Goal: Transaction & Acquisition: Purchase product/service

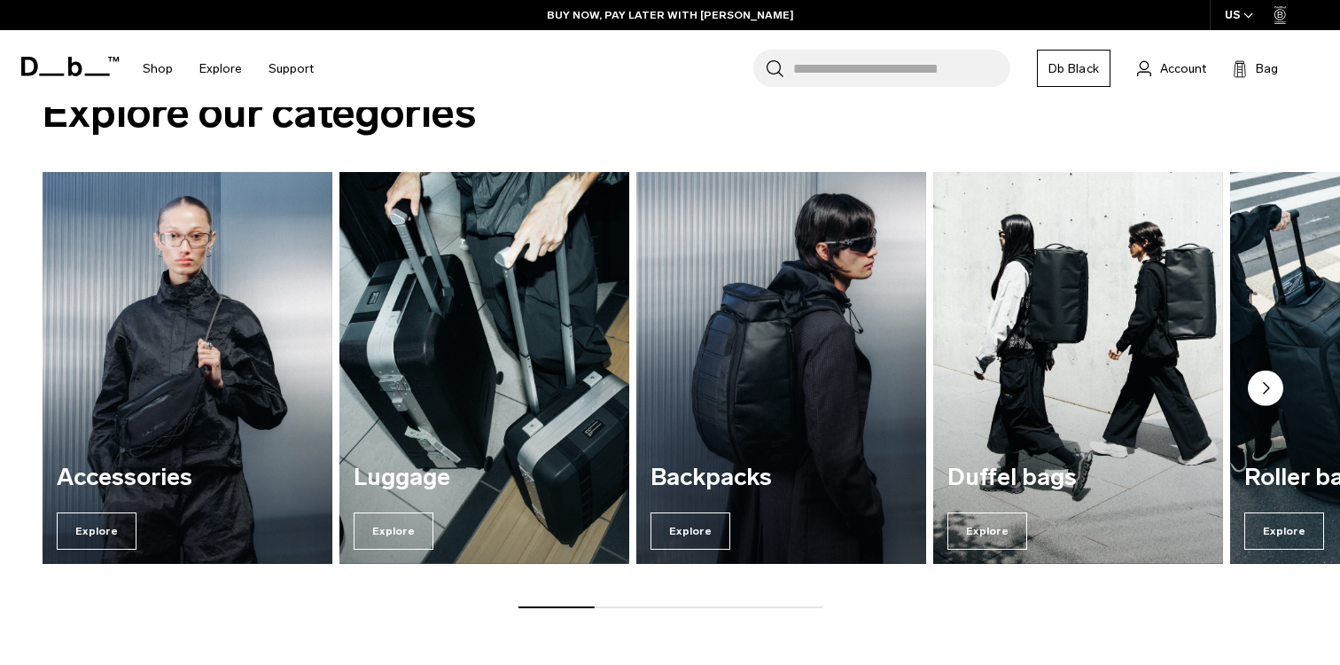
scroll to position [2034, 0]
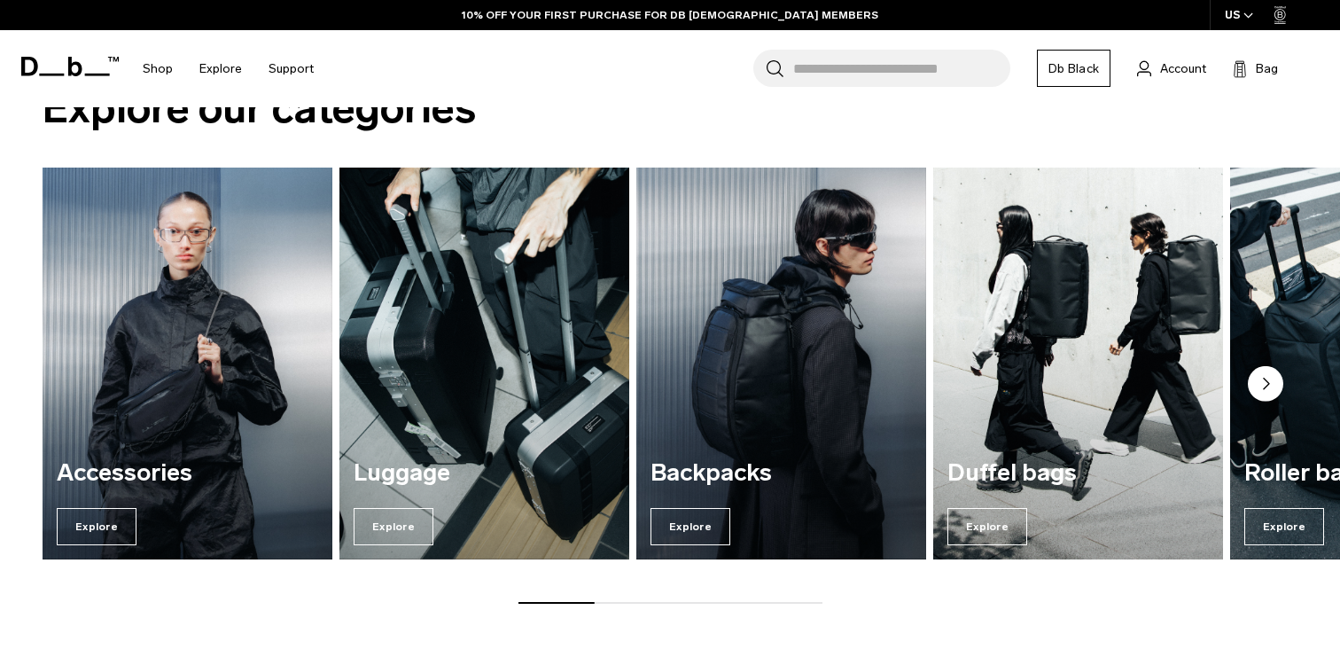
click at [1149, 386] on img "4 / 7" at bounding box center [1078, 363] width 299 height 403
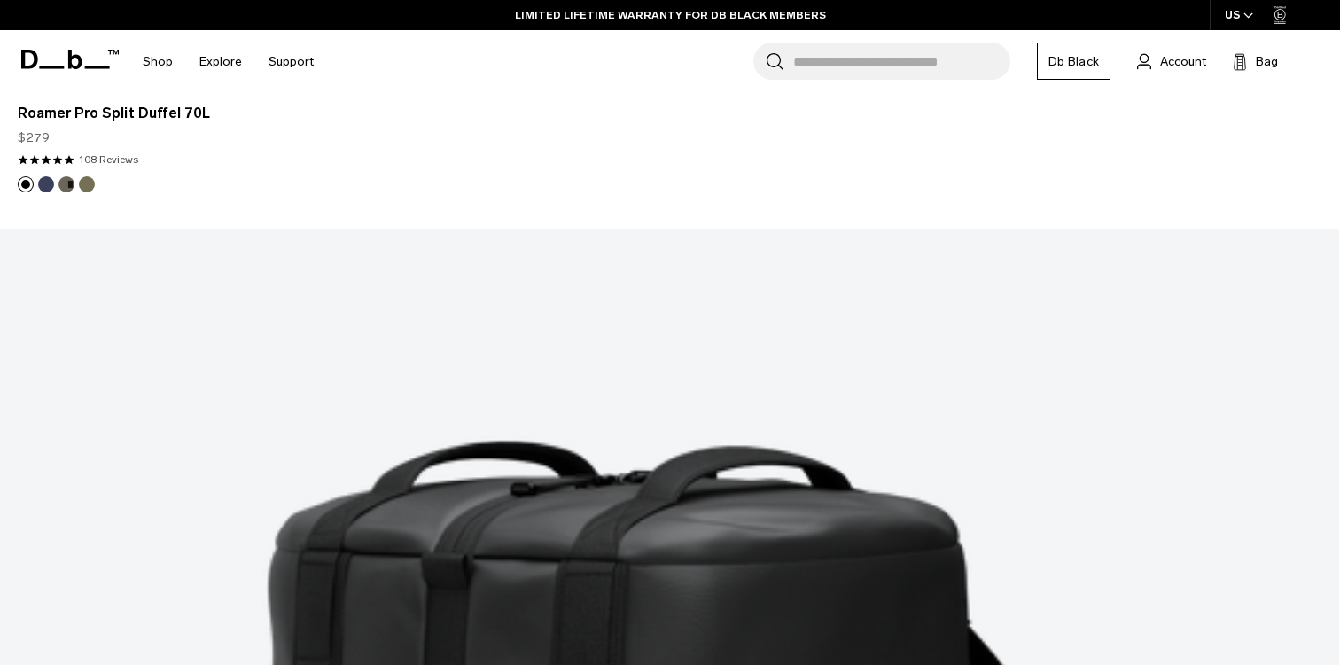
scroll to position [3454, 0]
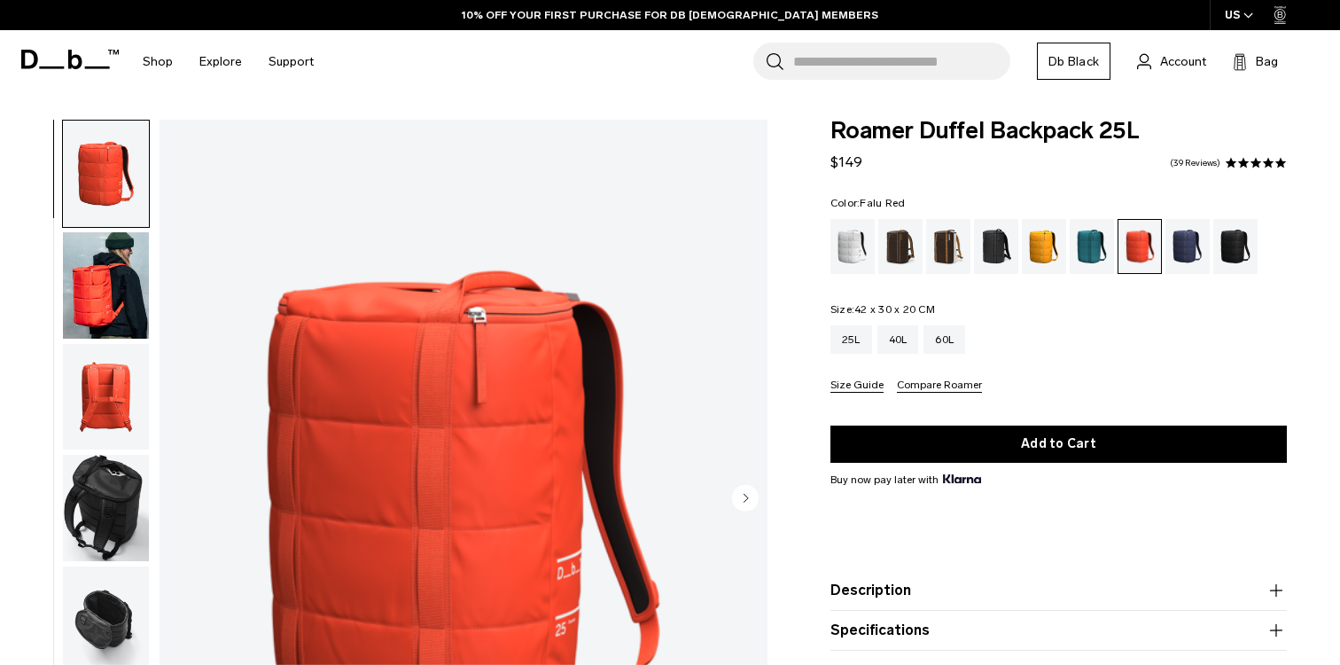
click at [121, 504] on img "button" at bounding box center [106, 508] width 86 height 106
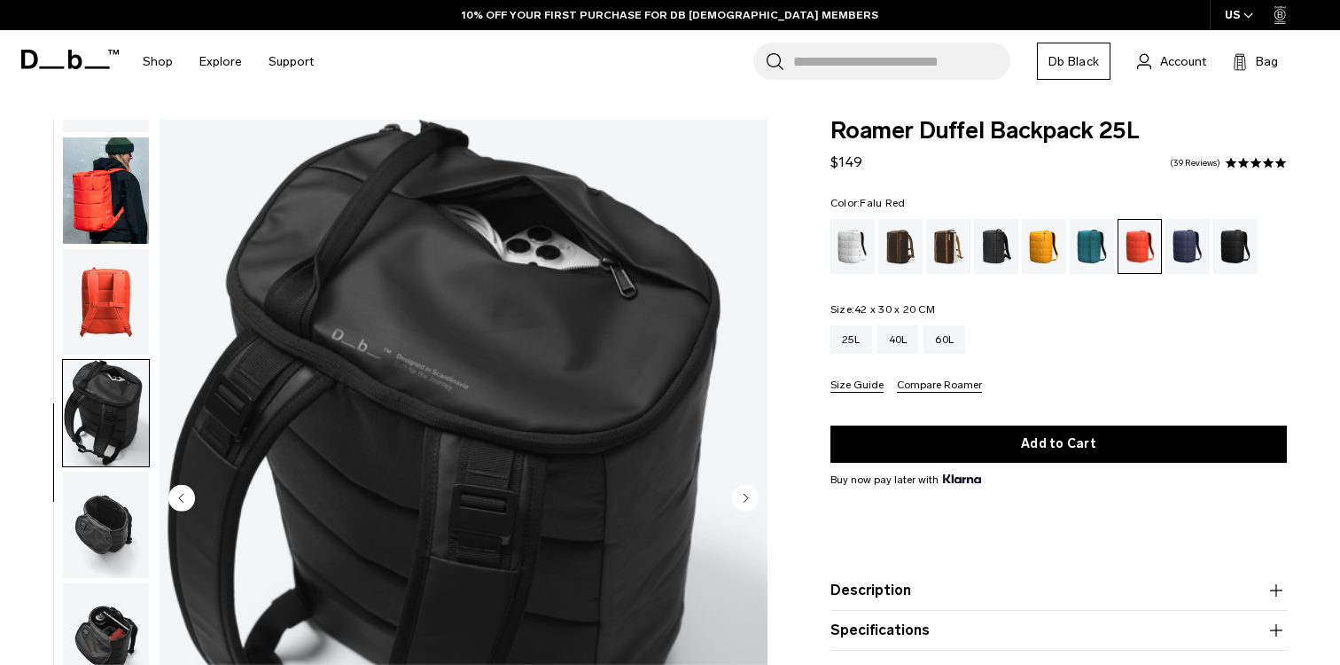
scroll to position [128, 0]
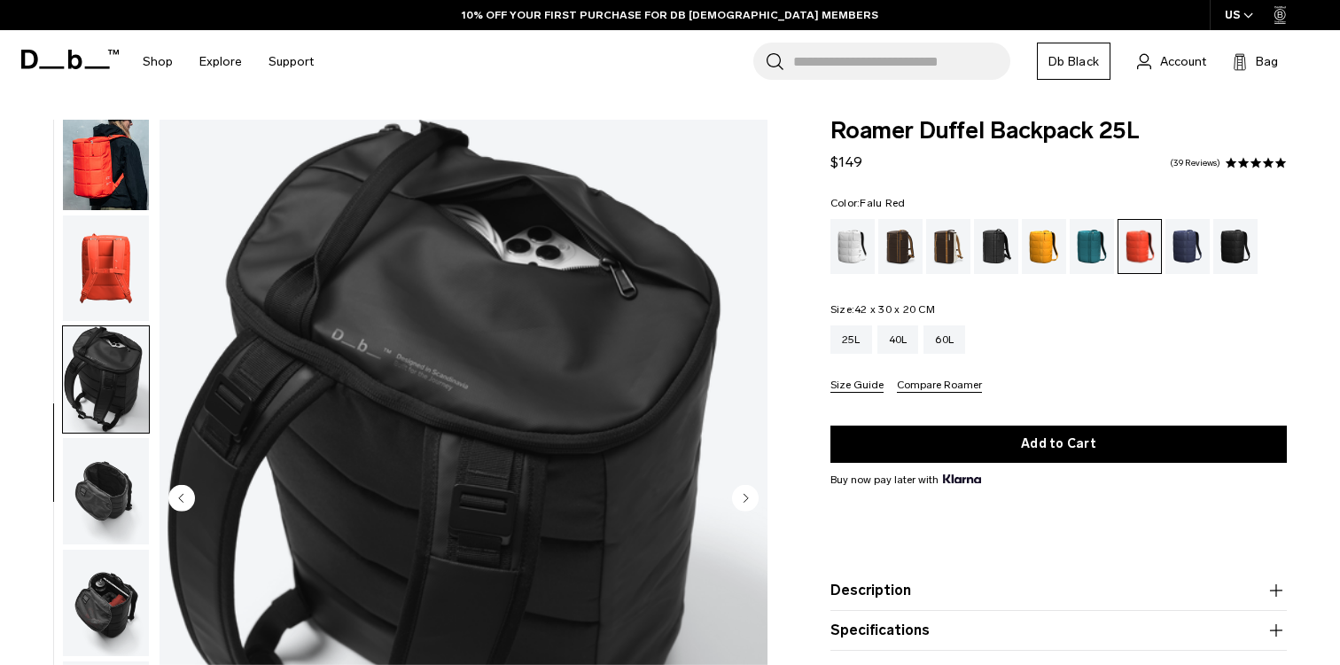
click at [113, 496] on img "button" at bounding box center [106, 491] width 86 height 106
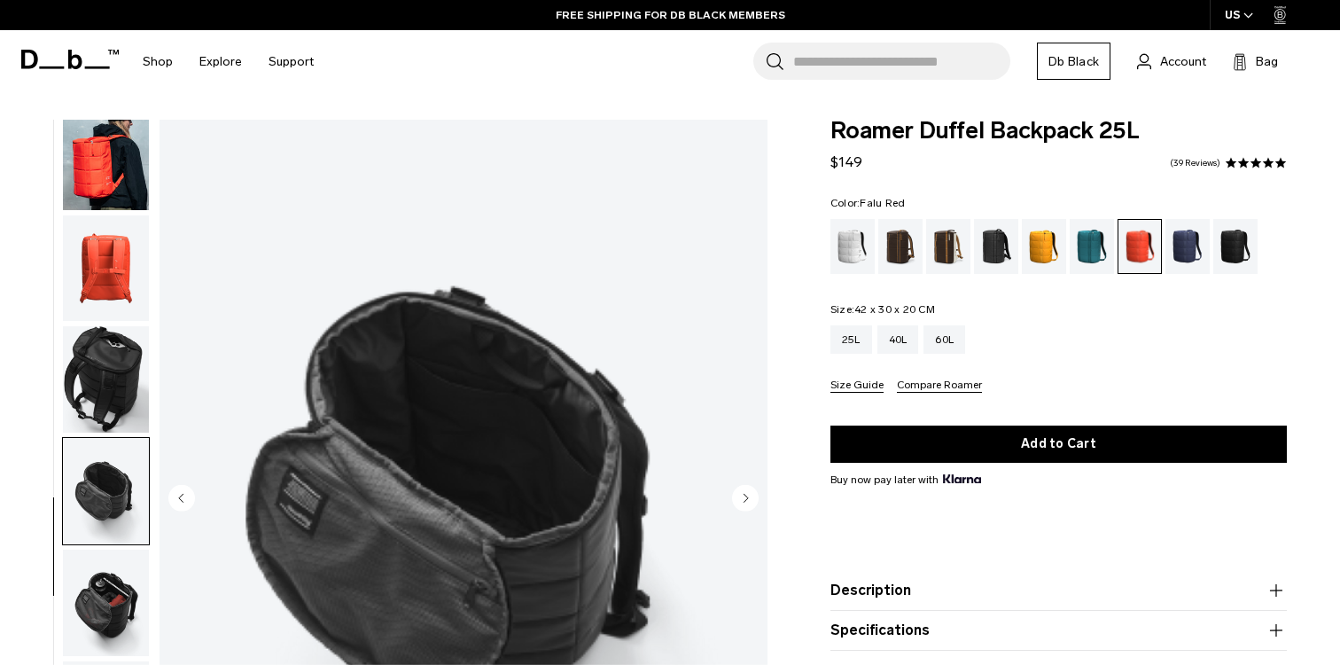
click at [121, 582] on img "button" at bounding box center [106, 602] width 86 height 106
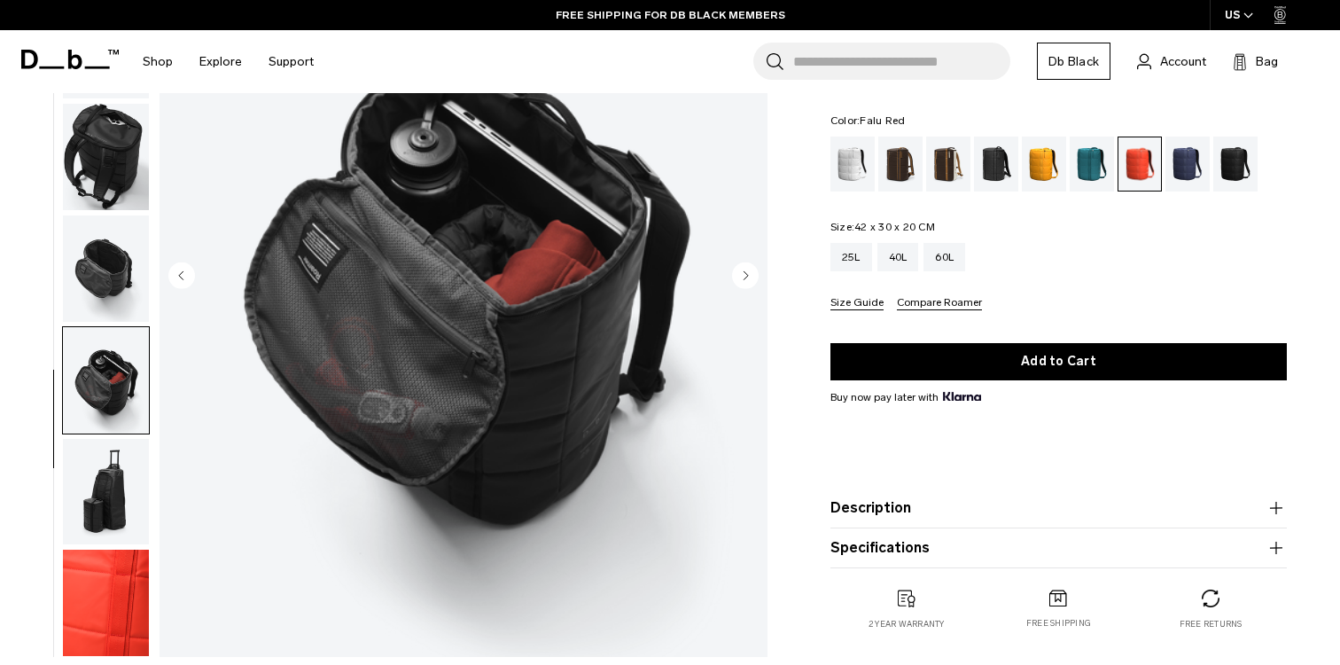
scroll to position [225, 0]
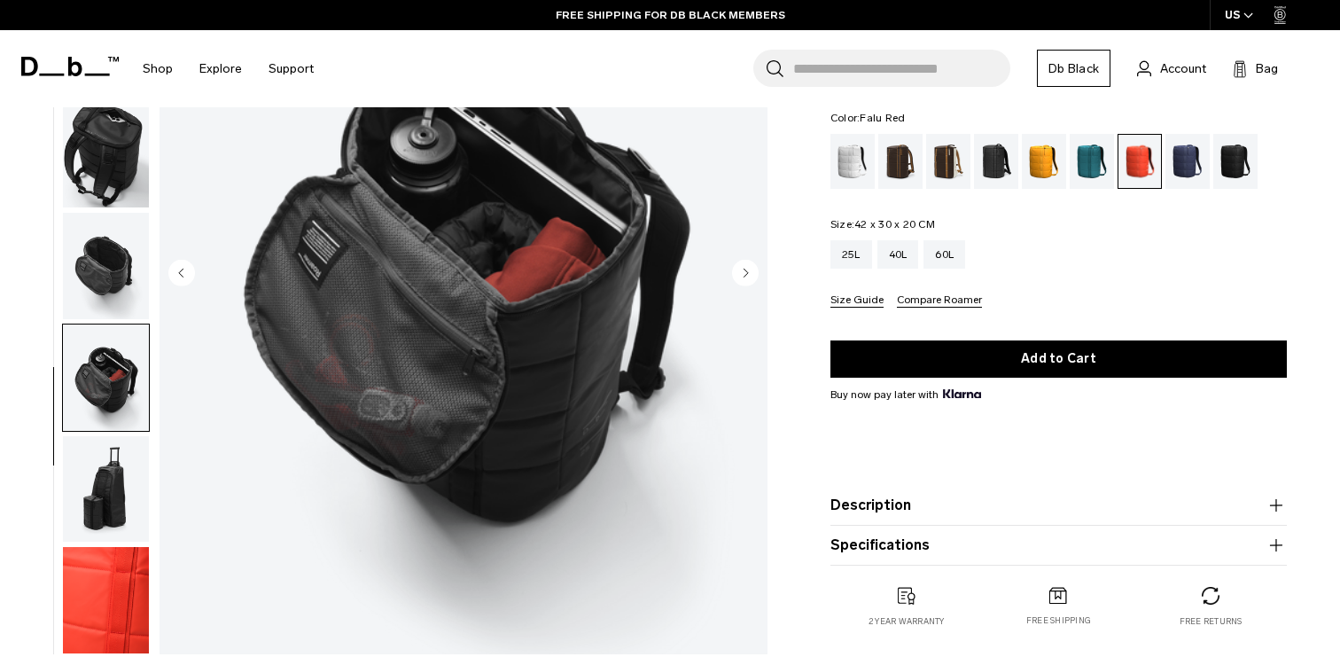
click at [118, 517] on img "button" at bounding box center [106, 489] width 86 height 106
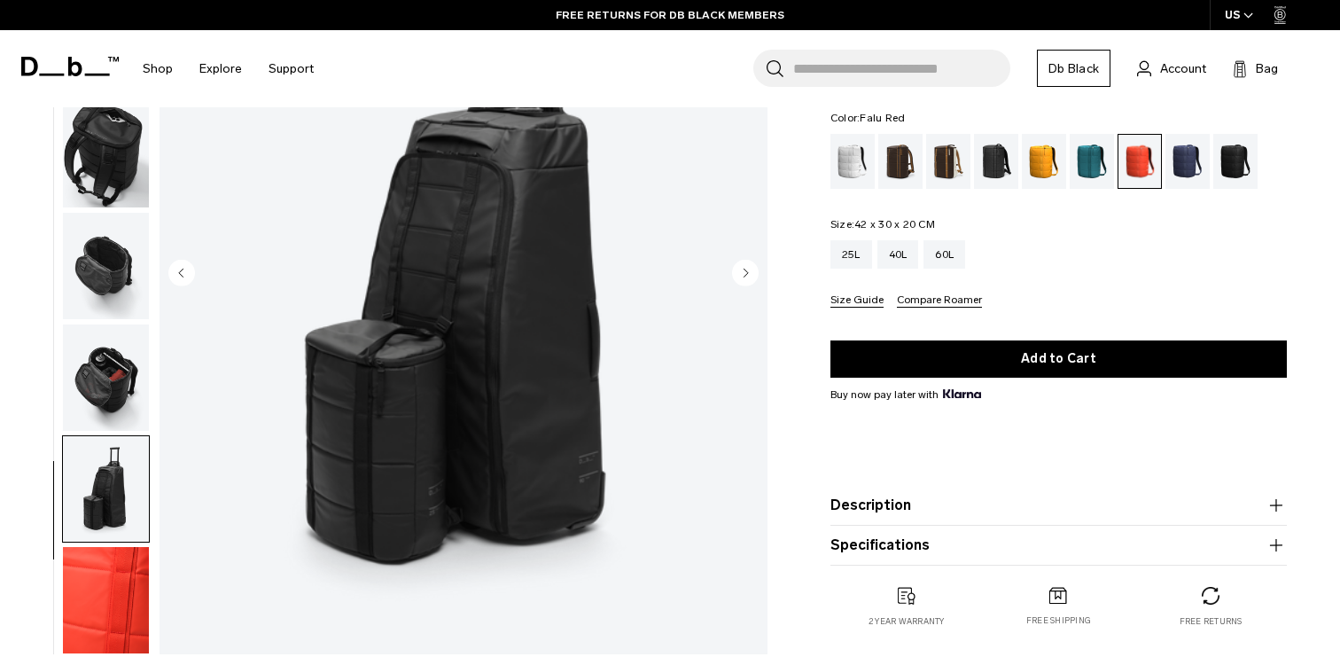
click at [121, 590] on img "button" at bounding box center [106, 600] width 86 height 106
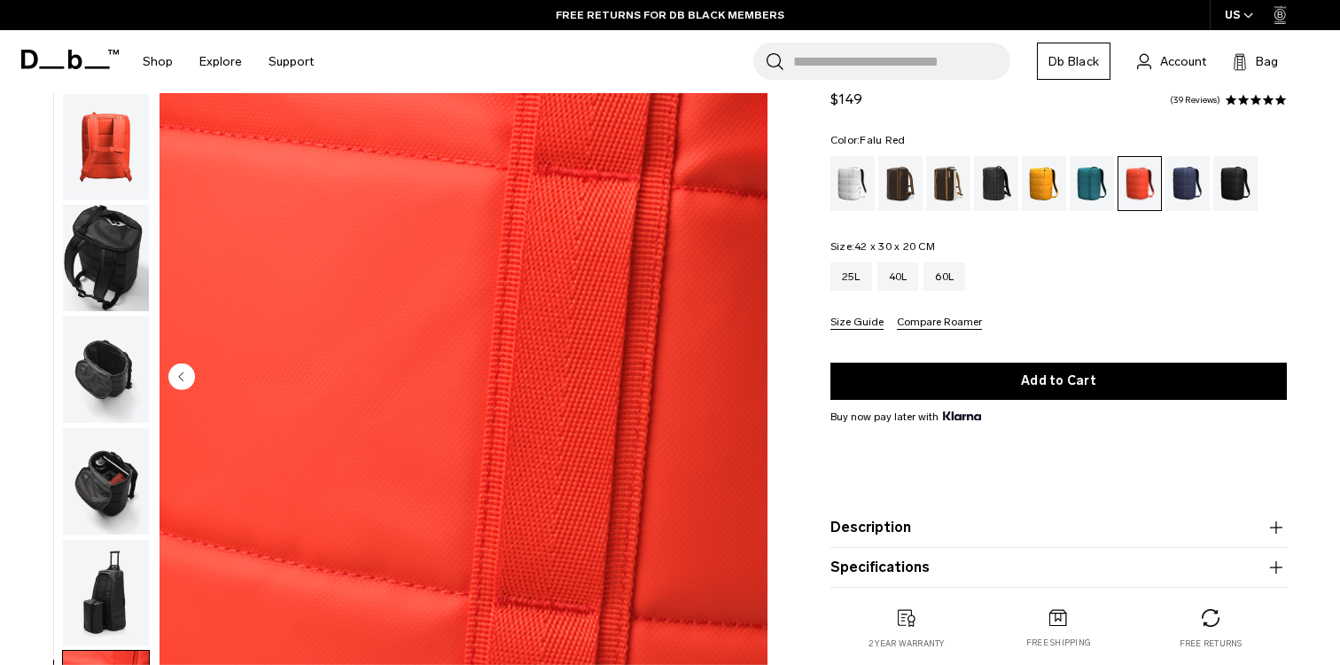
scroll to position [164, 0]
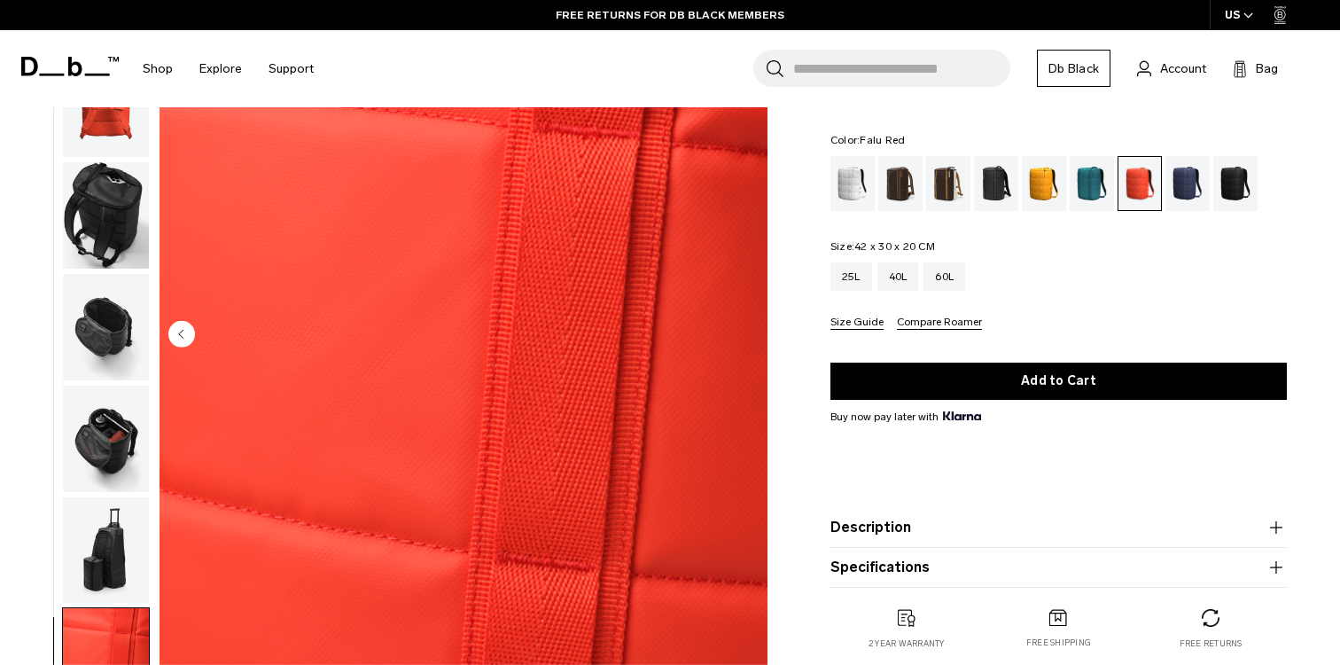
click at [119, 550] on img "button" at bounding box center [106, 550] width 86 height 106
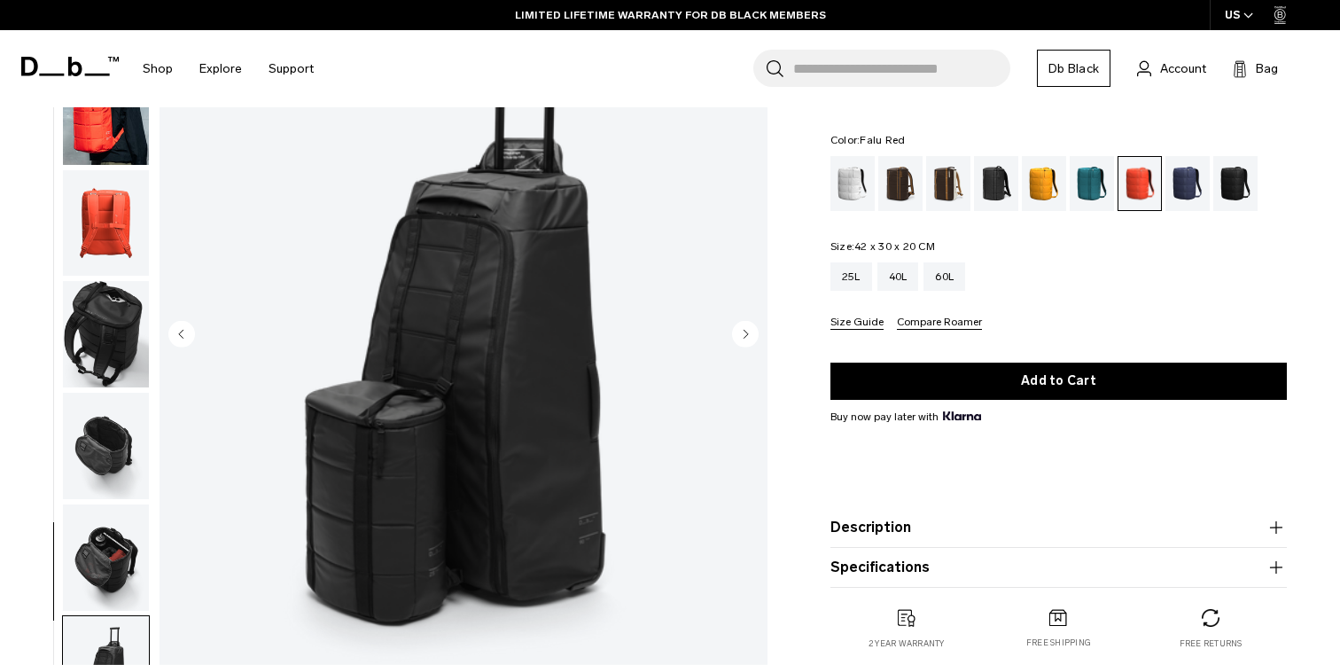
scroll to position [0, 0]
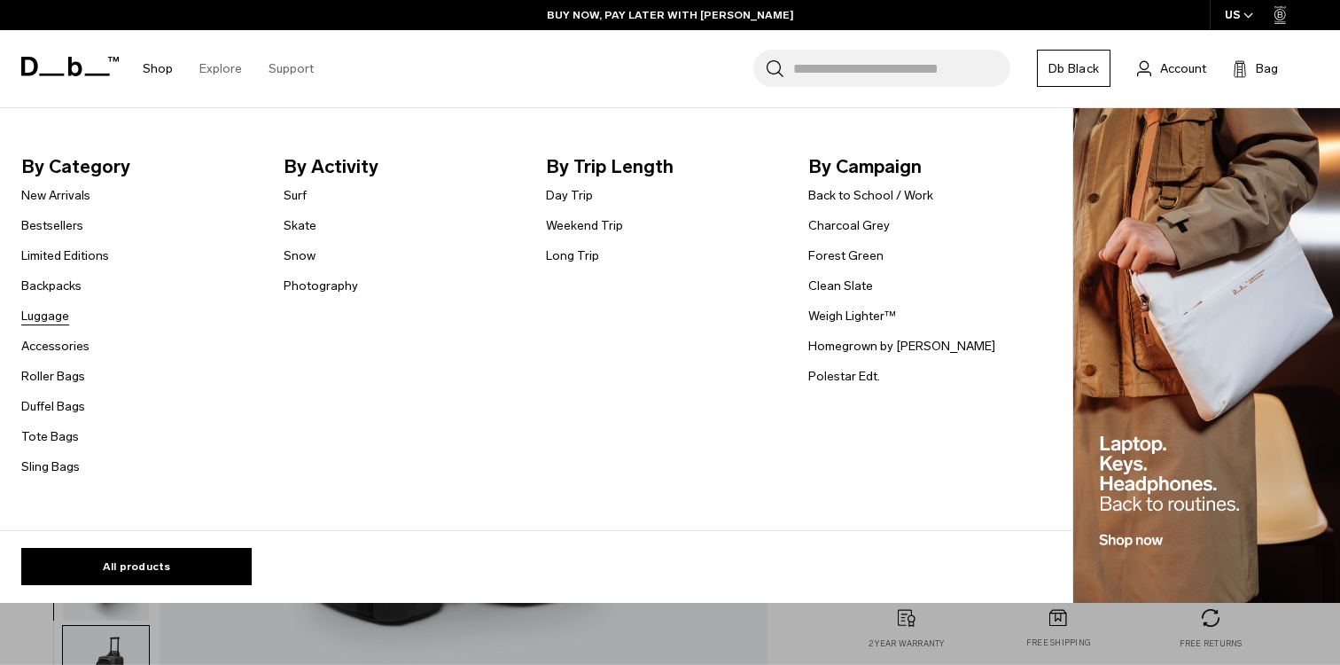
click at [58, 319] on link "Luggage" at bounding box center [45, 316] width 48 height 19
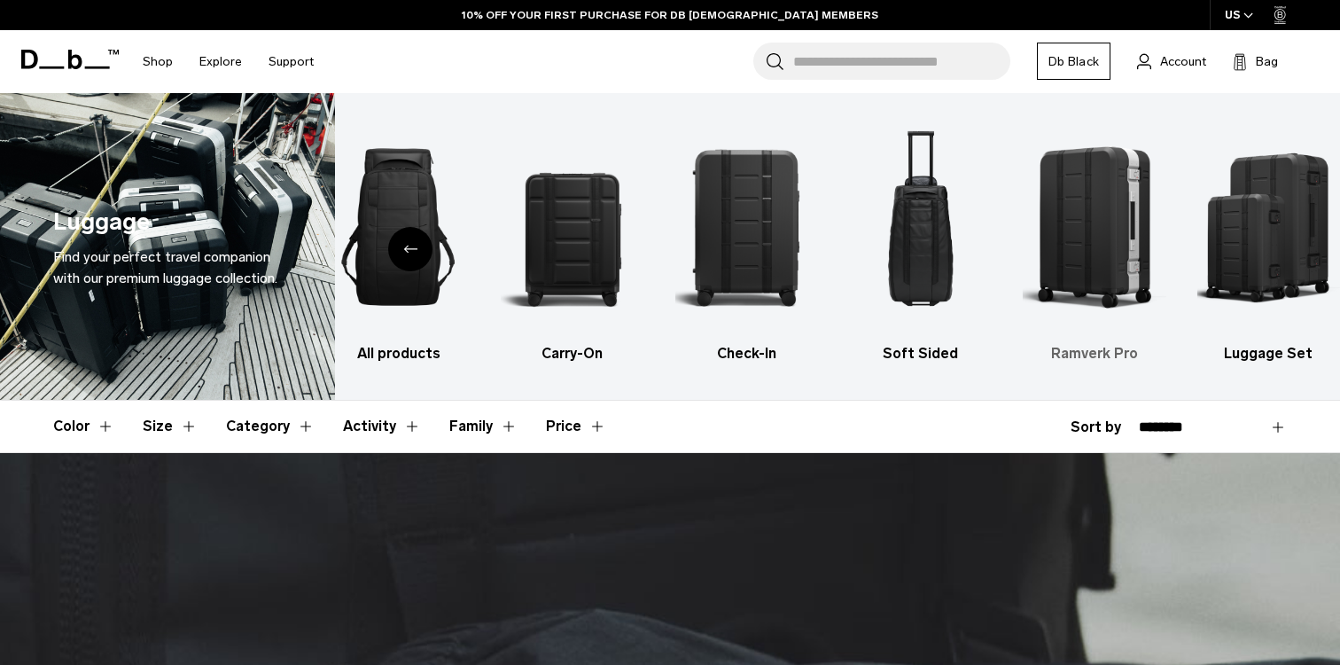
click at [1069, 245] on img "5 / 6" at bounding box center [1094, 227] width 143 height 214
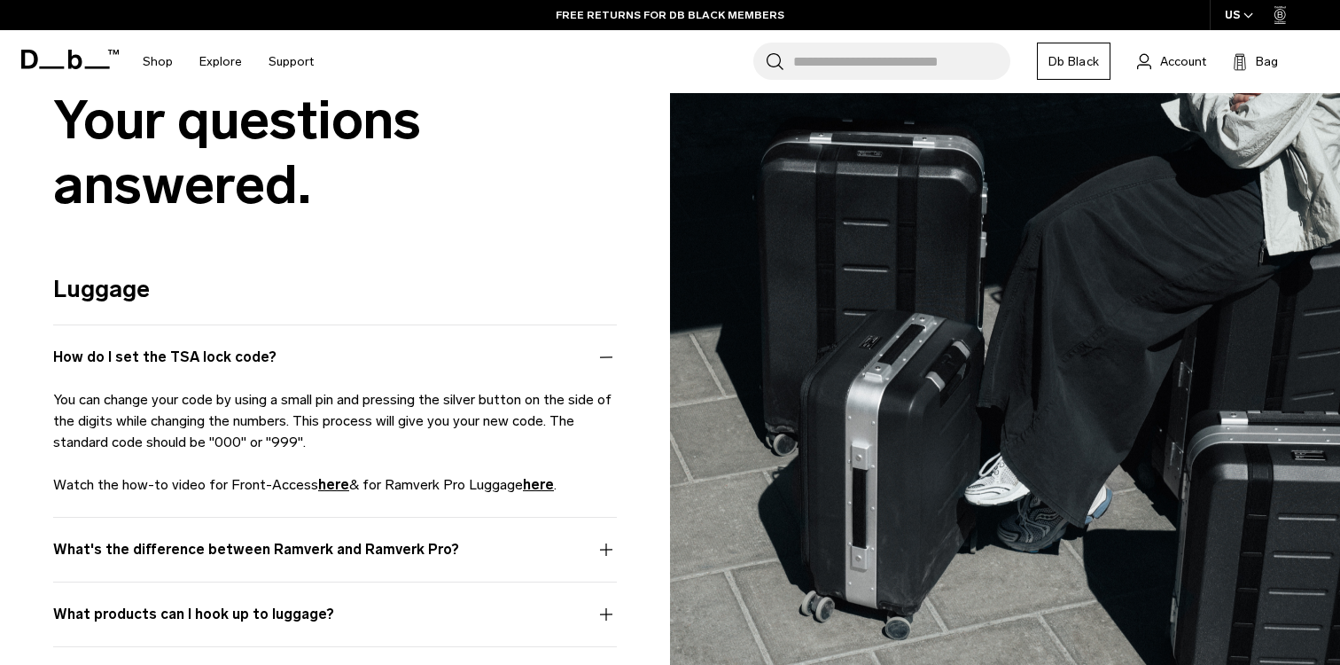
scroll to position [1617, 0]
click at [504, 557] on button "What's the difference between Ramverk and Ramverk Pro?" at bounding box center [335, 561] width 564 height 43
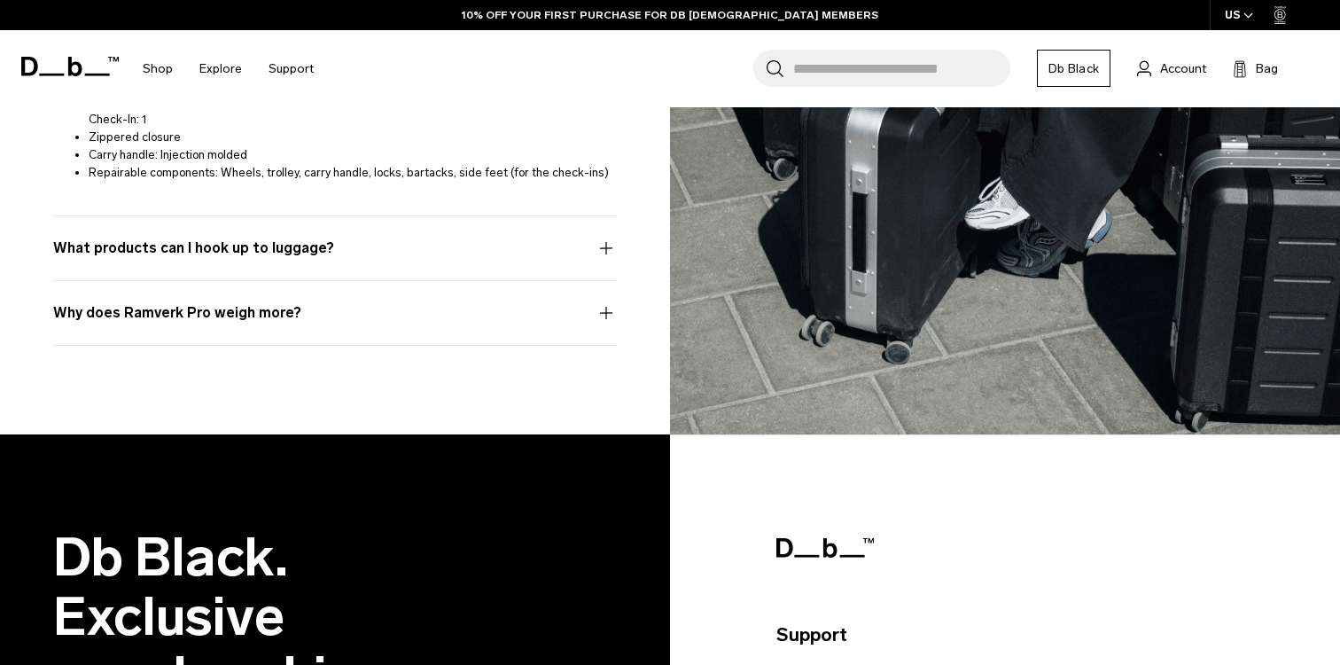
scroll to position [2605, 0]
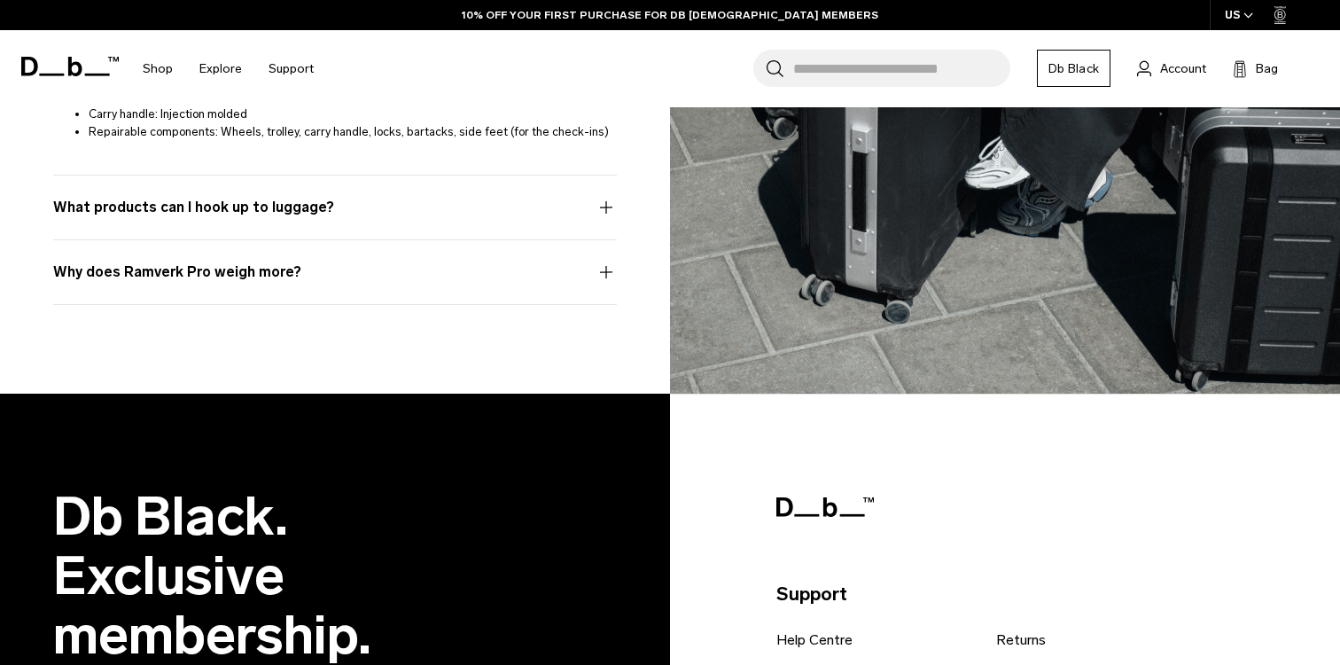
click at [438, 218] on button "What products can I hook up to luggage?" at bounding box center [335, 218] width 564 height 43
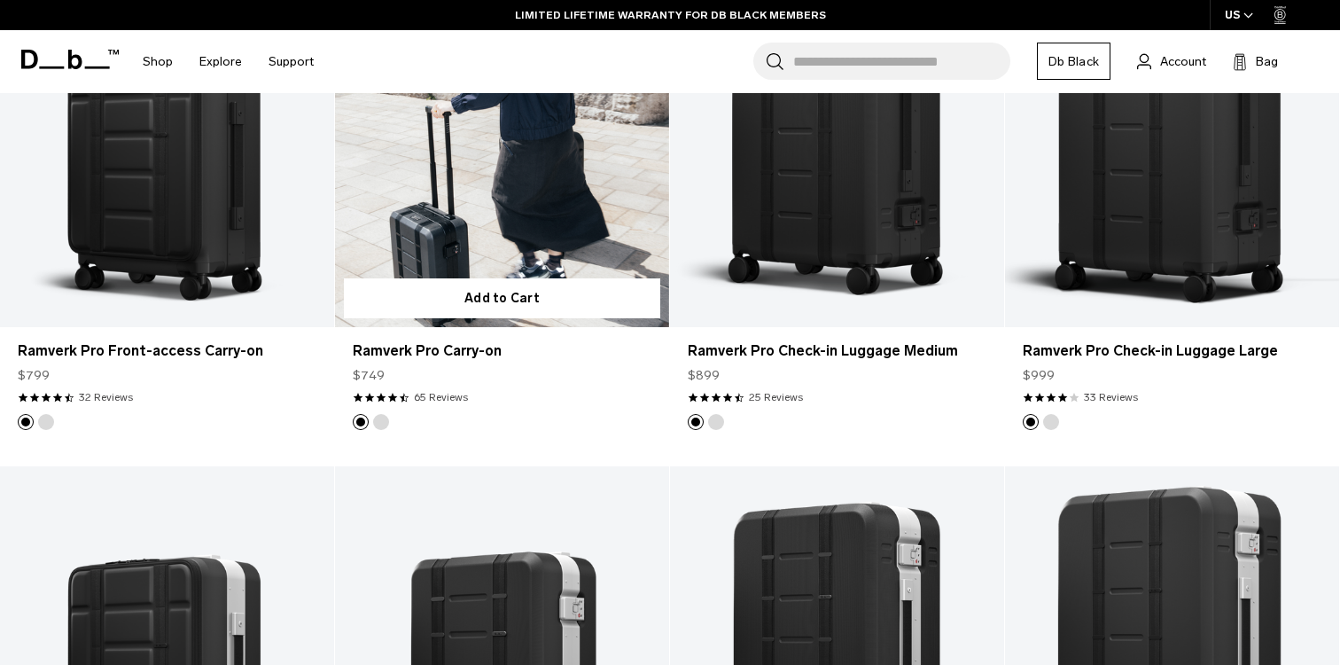
scroll to position [659, 0]
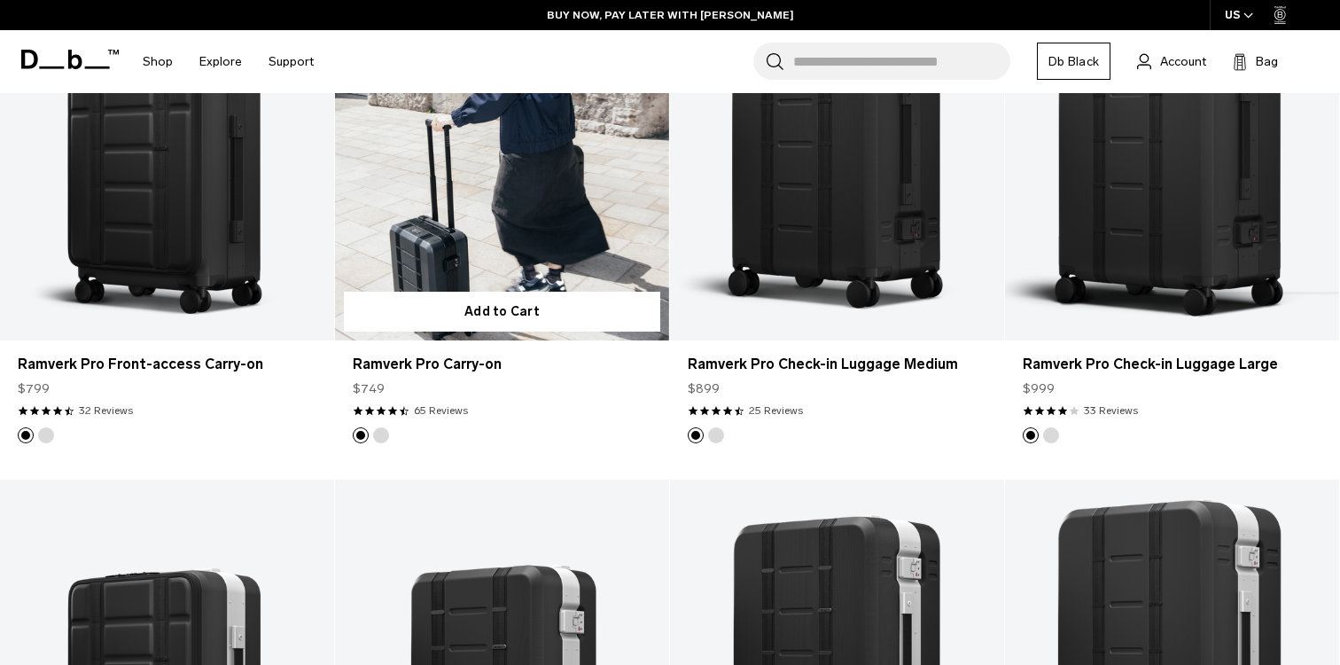
click at [452, 200] on link "Ramverk Pro Carry-on" at bounding box center [502, 154] width 334 height 371
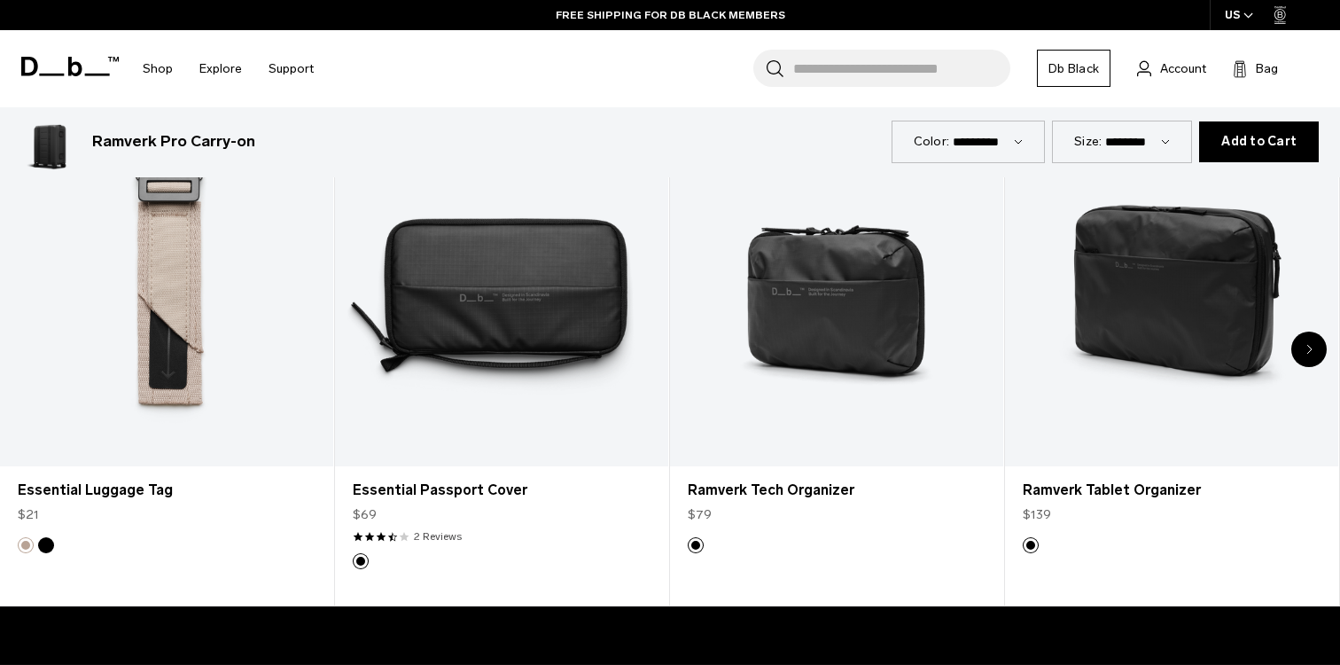
scroll to position [3859, 0]
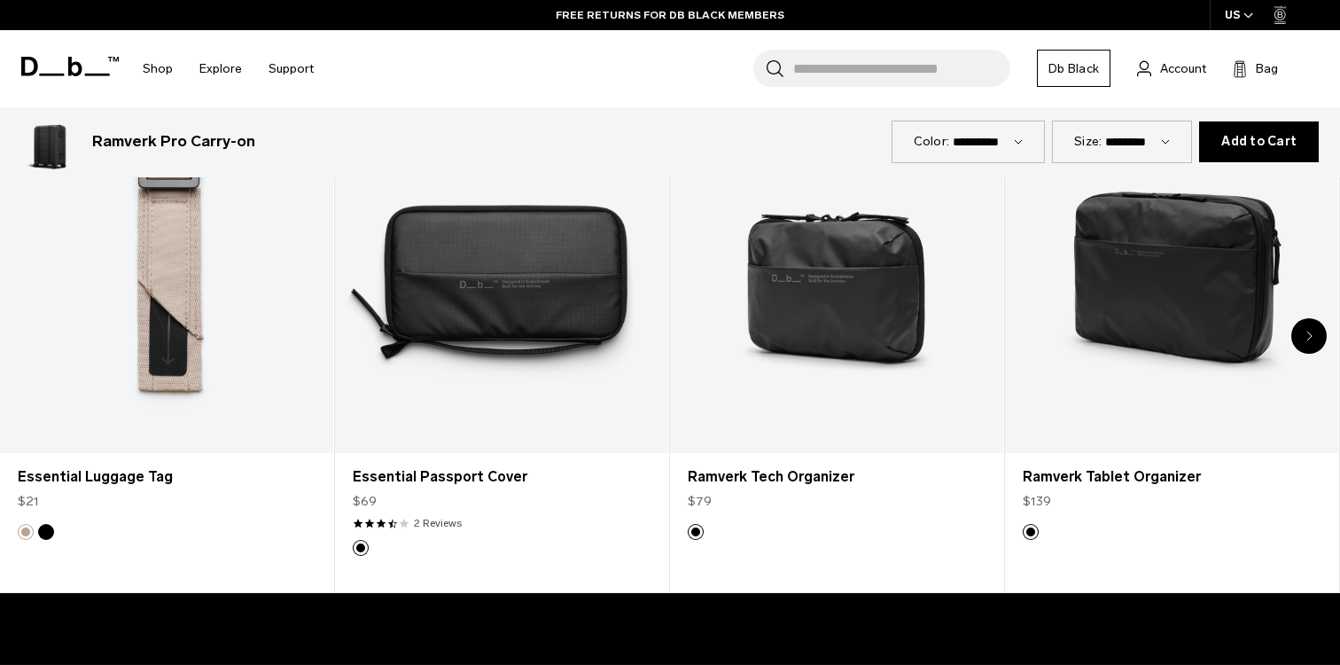
click at [1299, 331] on div "Next slide" at bounding box center [1308, 335] width 35 height 35
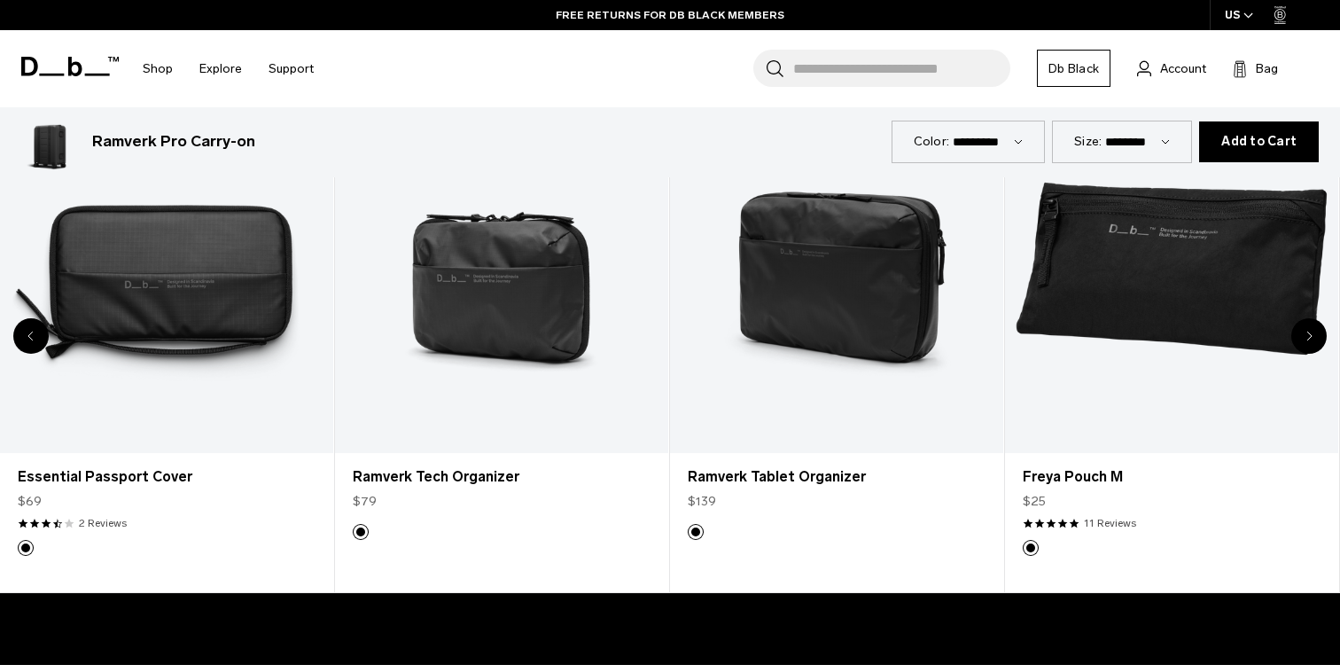
click at [1299, 331] on div "Next slide" at bounding box center [1308, 335] width 35 height 35
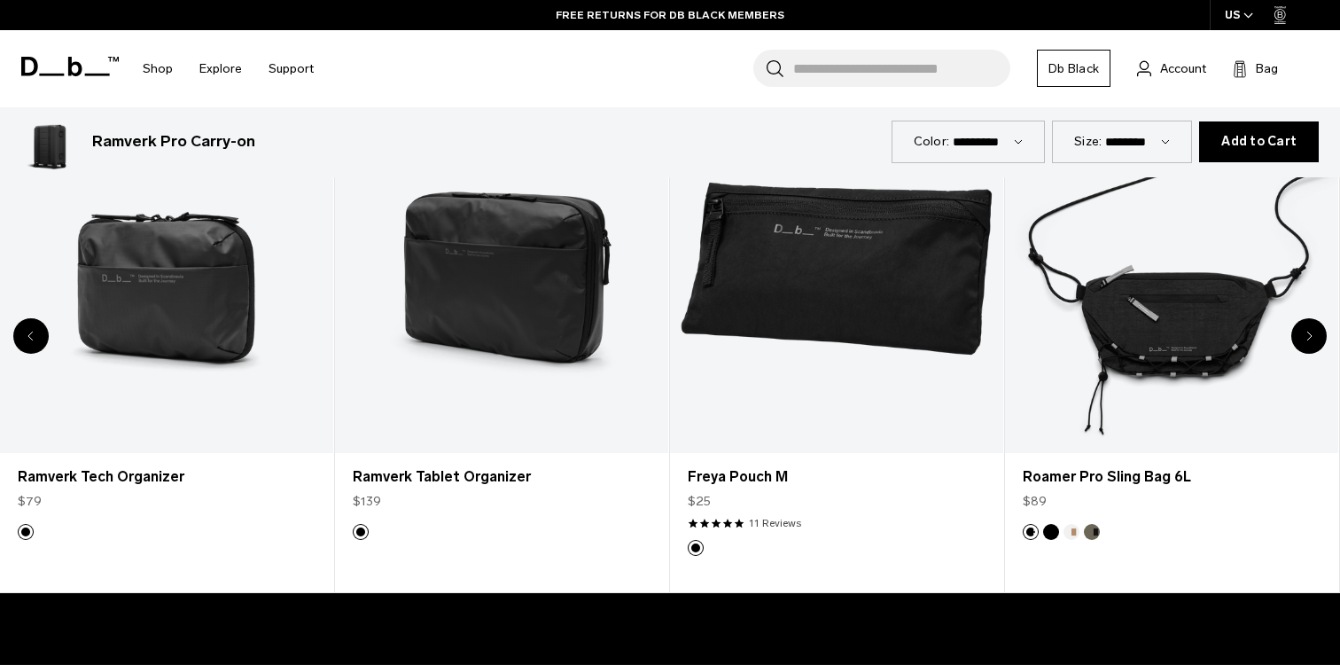
click at [1299, 331] on div "Next slide" at bounding box center [1308, 335] width 35 height 35
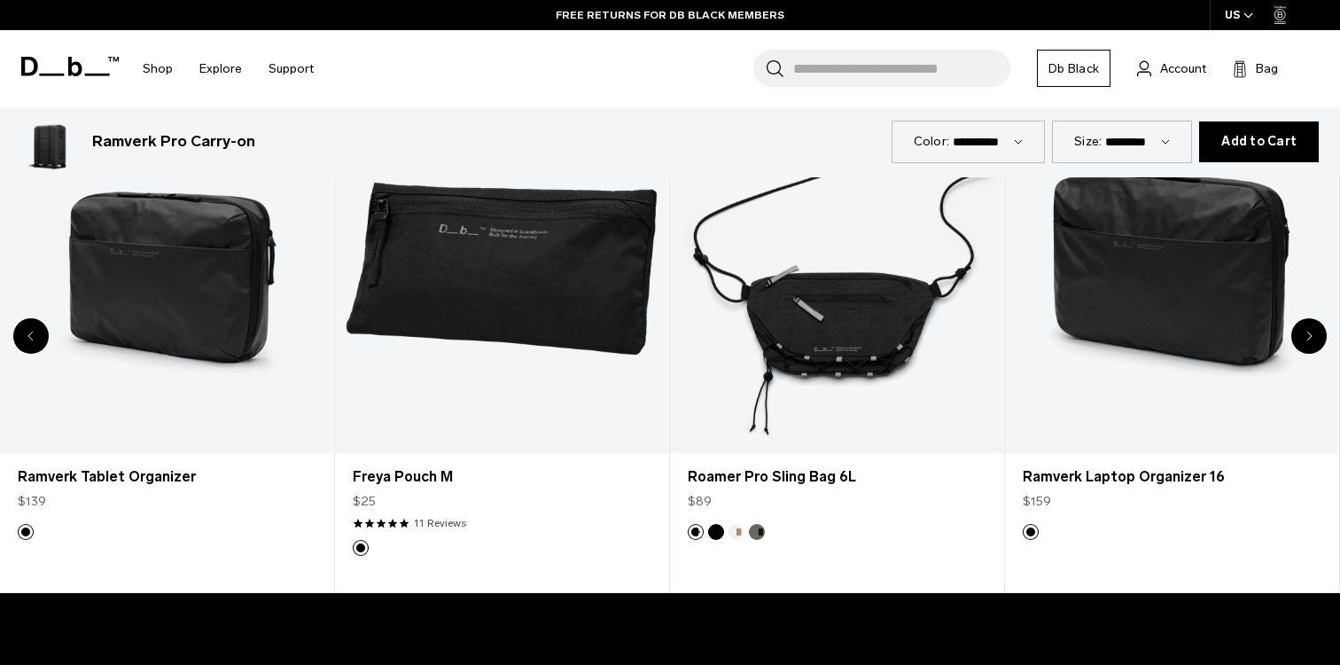
click at [1299, 331] on div "Next slide" at bounding box center [1308, 335] width 35 height 35
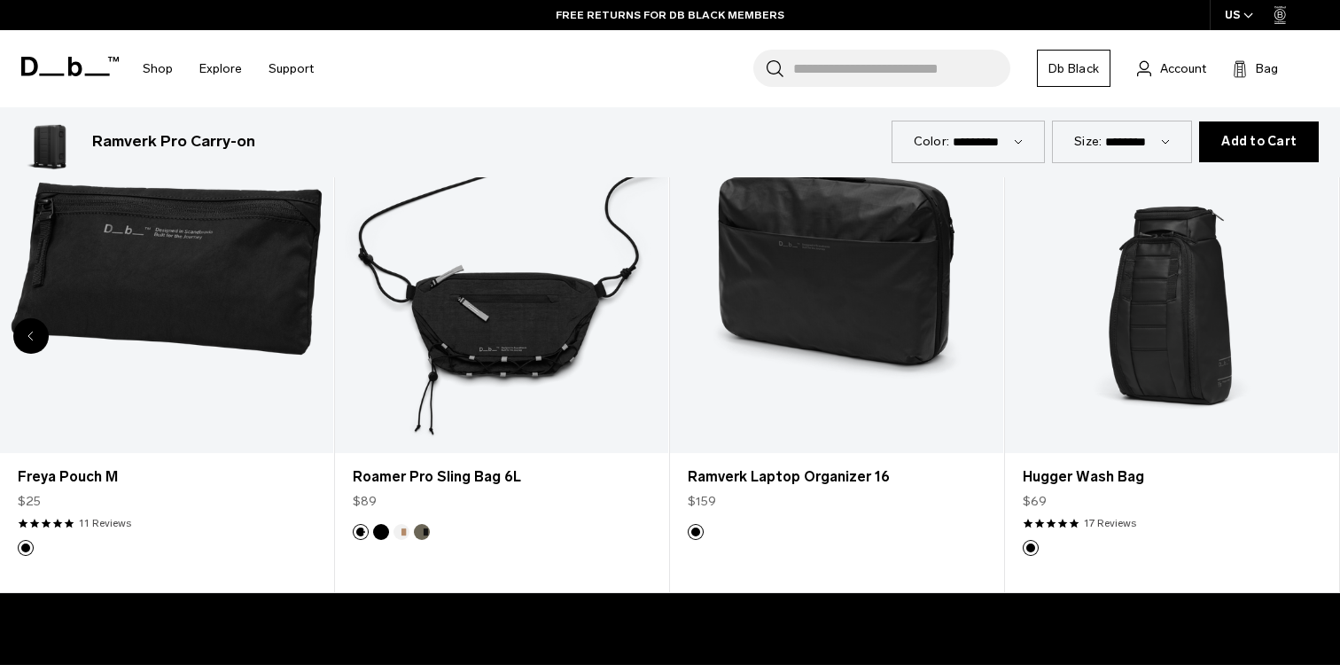
click at [1299, 331] on link "Hugger Wash Bag" at bounding box center [1171, 268] width 333 height 370
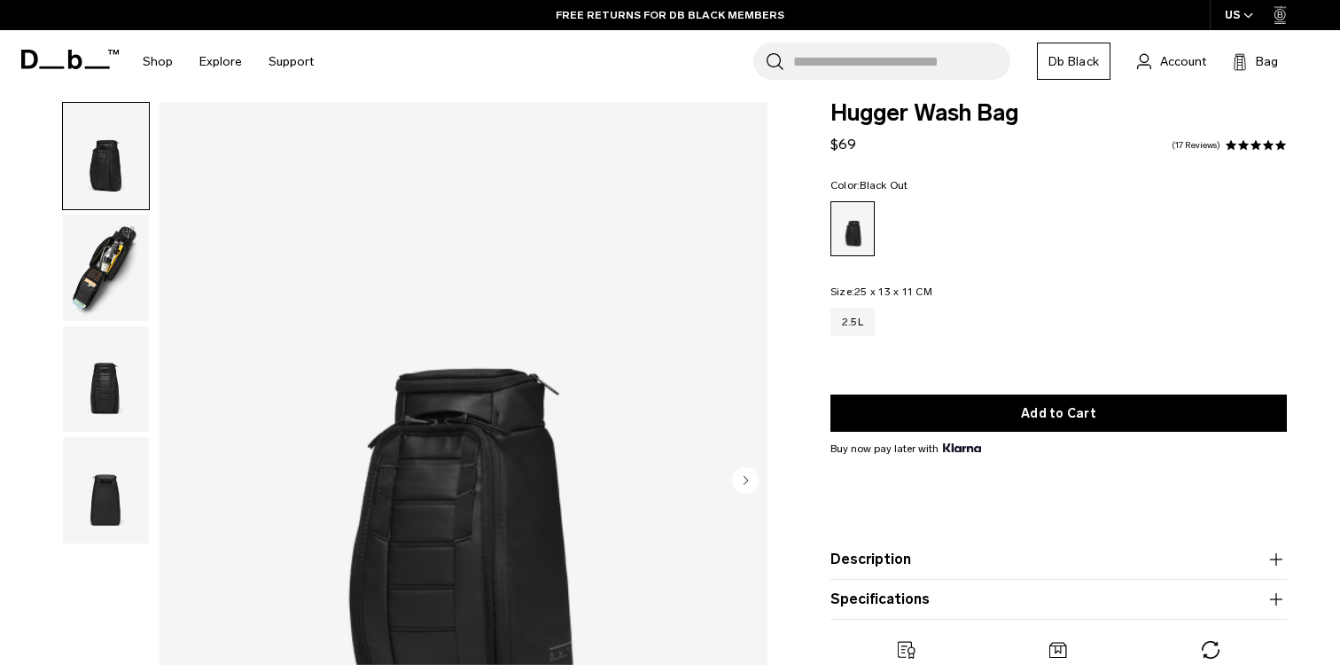
scroll to position [21, 0]
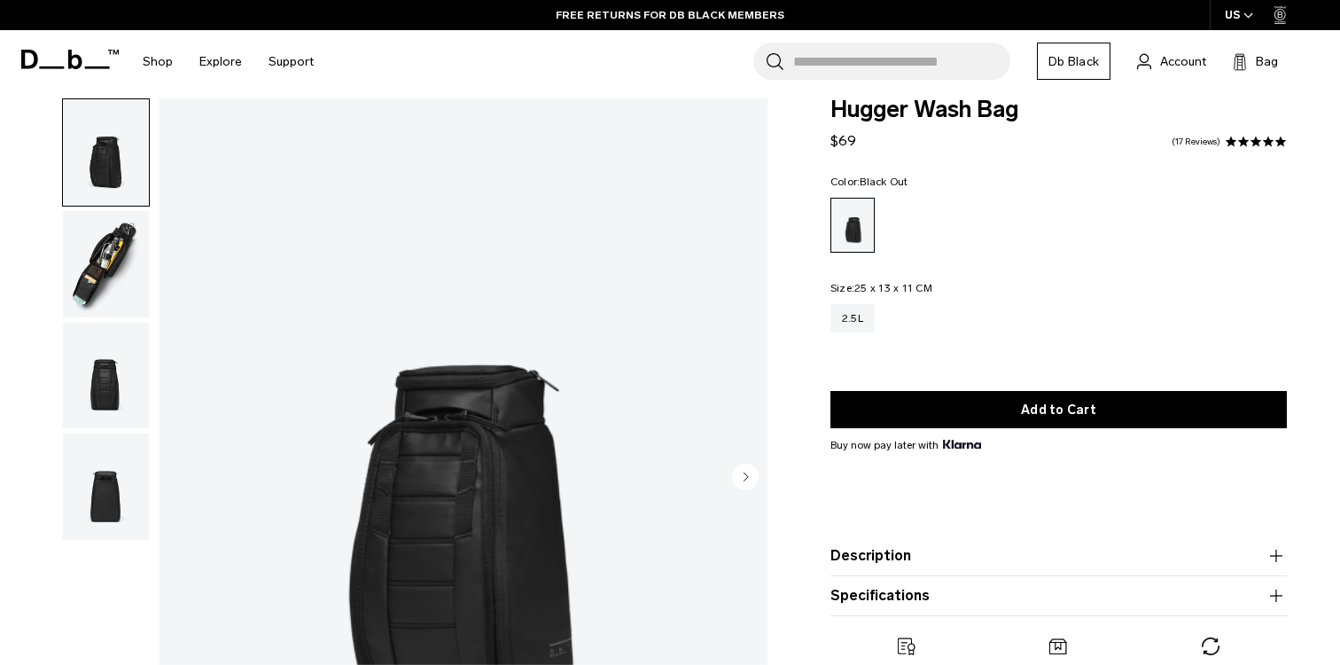
click at [130, 252] on img "button" at bounding box center [106, 264] width 86 height 106
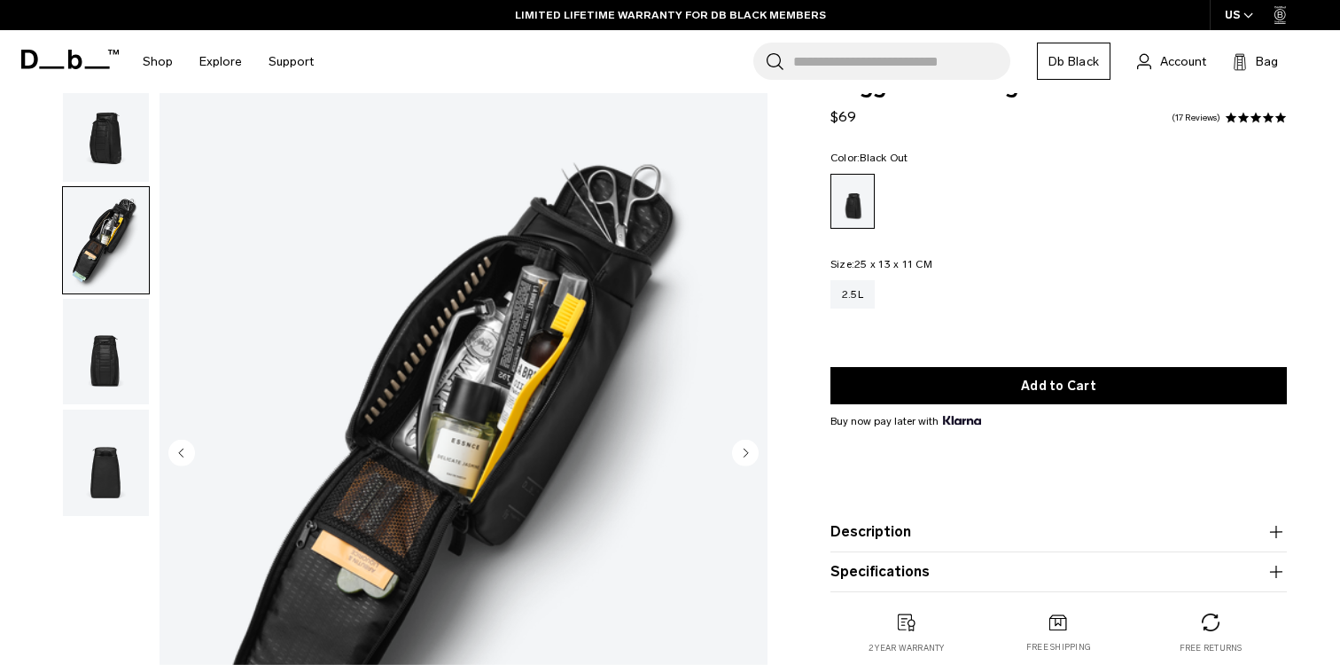
scroll to position [53, 0]
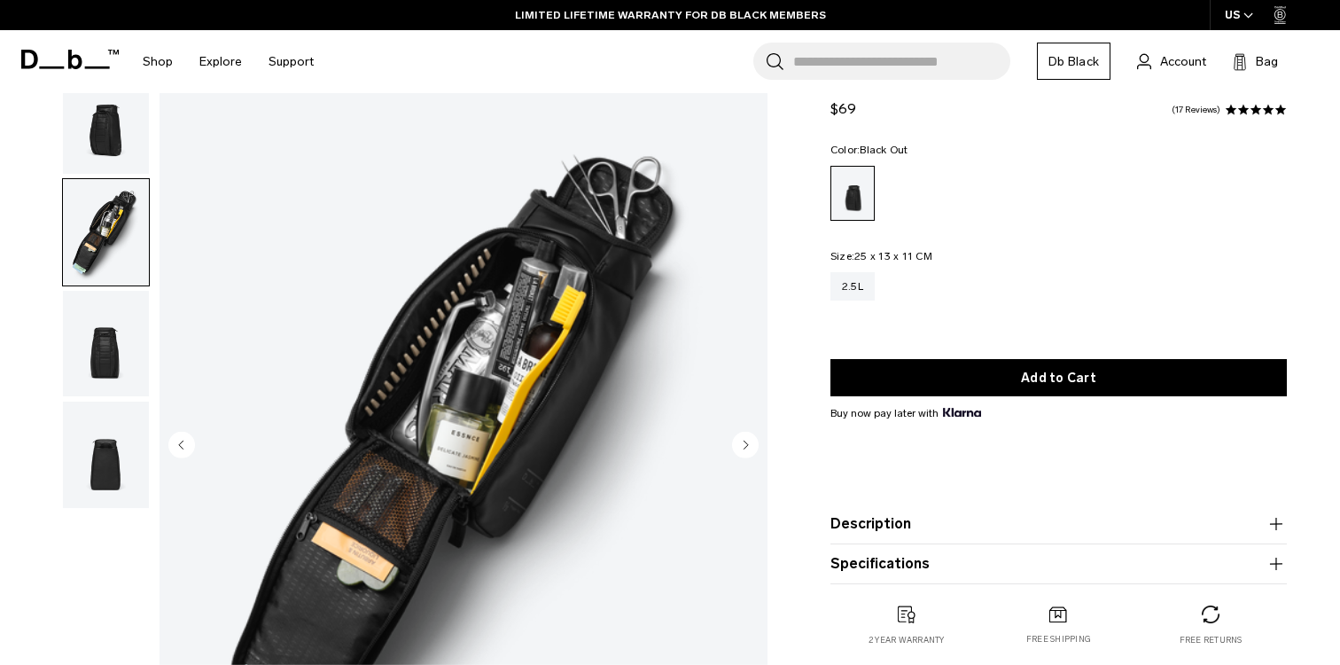
click at [116, 338] on img "button" at bounding box center [106, 344] width 86 height 106
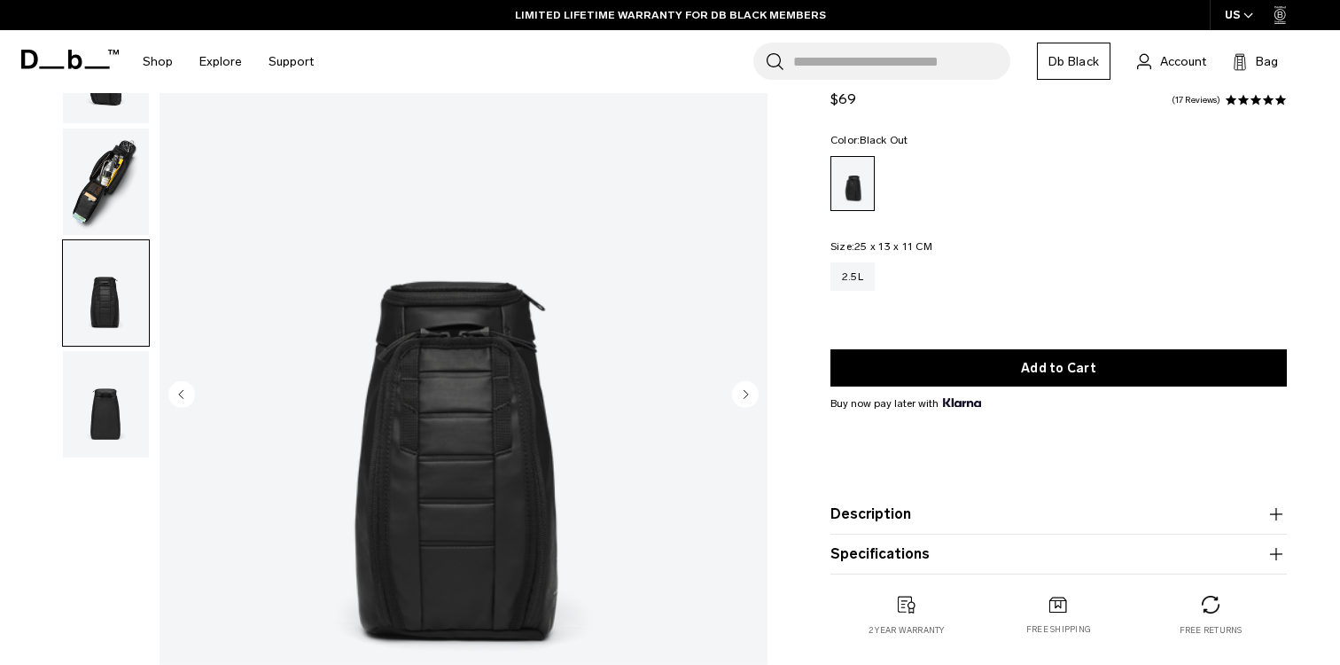
scroll to position [113, 0]
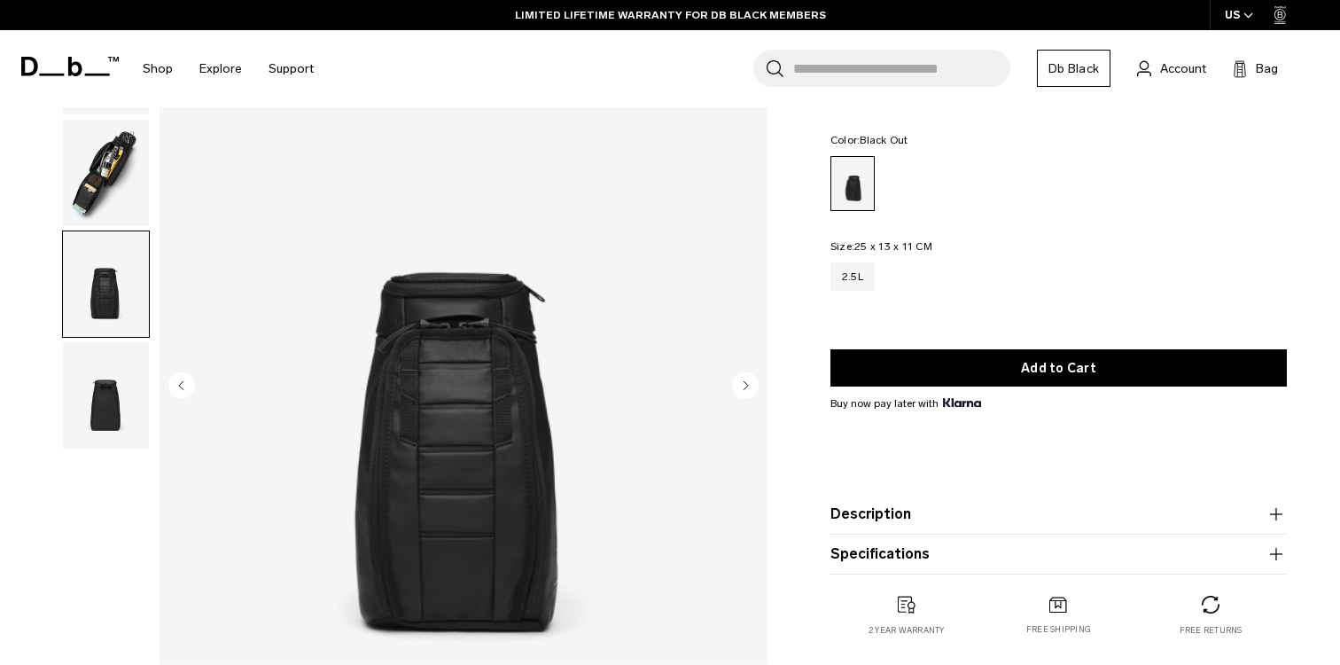
click at [111, 379] on img "button" at bounding box center [106, 395] width 86 height 106
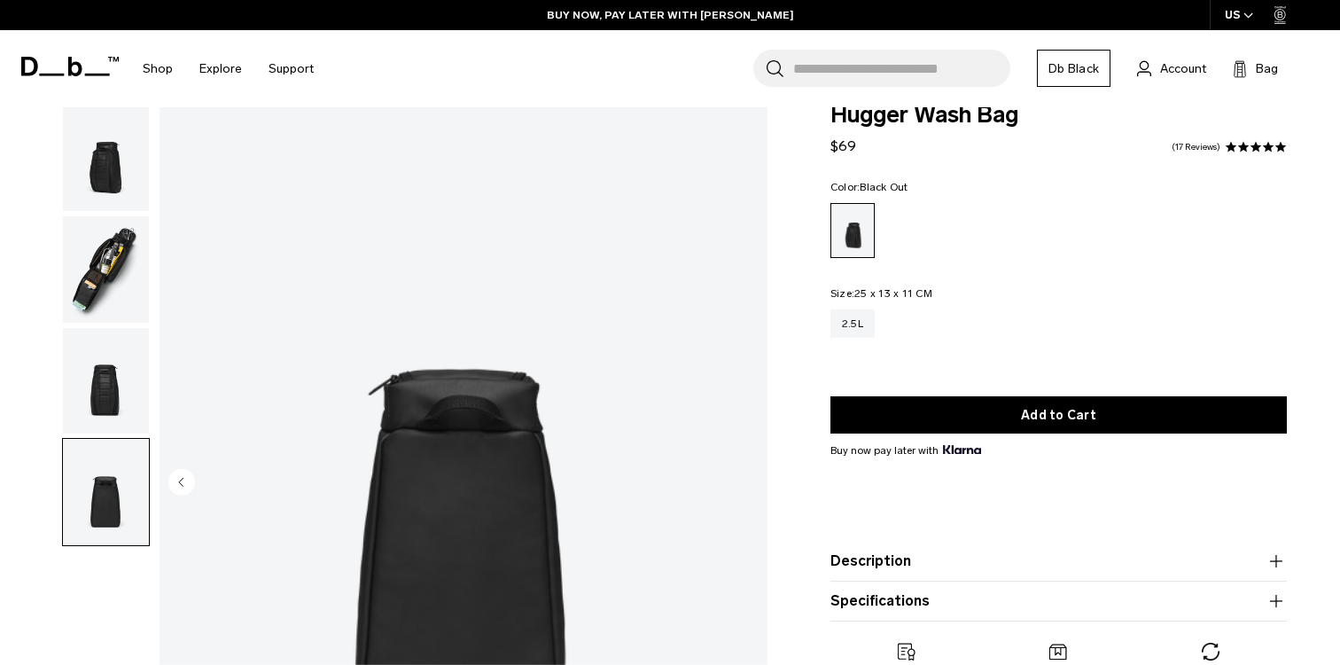
scroll to position [0, 0]
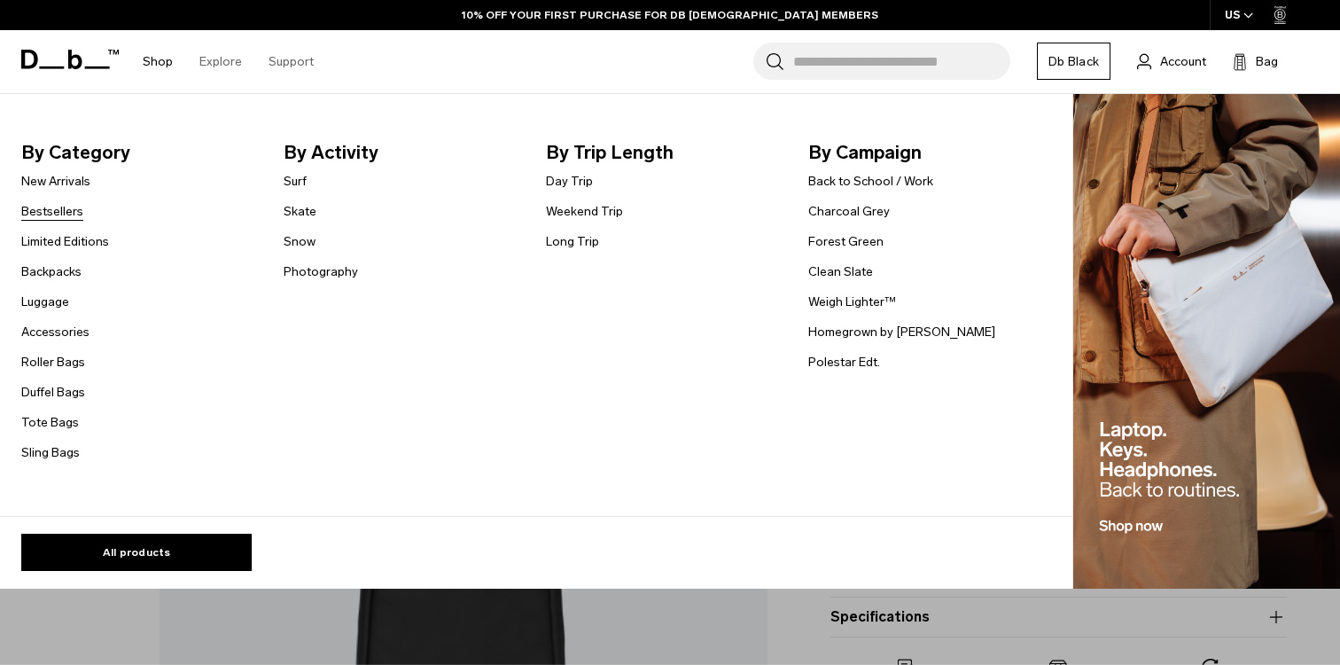
click at [76, 216] on link "Bestsellers" at bounding box center [52, 211] width 62 height 19
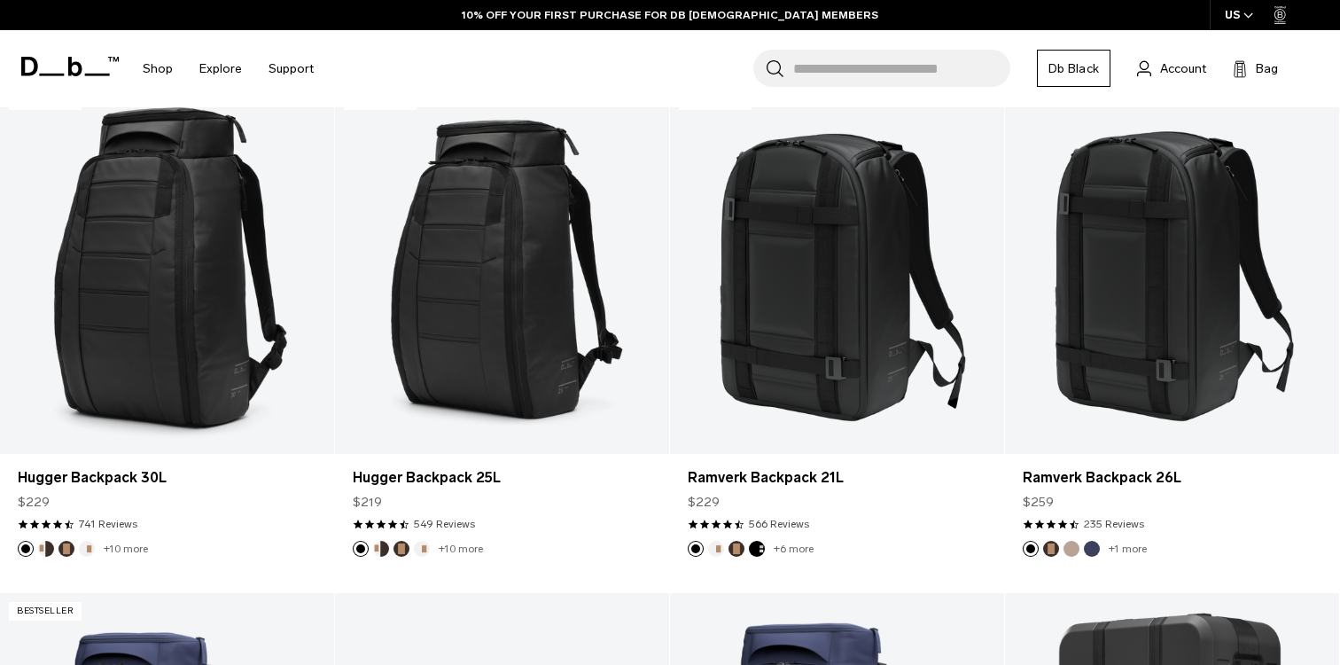
scroll to position [547, 0]
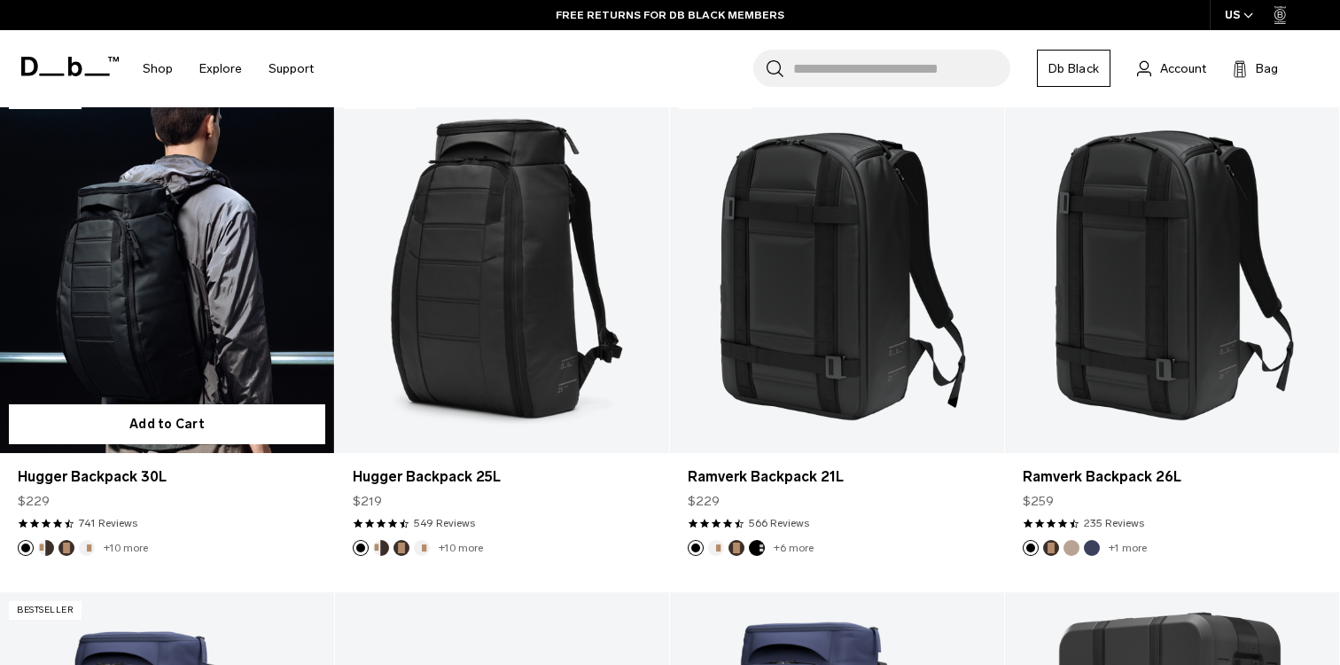
click at [278, 294] on link "Hugger Backpack 30L" at bounding box center [167, 267] width 334 height 371
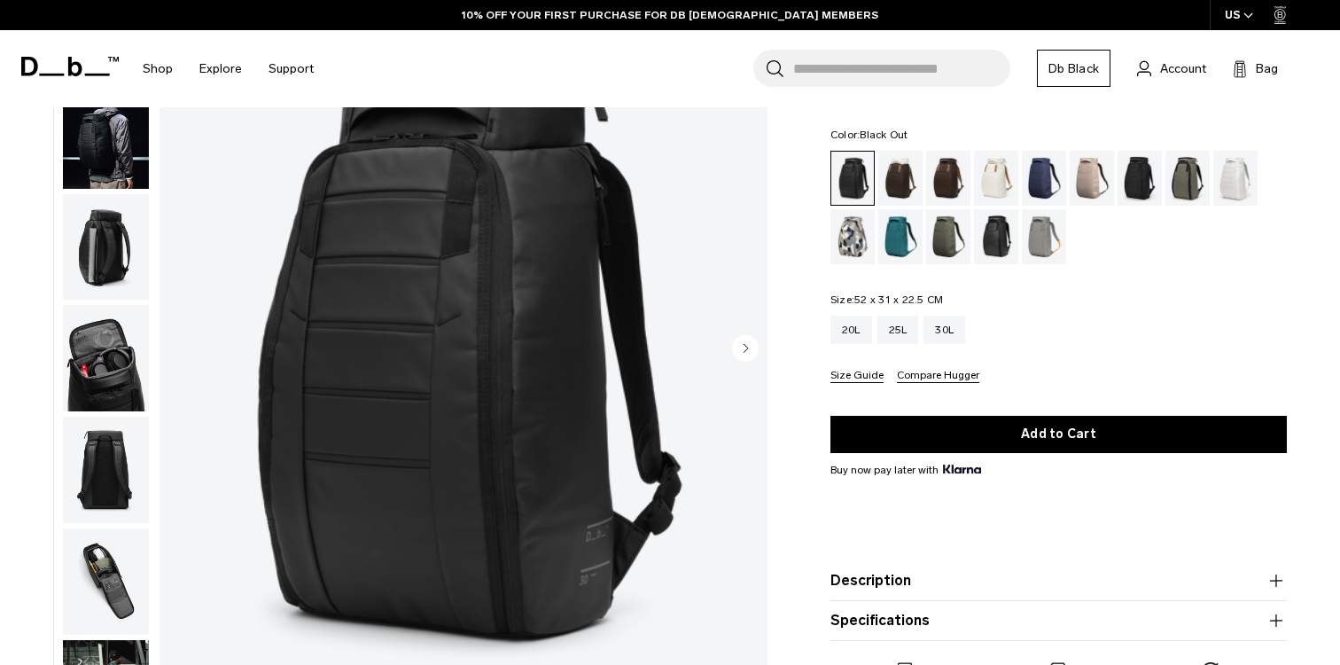
scroll to position [154, 0]
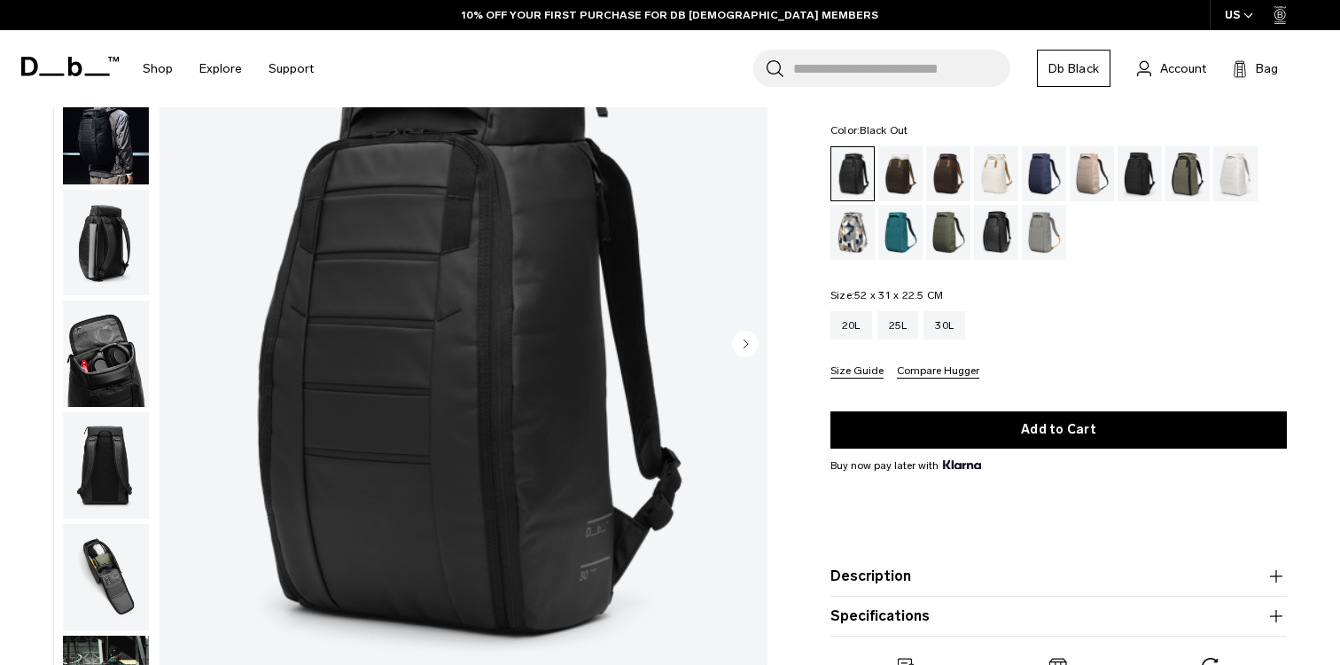
click at [121, 236] on img "button" at bounding box center [106, 243] width 86 height 106
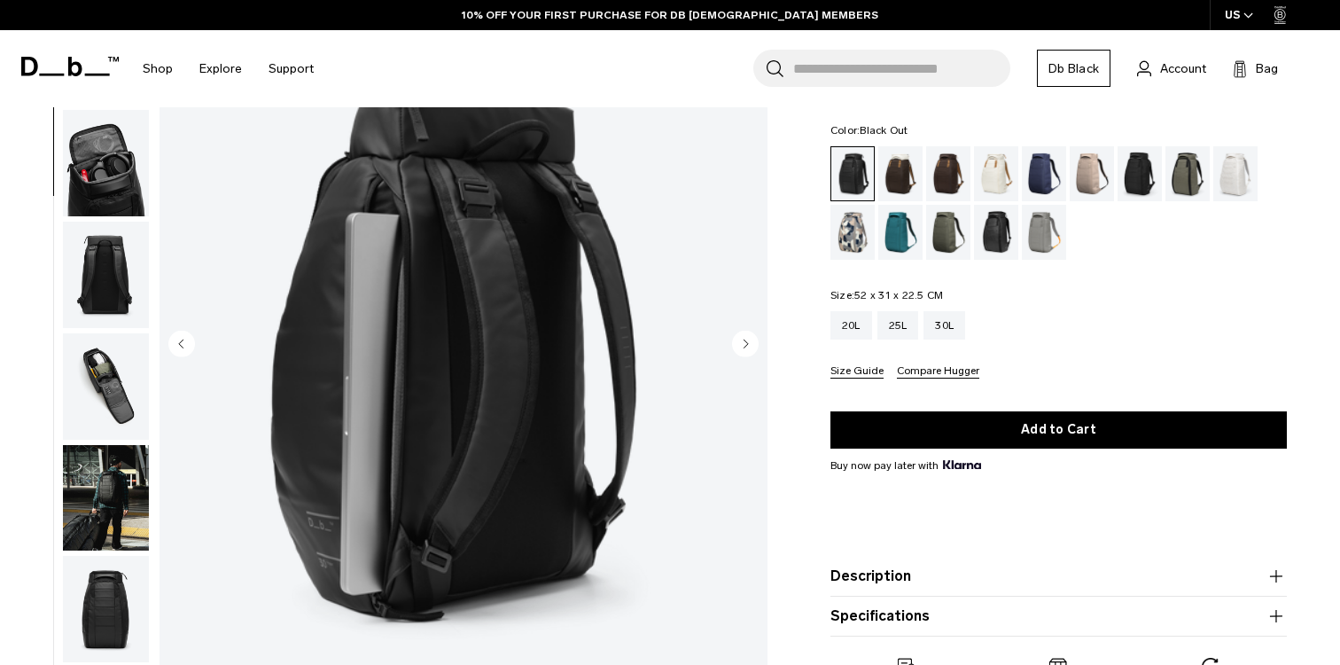
scroll to position [223, 0]
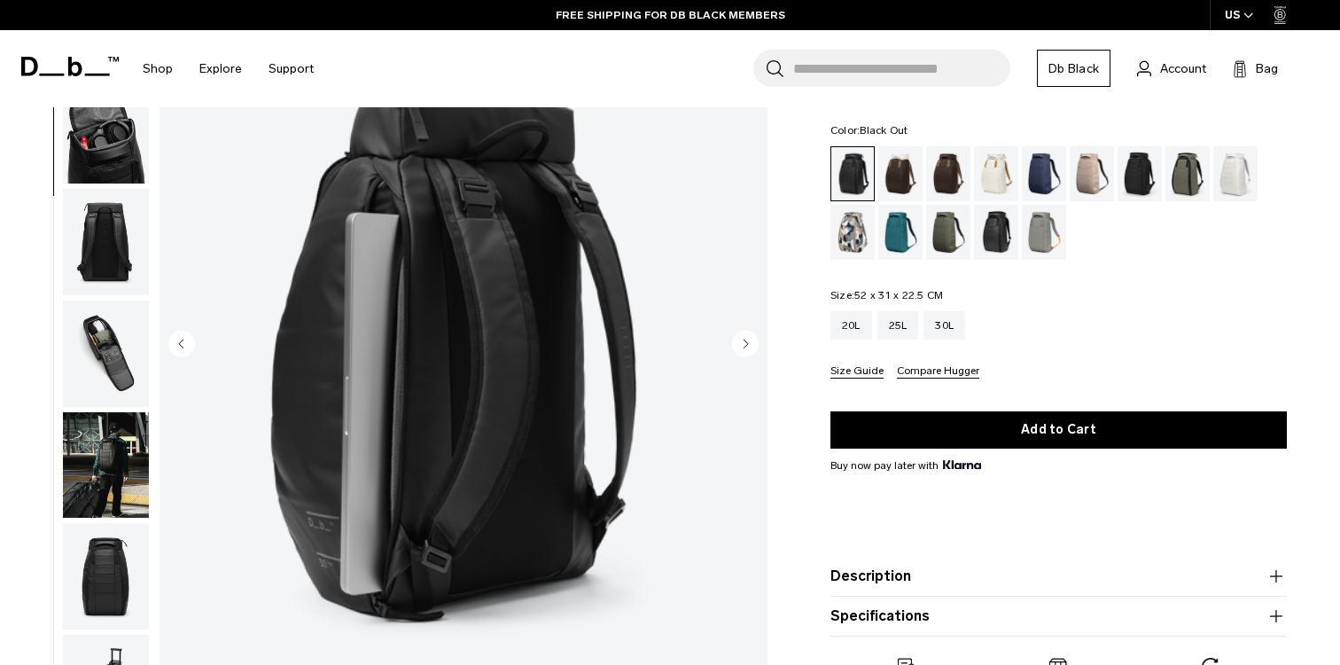
click at [121, 123] on img "button" at bounding box center [106, 130] width 86 height 106
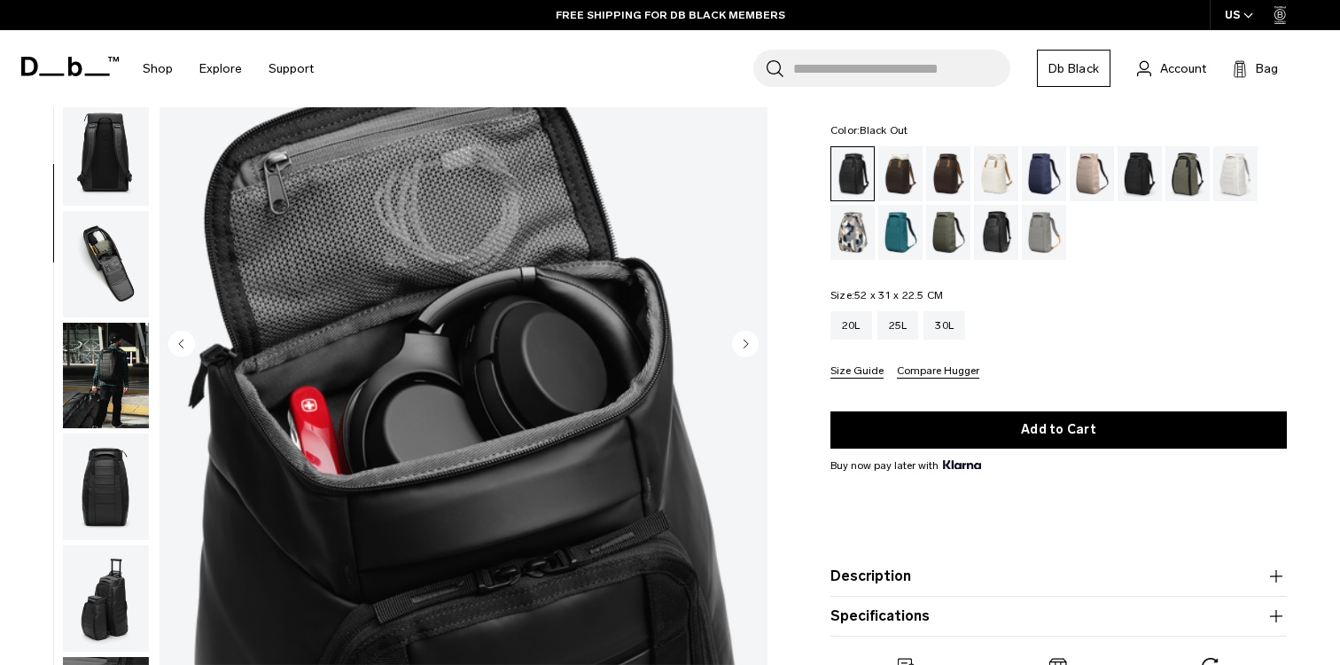
scroll to position [334, 0]
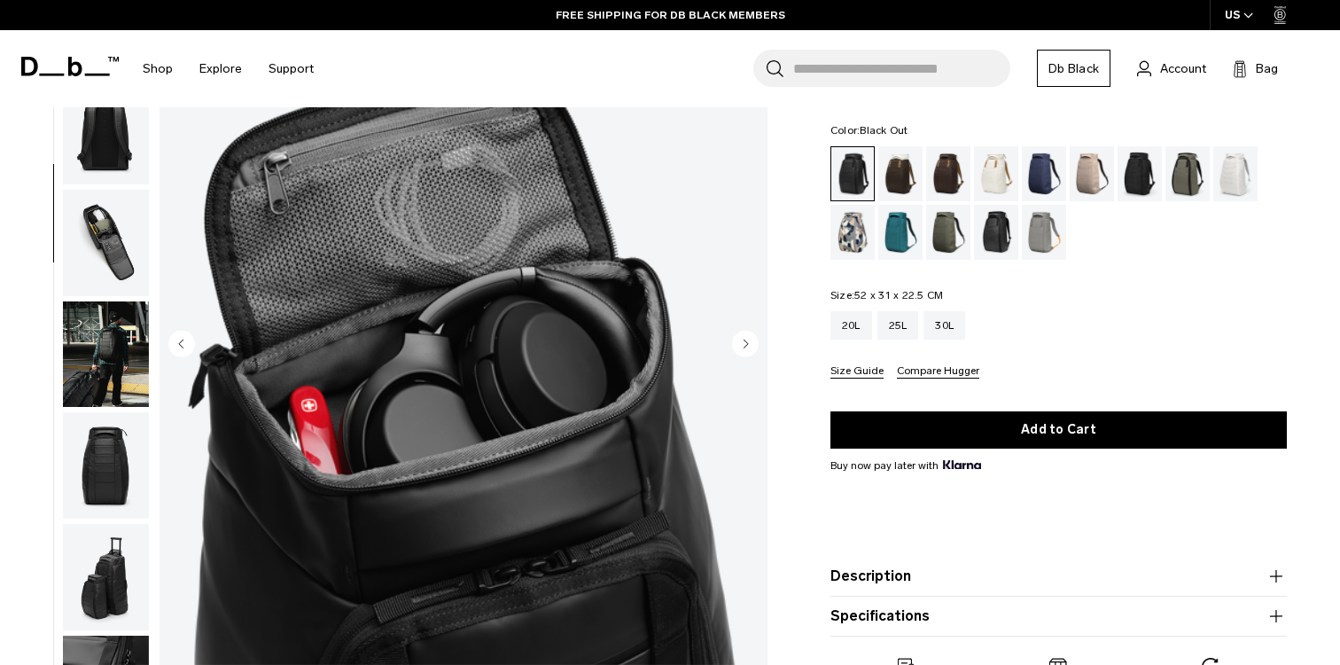
click at [121, 153] on img "button" at bounding box center [106, 131] width 86 height 106
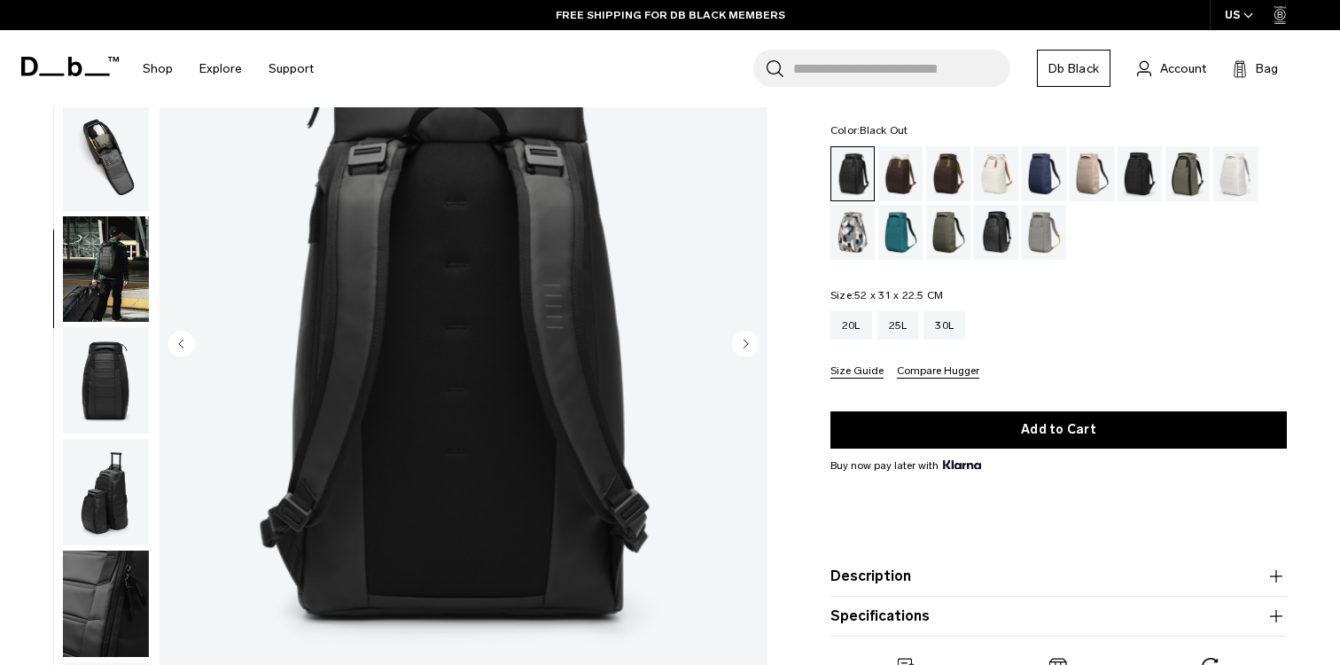
scroll to position [446, 0]
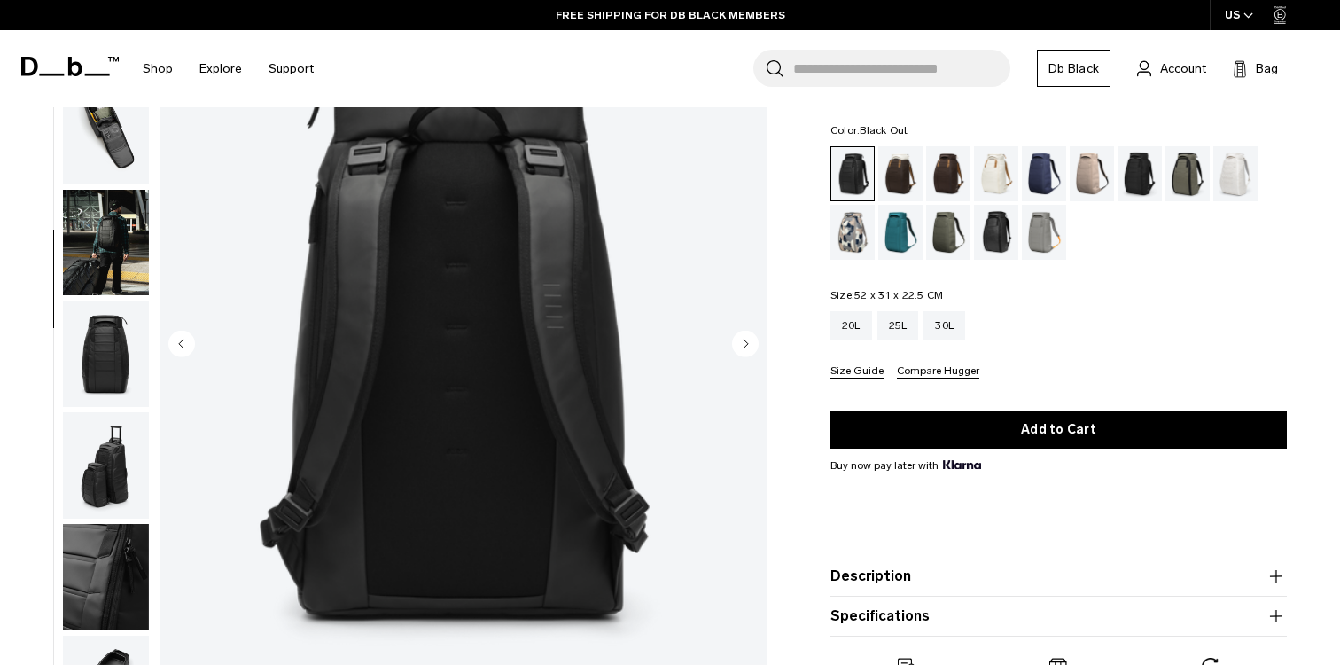
click at [121, 153] on img "button" at bounding box center [106, 131] width 86 height 106
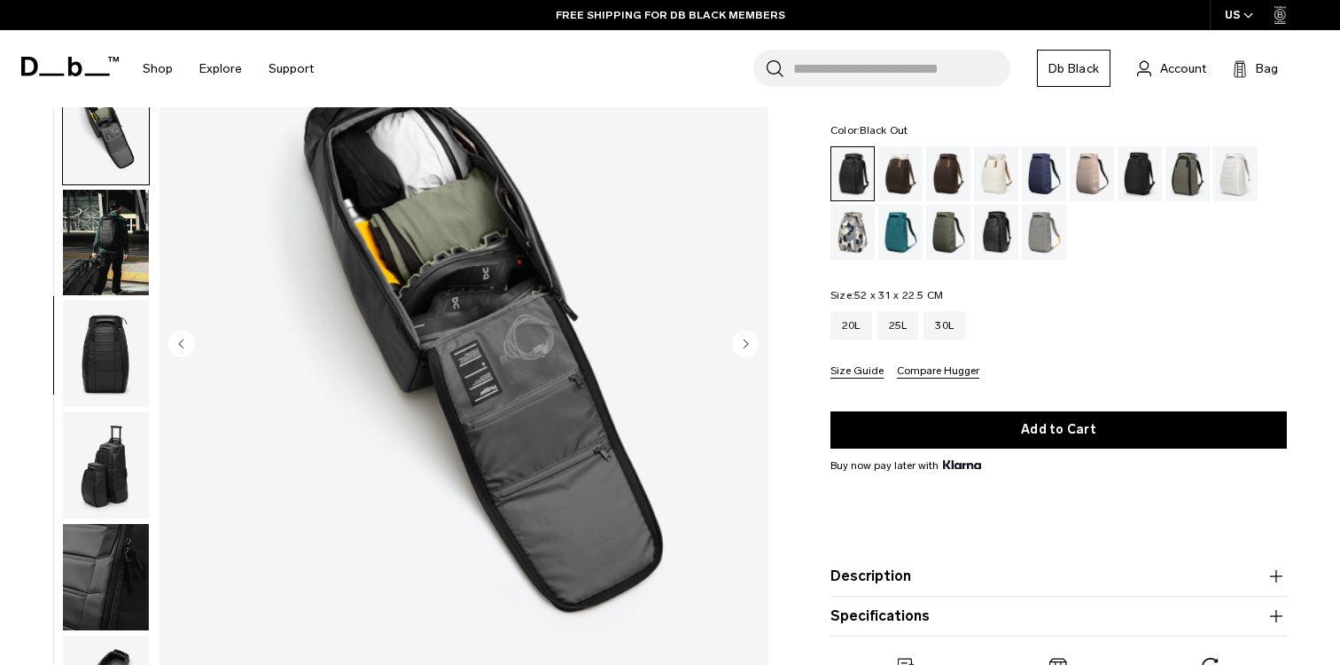
scroll to position [463, 0]
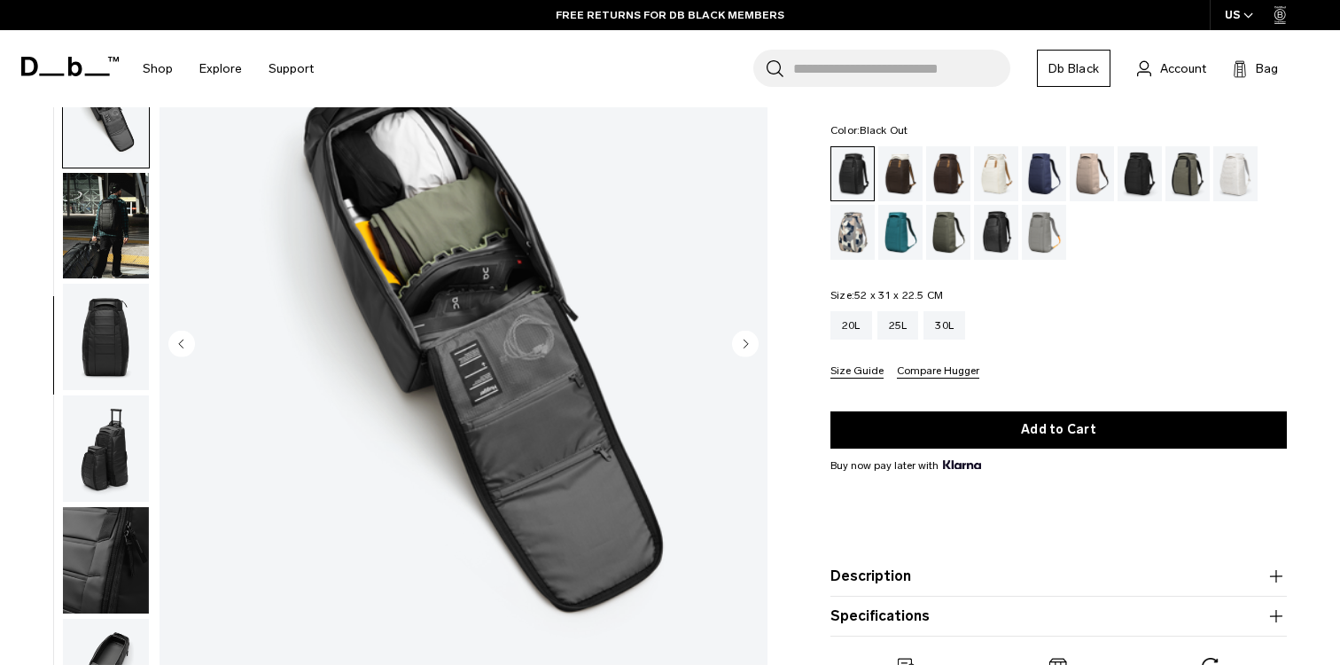
click at [123, 203] on img "button" at bounding box center [106, 226] width 86 height 106
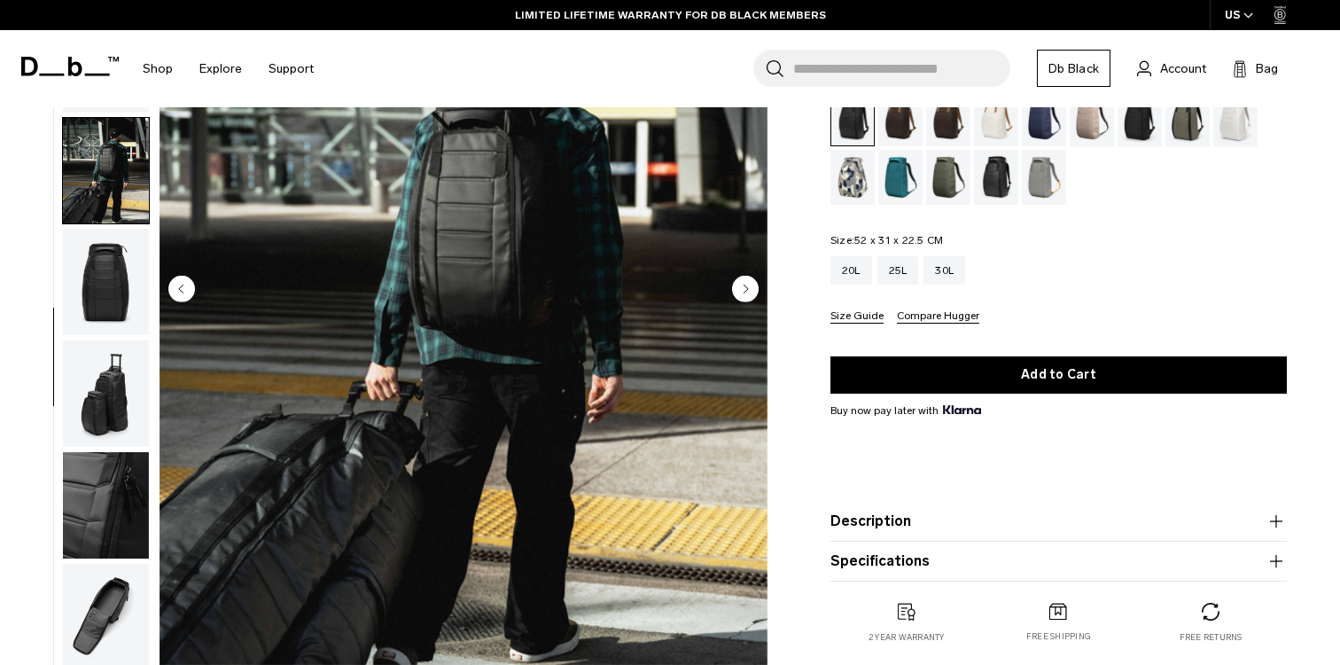
scroll to position [221, 0]
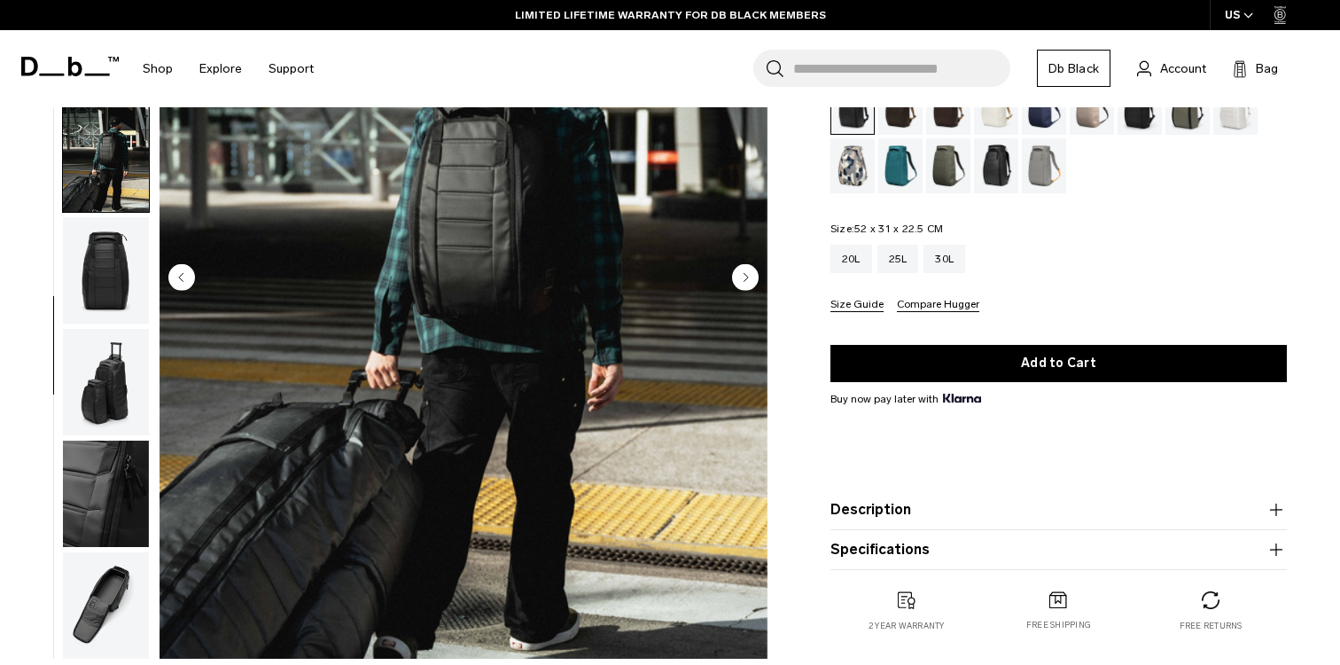
click at [118, 257] on img "button" at bounding box center [106, 270] width 86 height 106
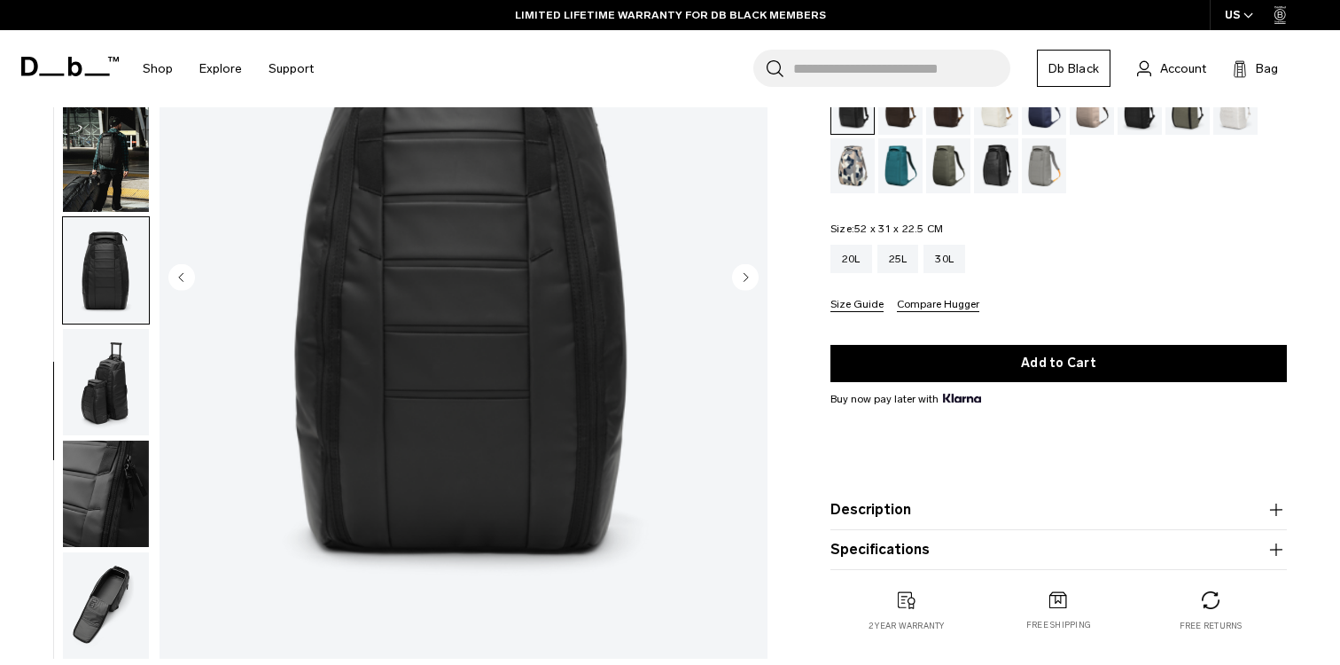
click at [128, 351] on img "button" at bounding box center [106, 382] width 86 height 106
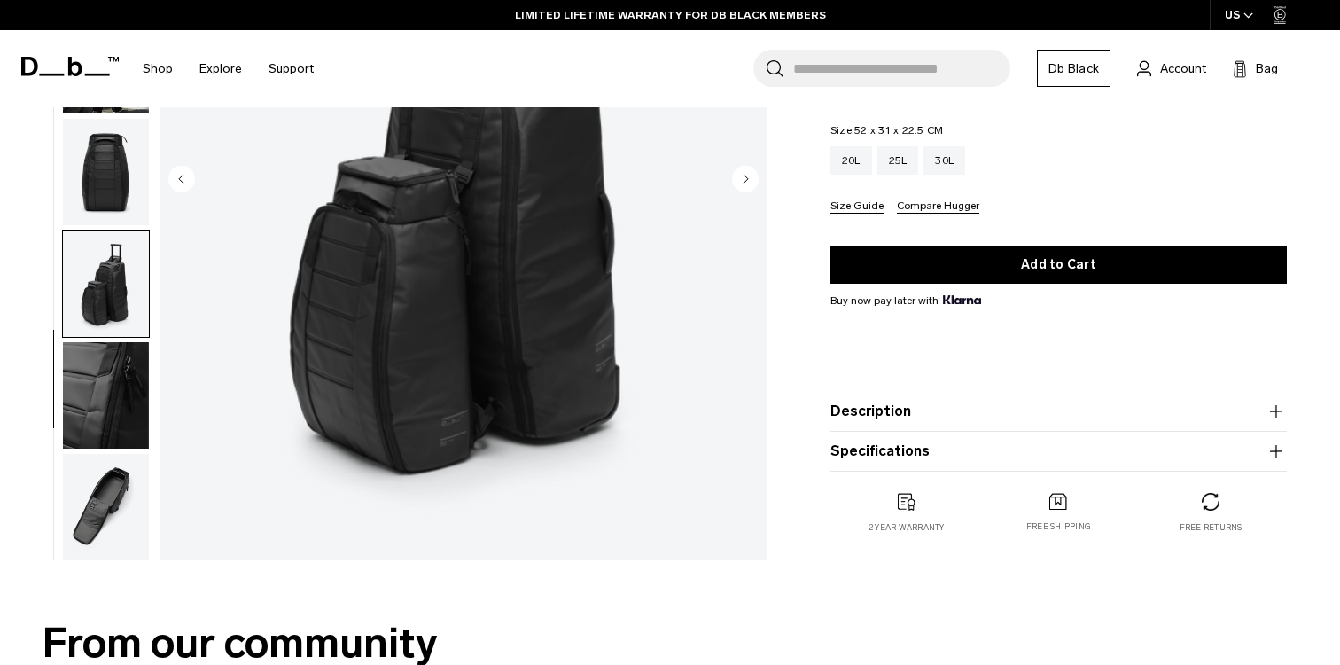
scroll to position [317, 0]
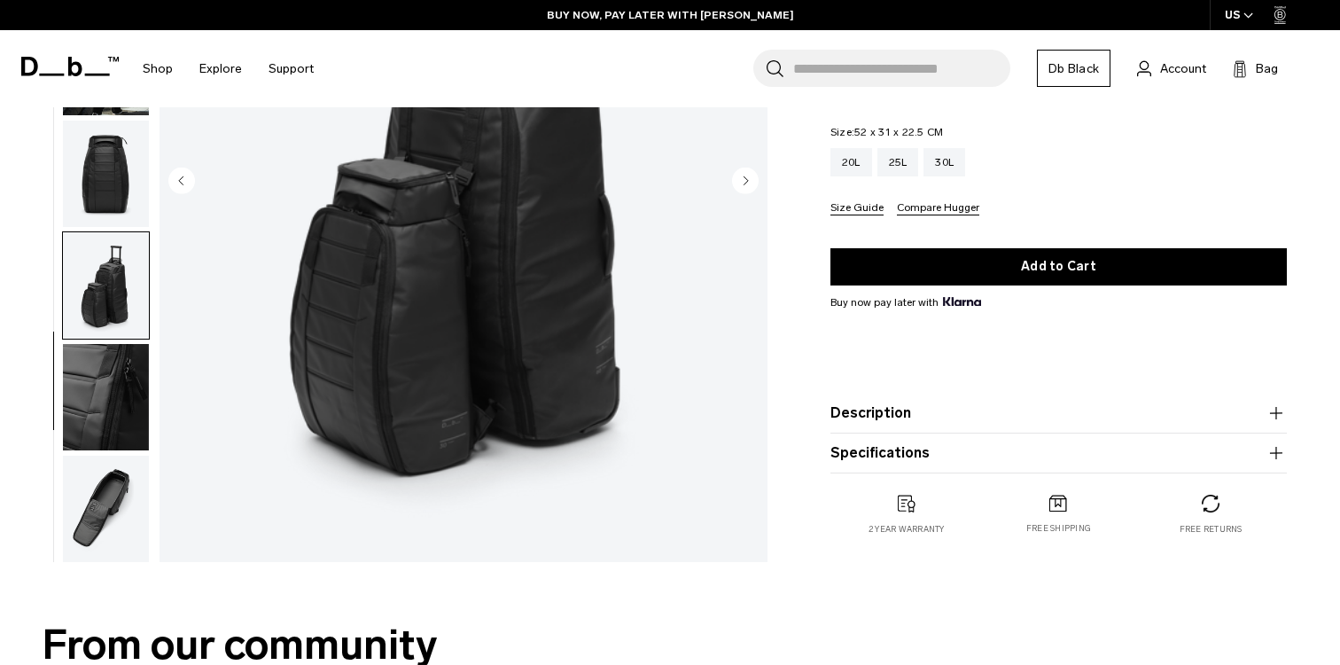
click at [125, 367] on img "button" at bounding box center [106, 397] width 86 height 106
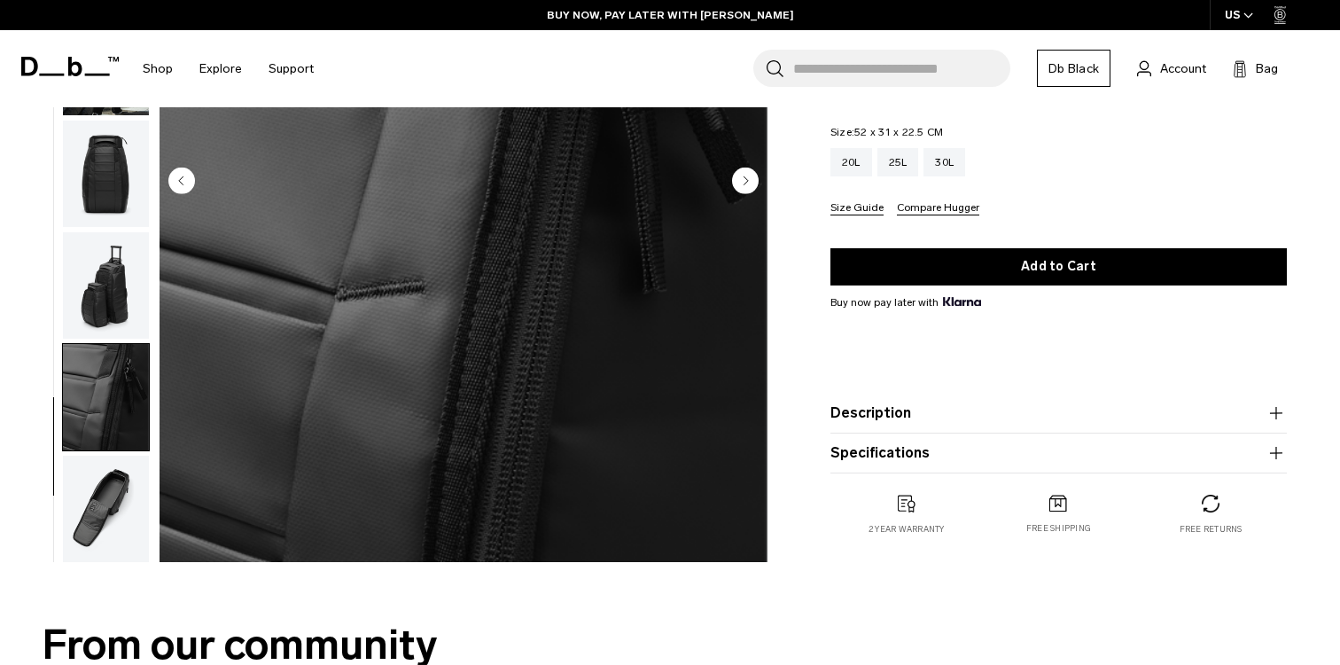
click at [122, 474] on img "button" at bounding box center [106, 508] width 86 height 106
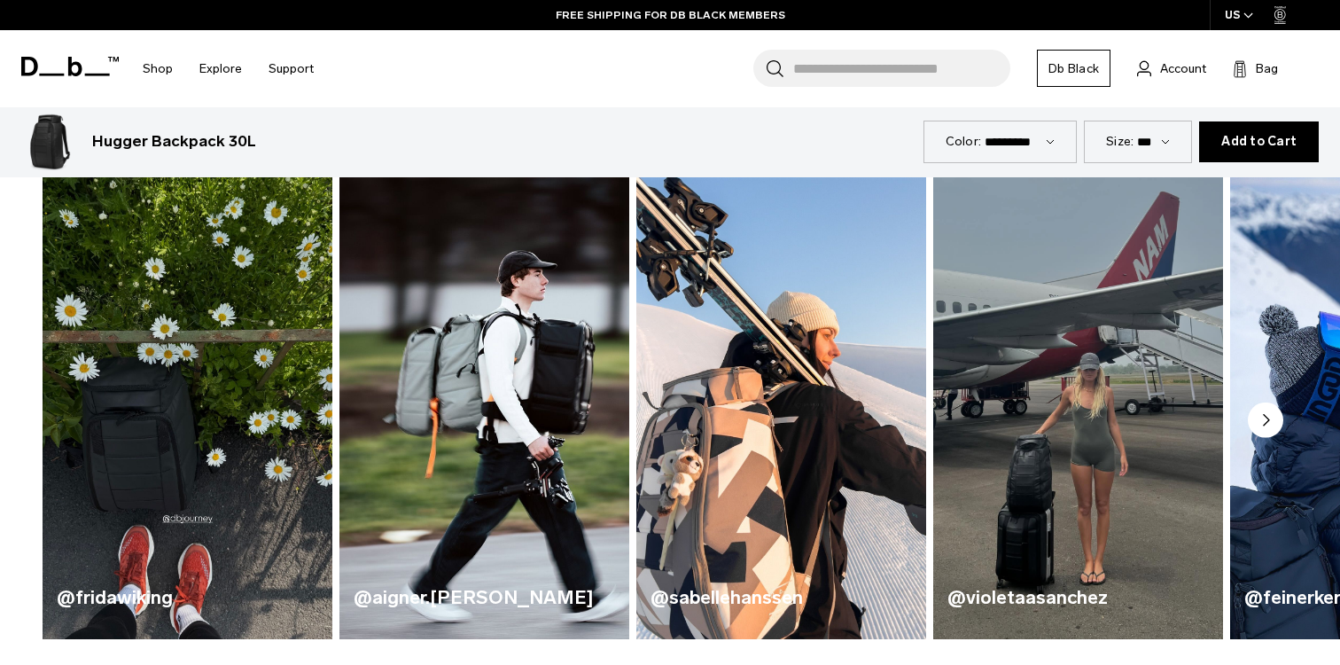
scroll to position [861, 0]
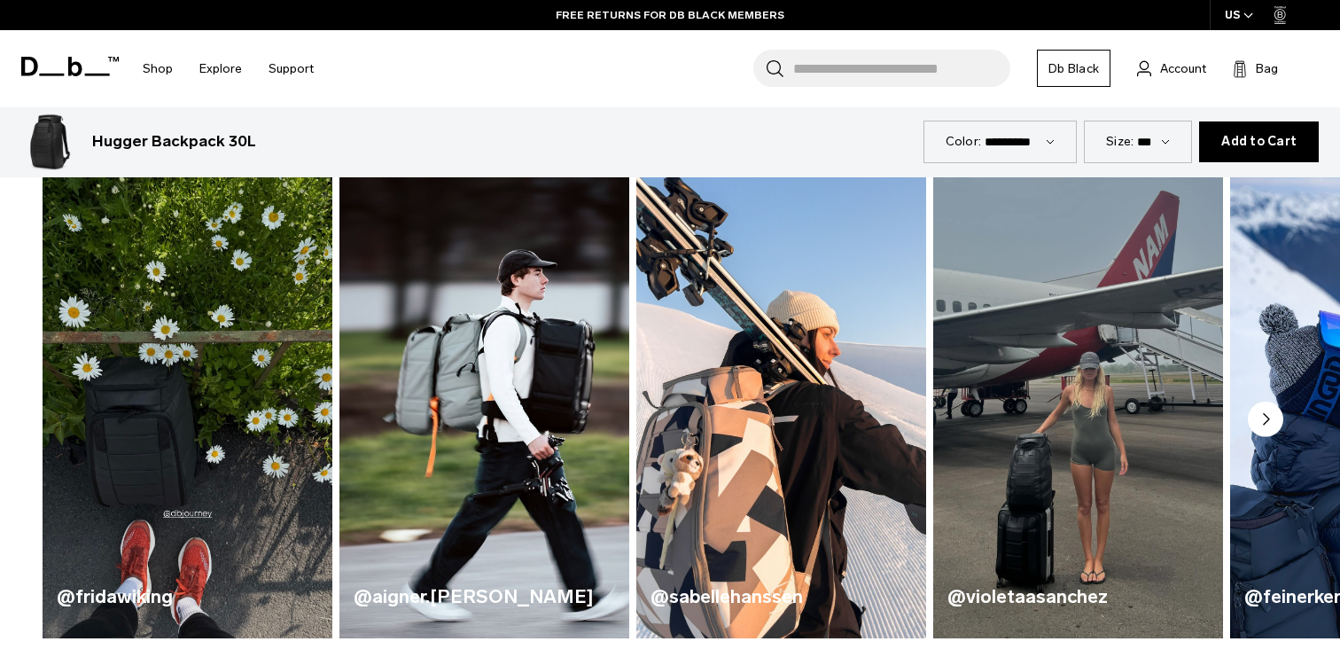
click at [1256, 414] on circle "Next slide" at bounding box center [1265, 418] width 35 height 35
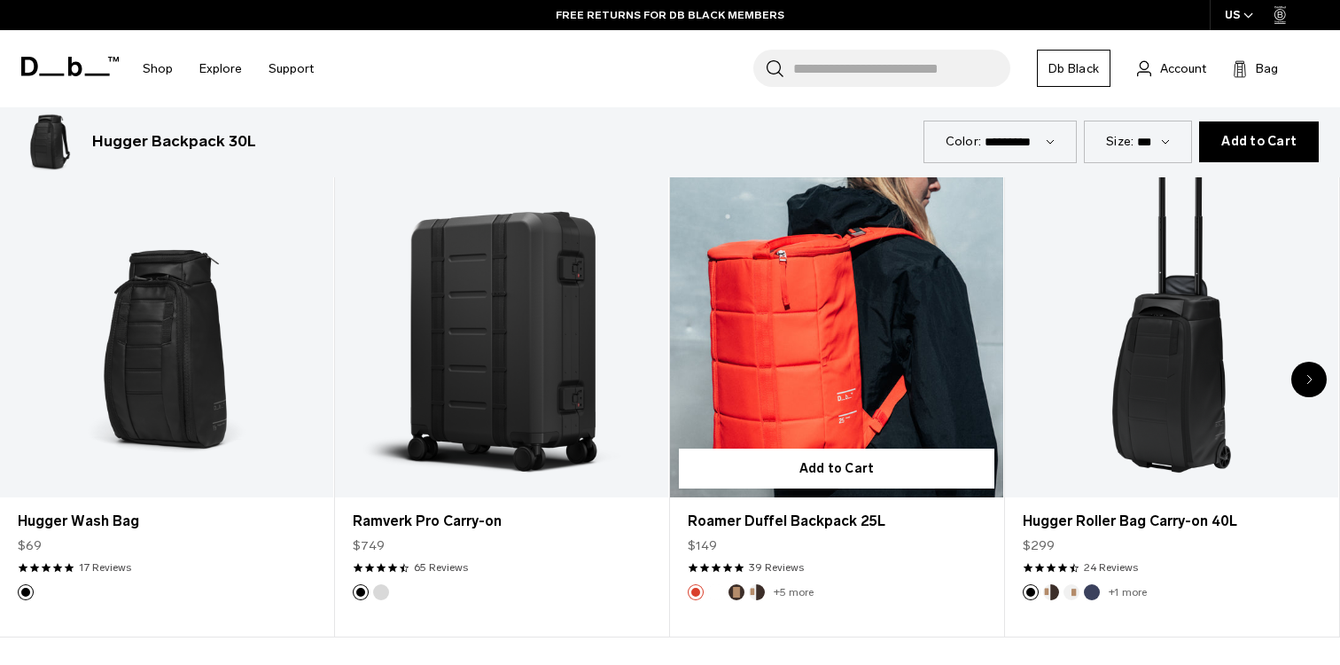
scroll to position [3910, 0]
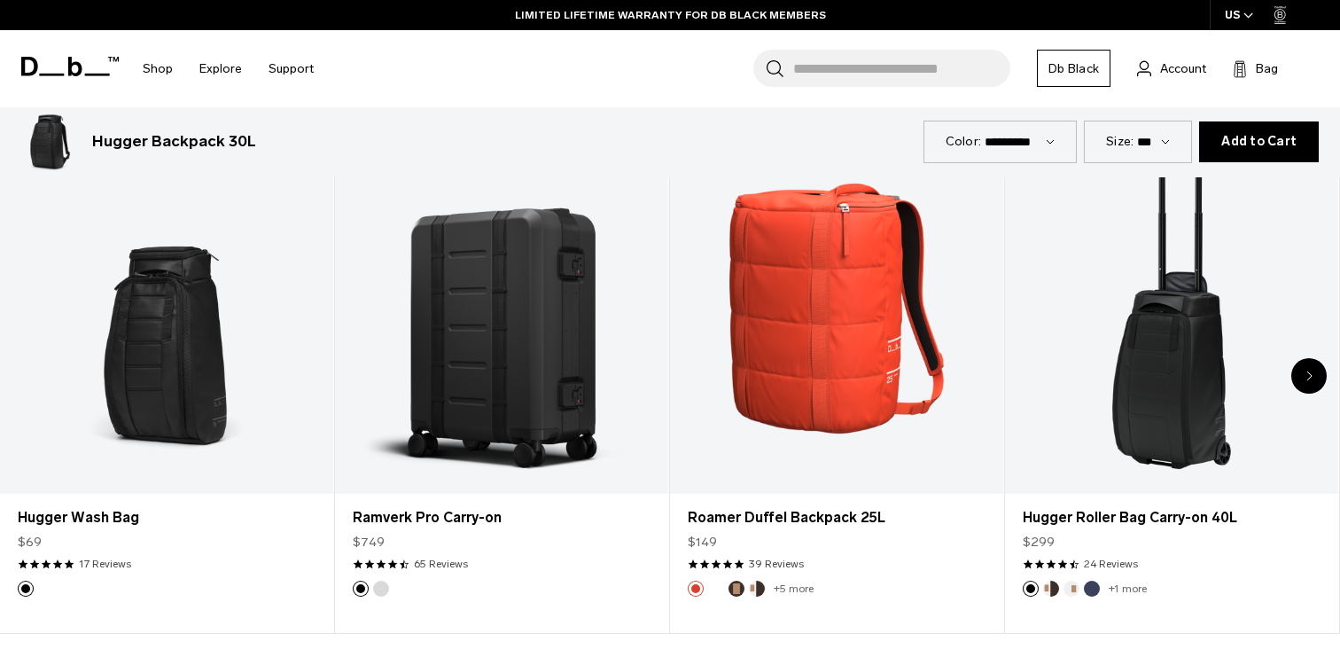
click at [844, 64] on input "Search for Bags, Luggage..." at bounding box center [901, 68] width 217 height 37
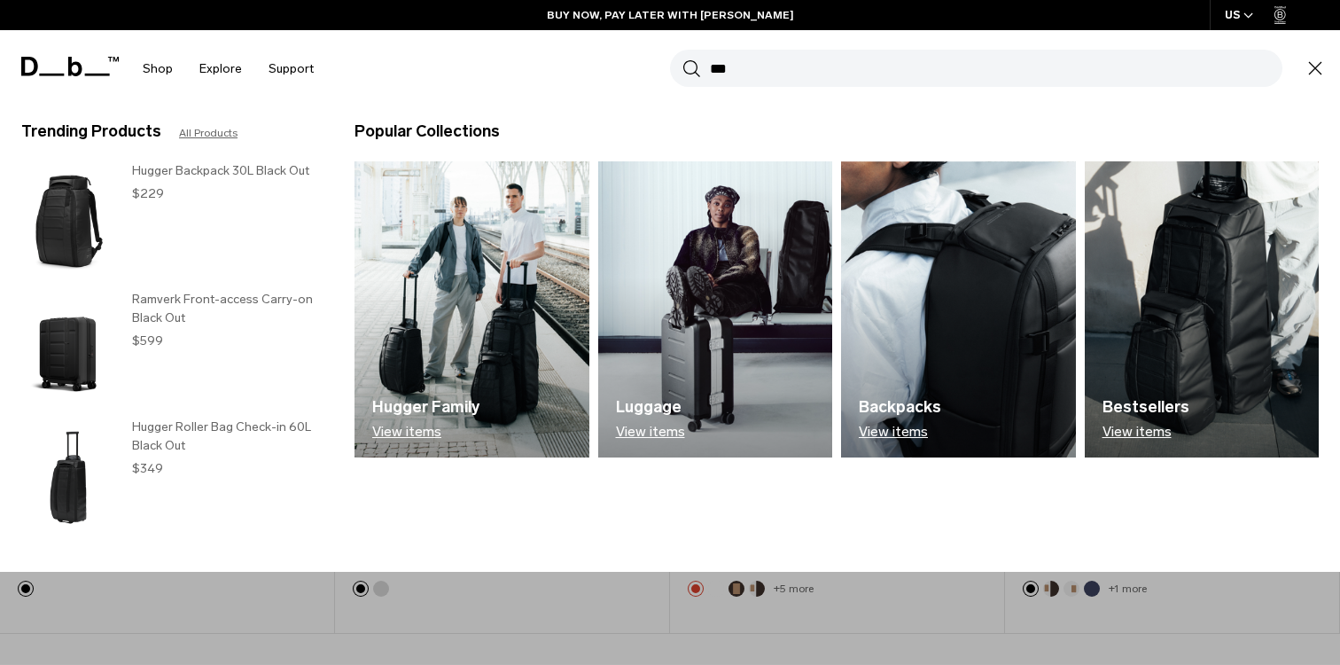
type input "***"
click at [682, 58] on button "Search" at bounding box center [691, 67] width 19 height 19
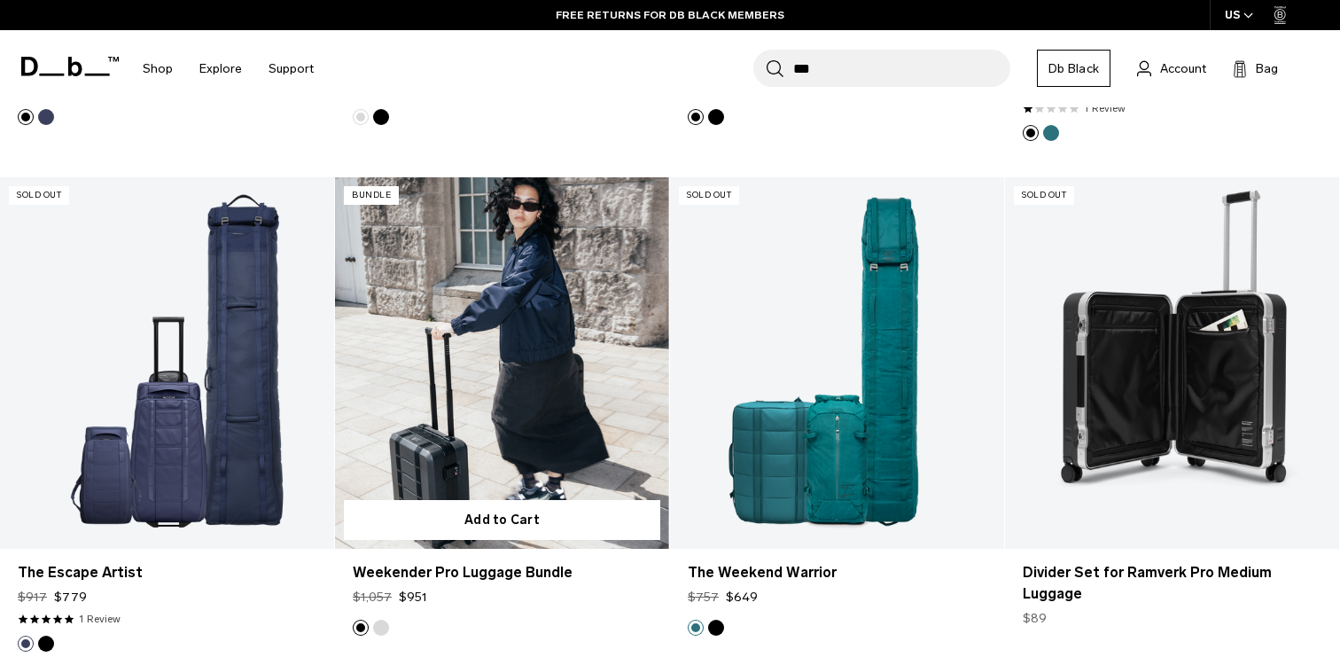
scroll to position [3364, 0]
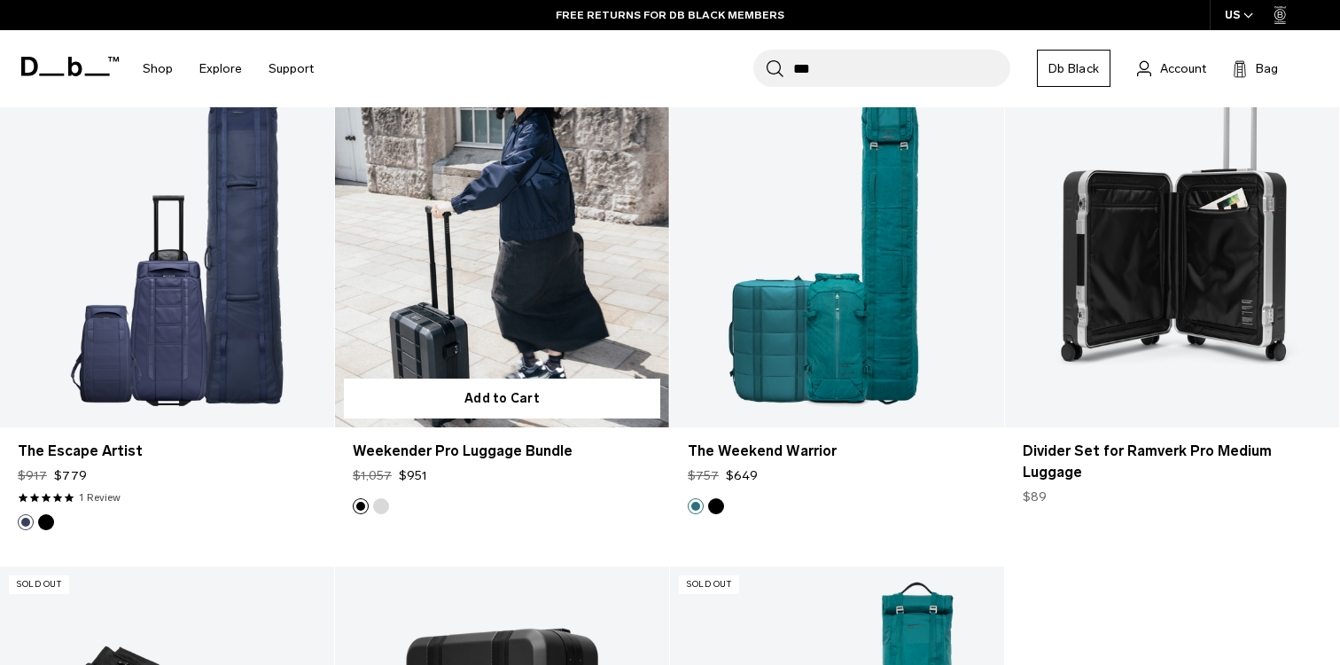
click at [615, 326] on link "Weekender Pro Luggage Bundle" at bounding box center [502, 241] width 334 height 371
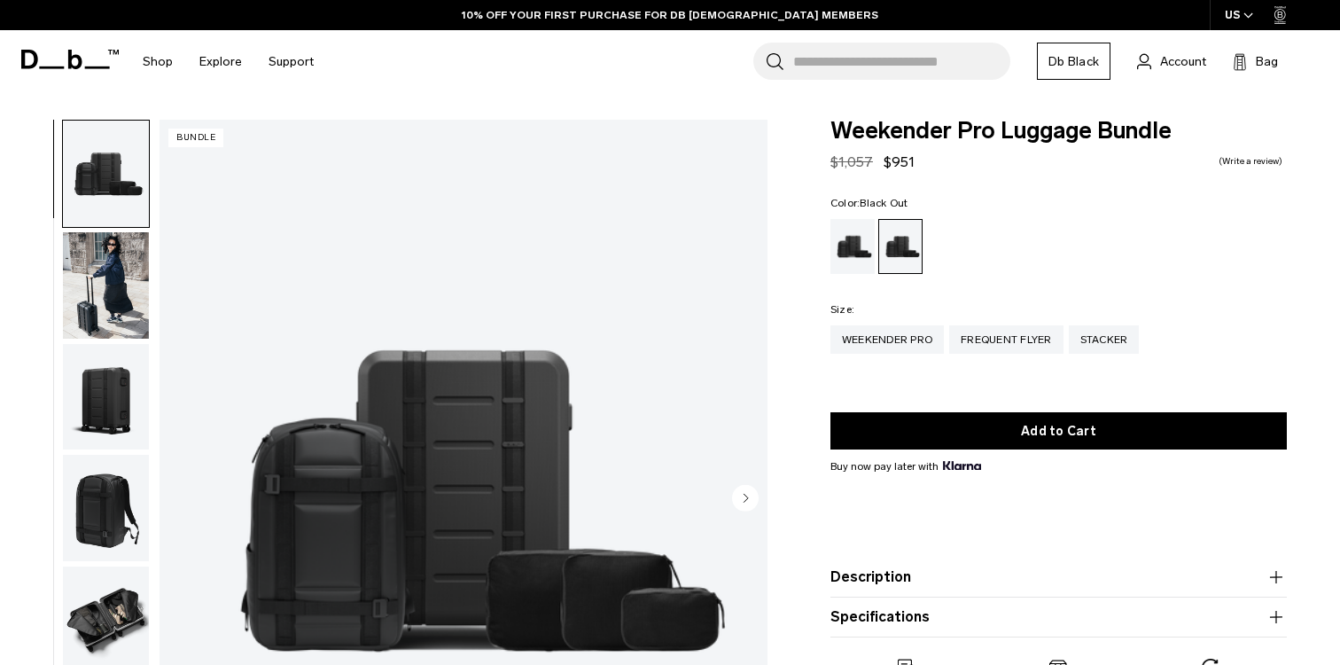
scroll to position [193, 0]
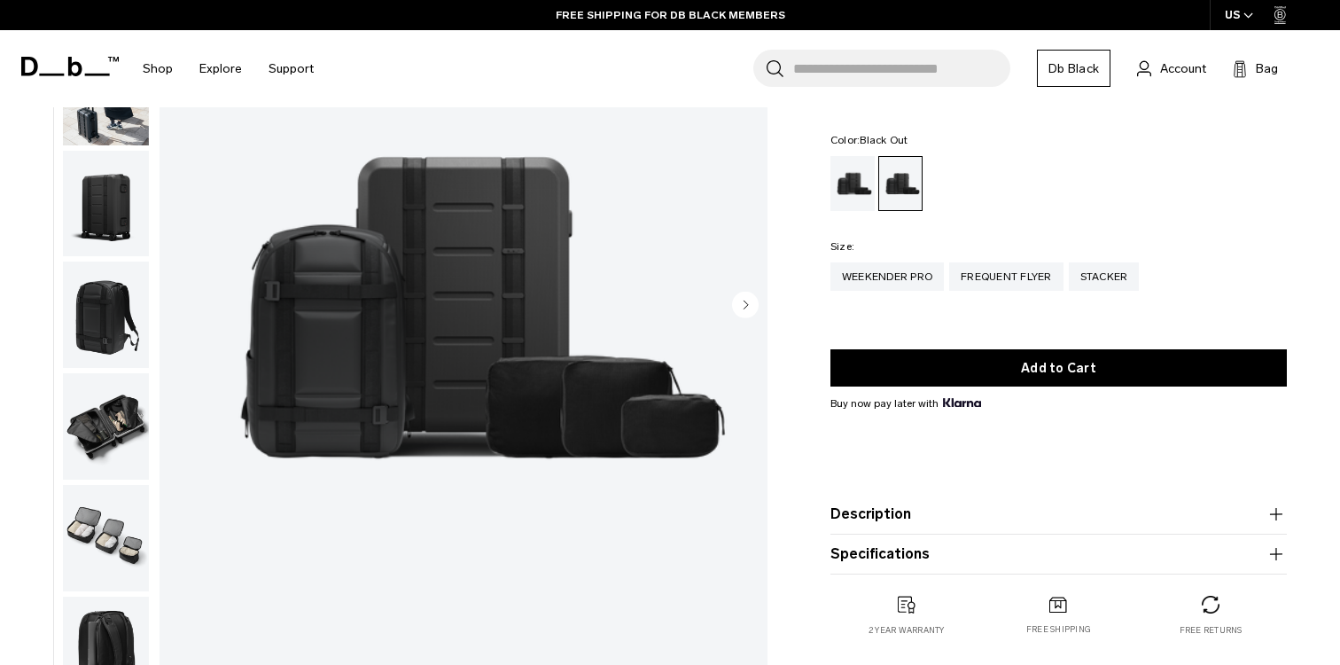
click at [107, 525] on img "button" at bounding box center [106, 538] width 86 height 106
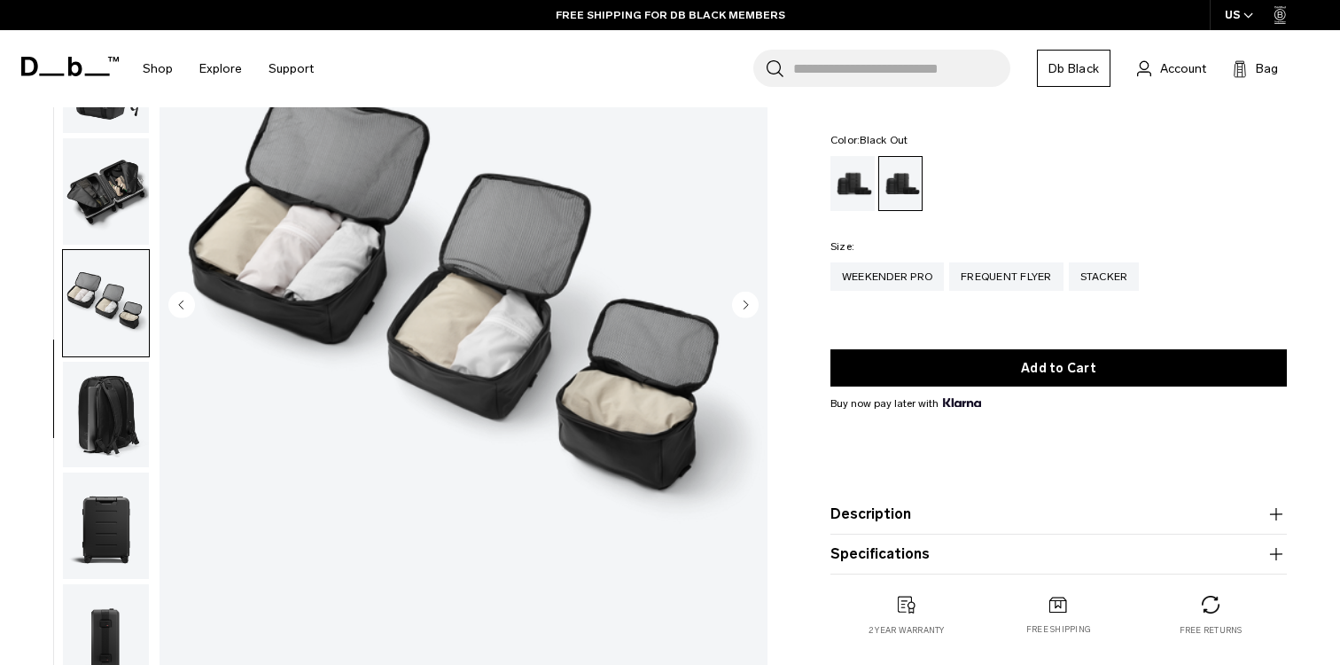
scroll to position [240, 0]
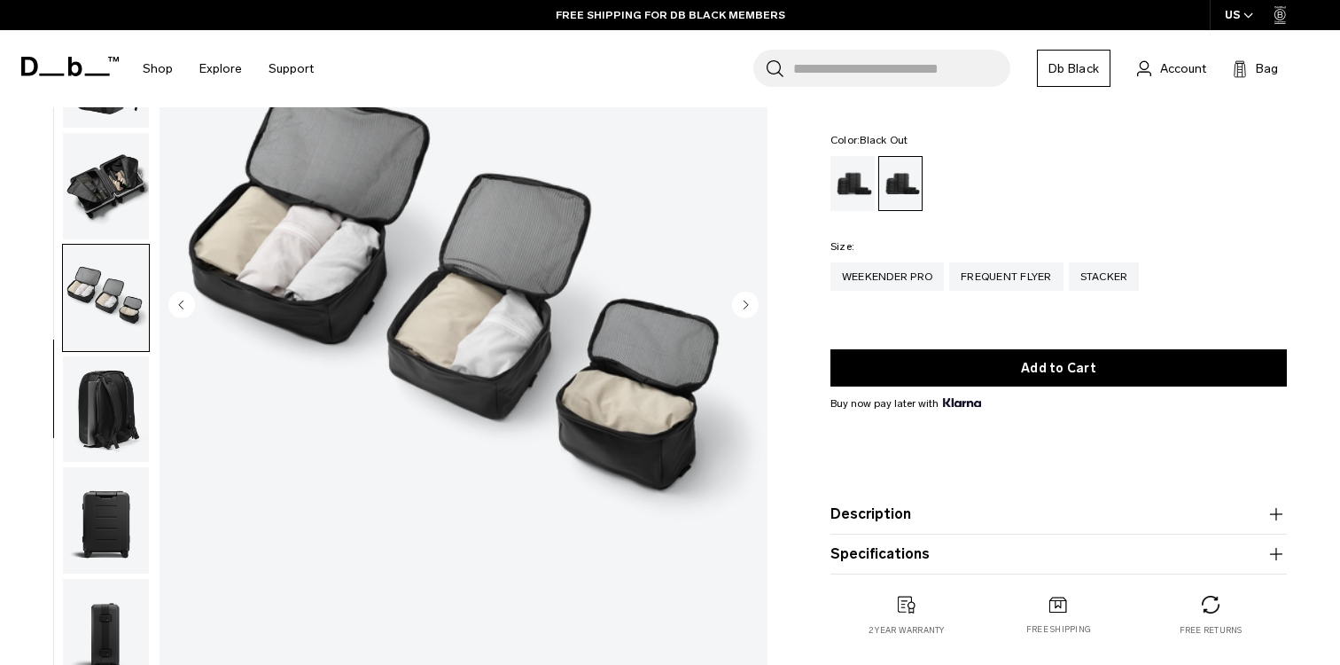
click at [740, 304] on circle "Next slide" at bounding box center [745, 304] width 27 height 27
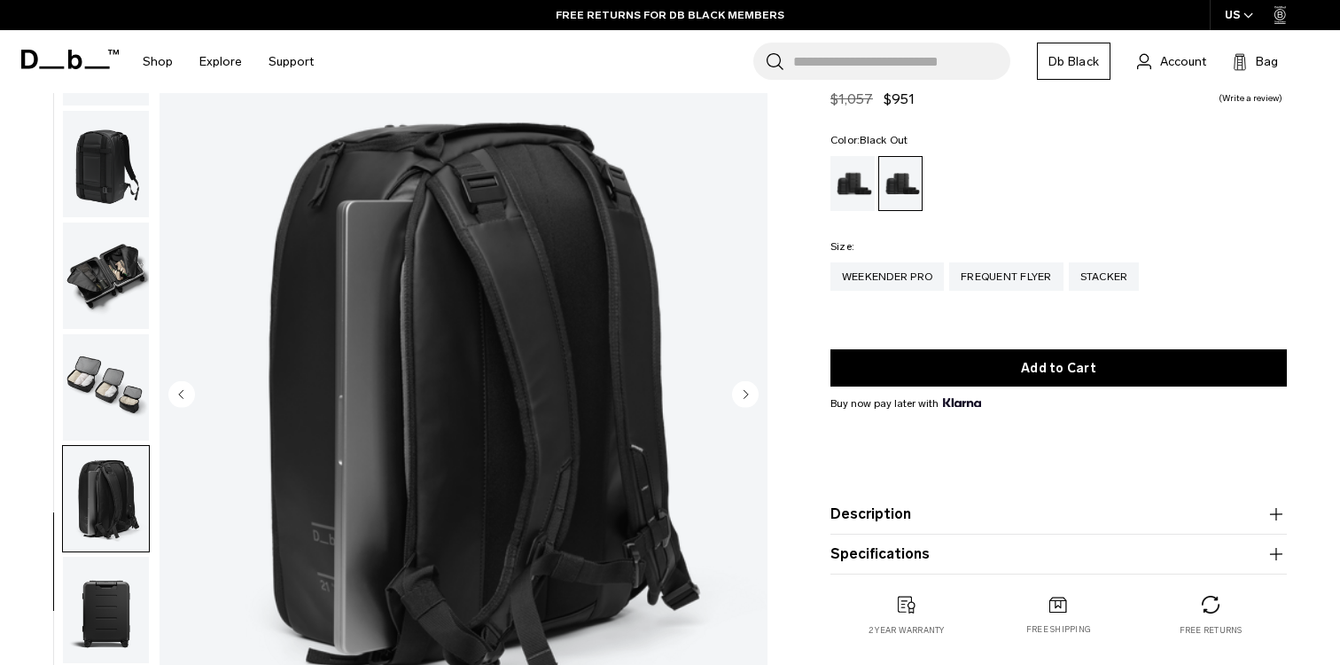
scroll to position [108, 0]
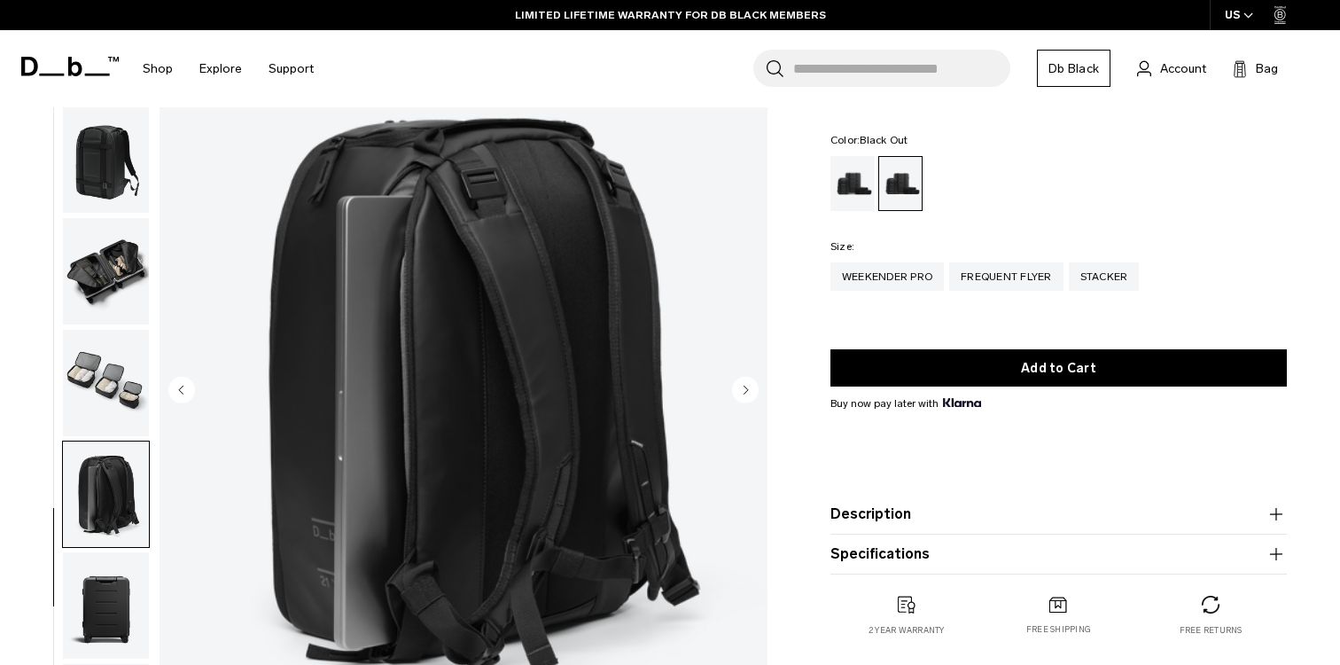
click at [745, 391] on icon "Next slide" at bounding box center [745, 389] width 4 height 8
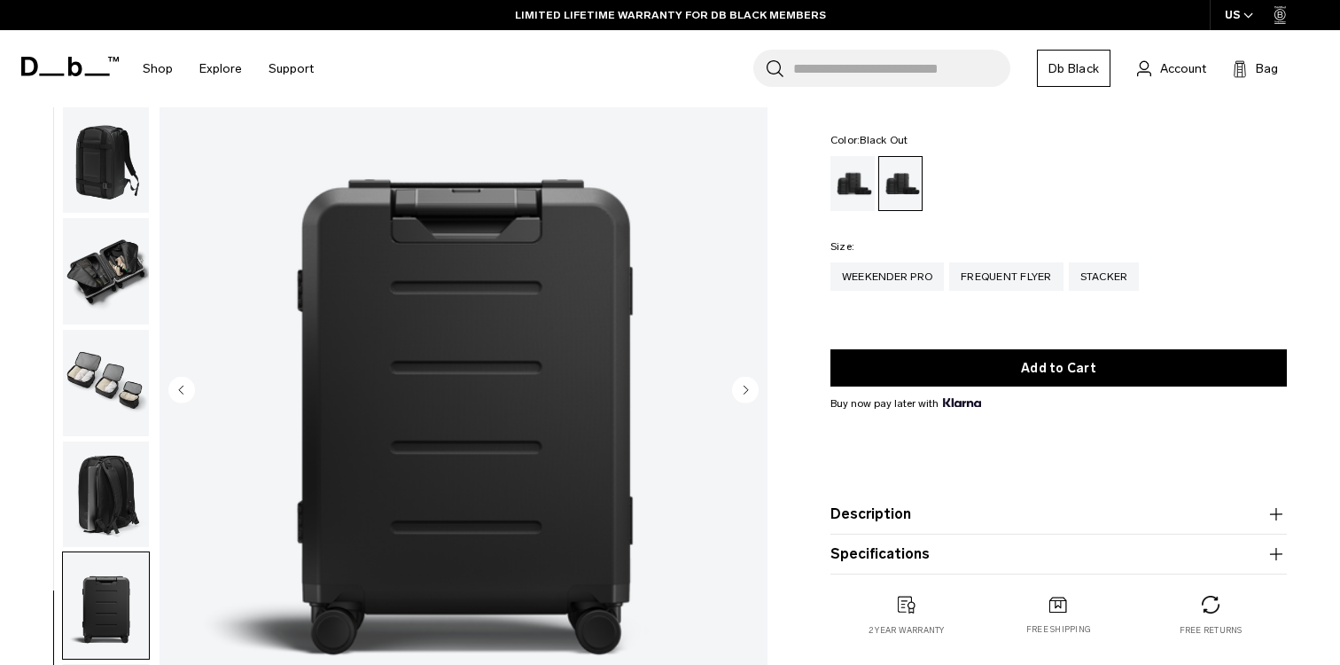
click at [747, 391] on circle "Next slide" at bounding box center [745, 389] width 27 height 27
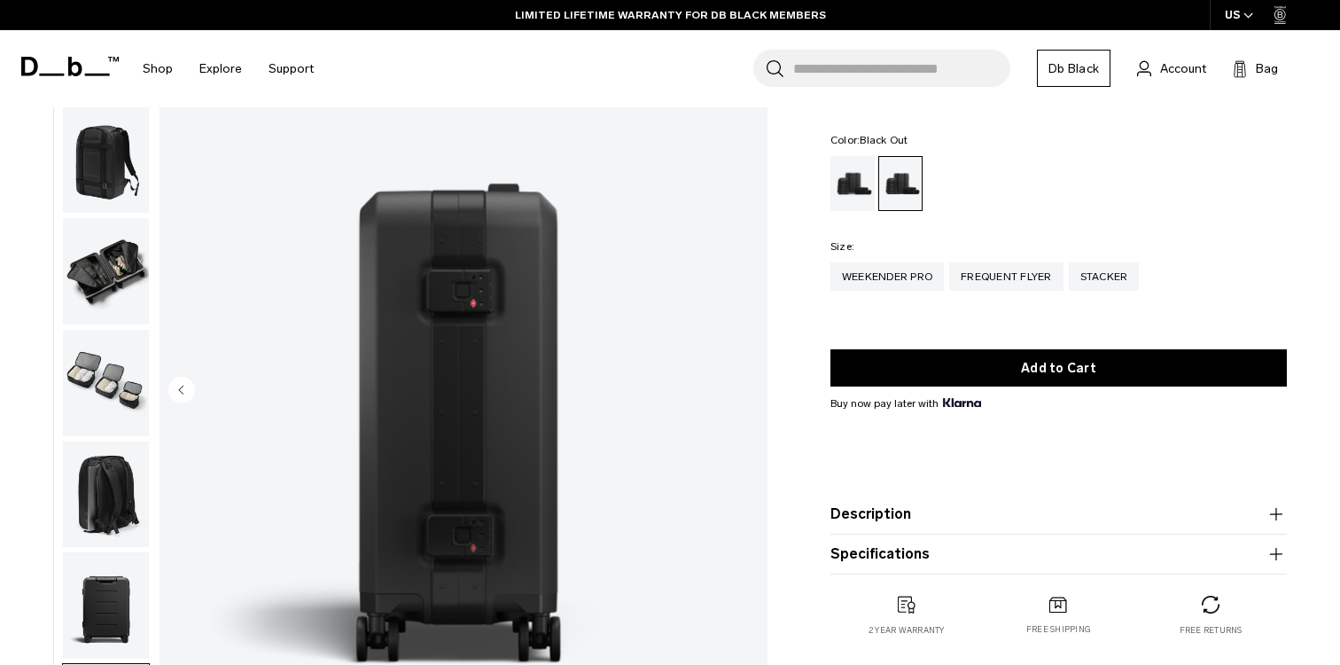
click at [749, 391] on img "9 / 9" at bounding box center [463, 391] width 608 height 759
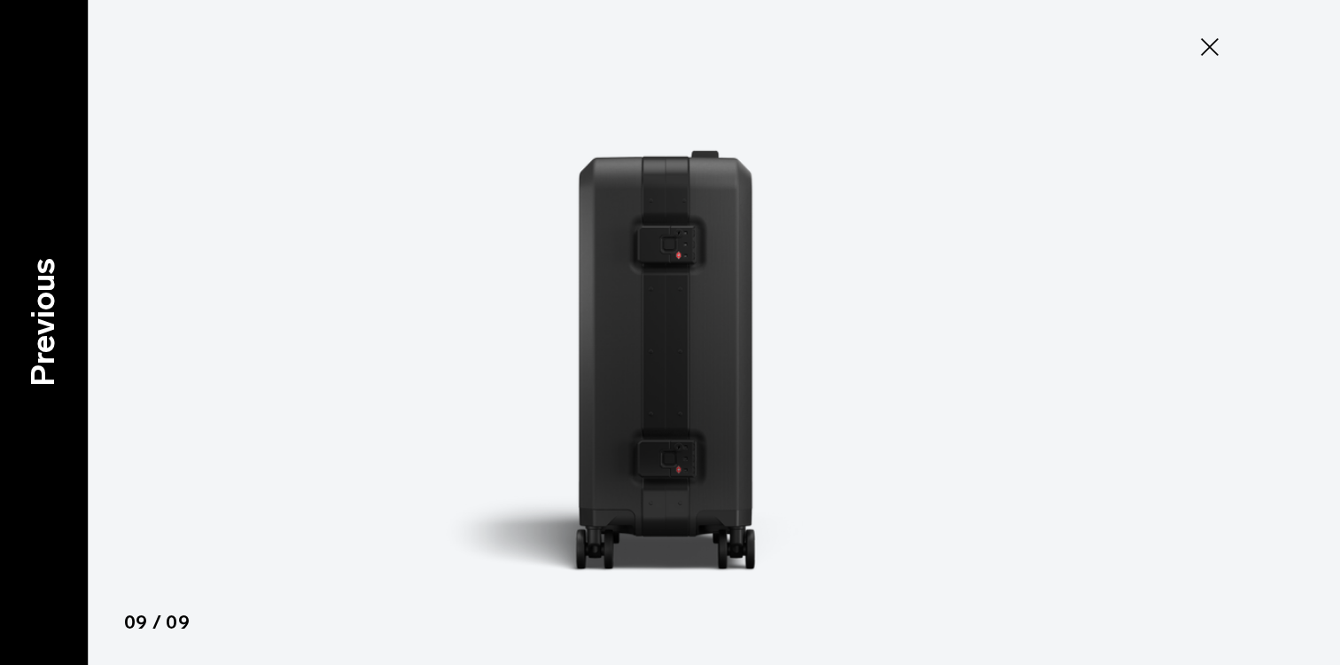
click at [66, 284] on p "Previous" at bounding box center [43, 321] width 48 height 128
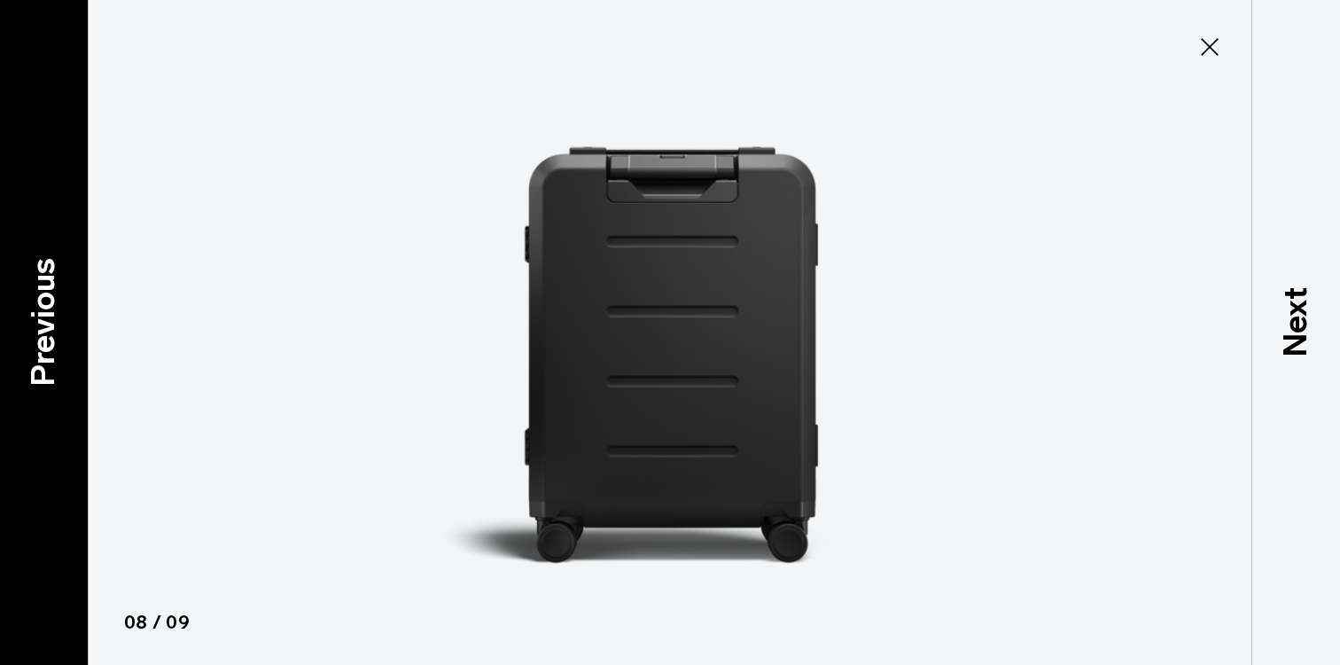
click at [66, 284] on p "Previous" at bounding box center [43, 321] width 48 height 128
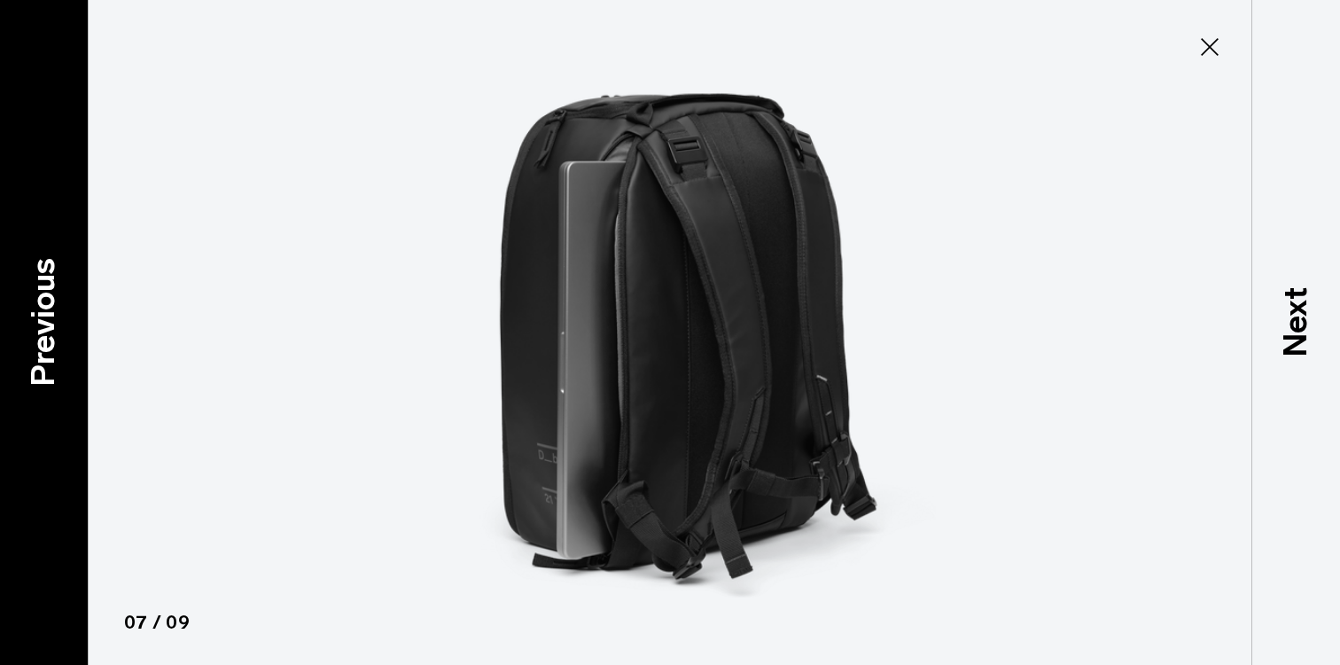
click at [67, 284] on div "Previous" at bounding box center [44, 332] width 89 height 665
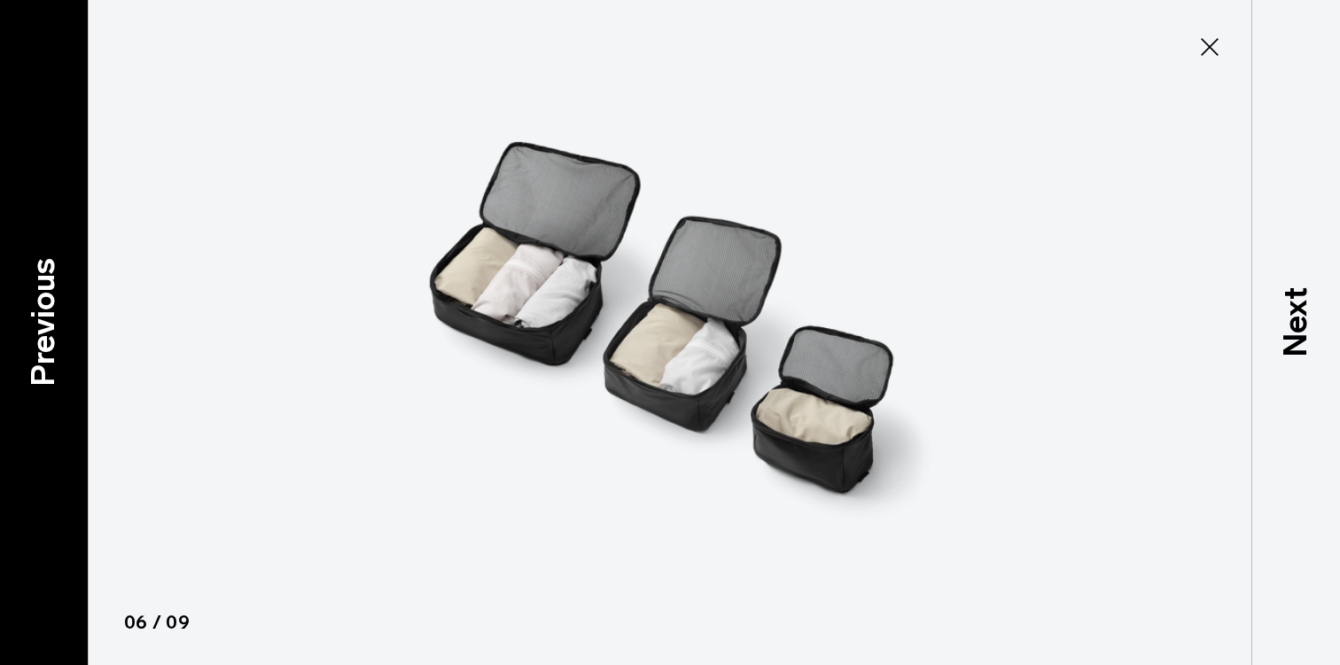
click at [67, 284] on div "Previous" at bounding box center [44, 332] width 89 height 665
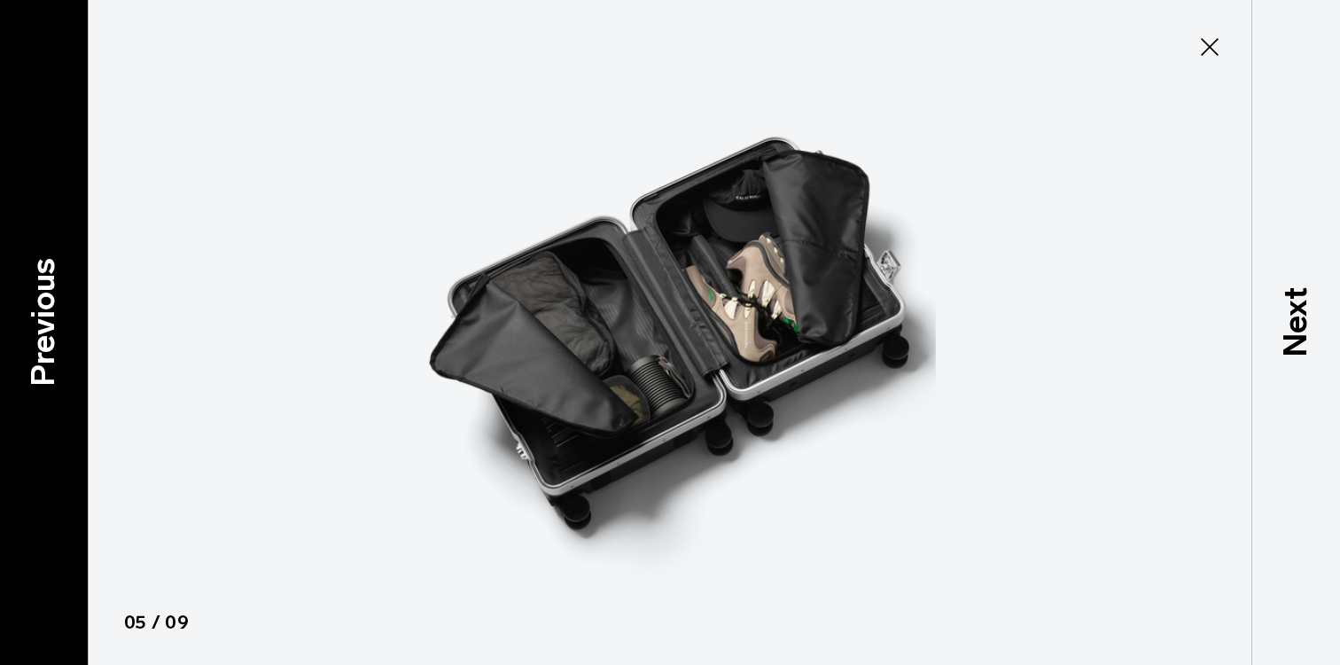
click at [67, 283] on div "Previous" at bounding box center [44, 332] width 89 height 665
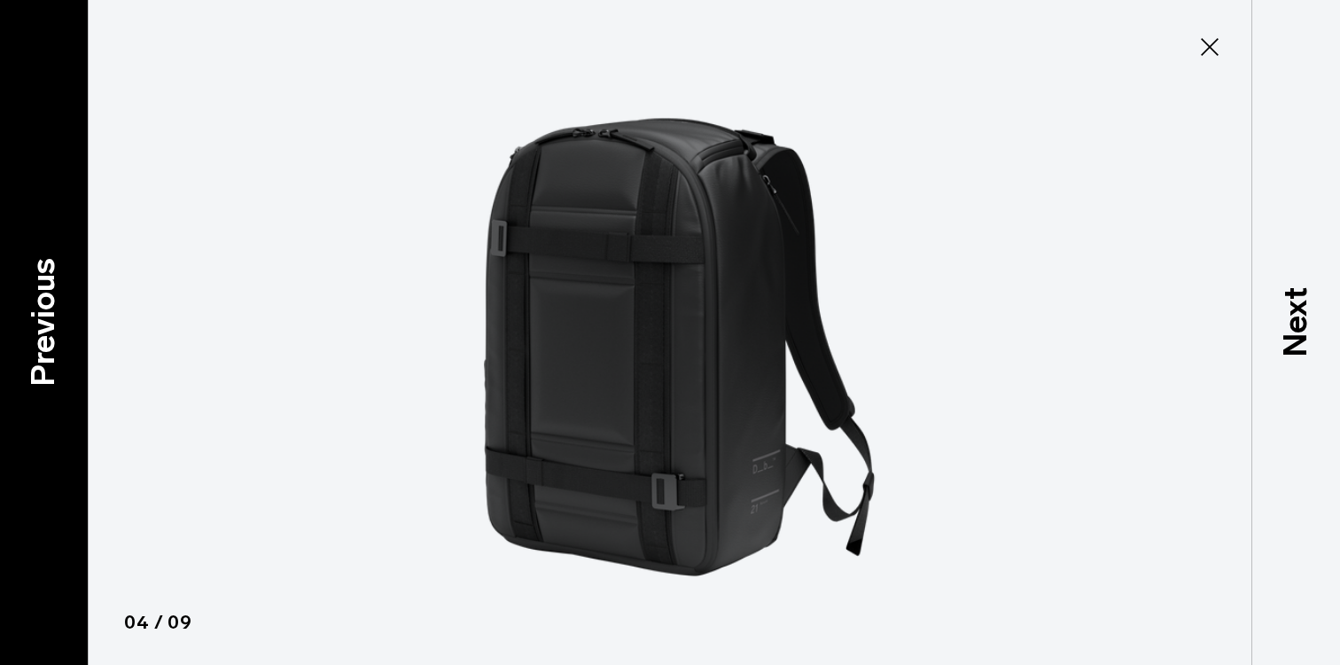
click at [68, 283] on div "Previous" at bounding box center [44, 332] width 89 height 665
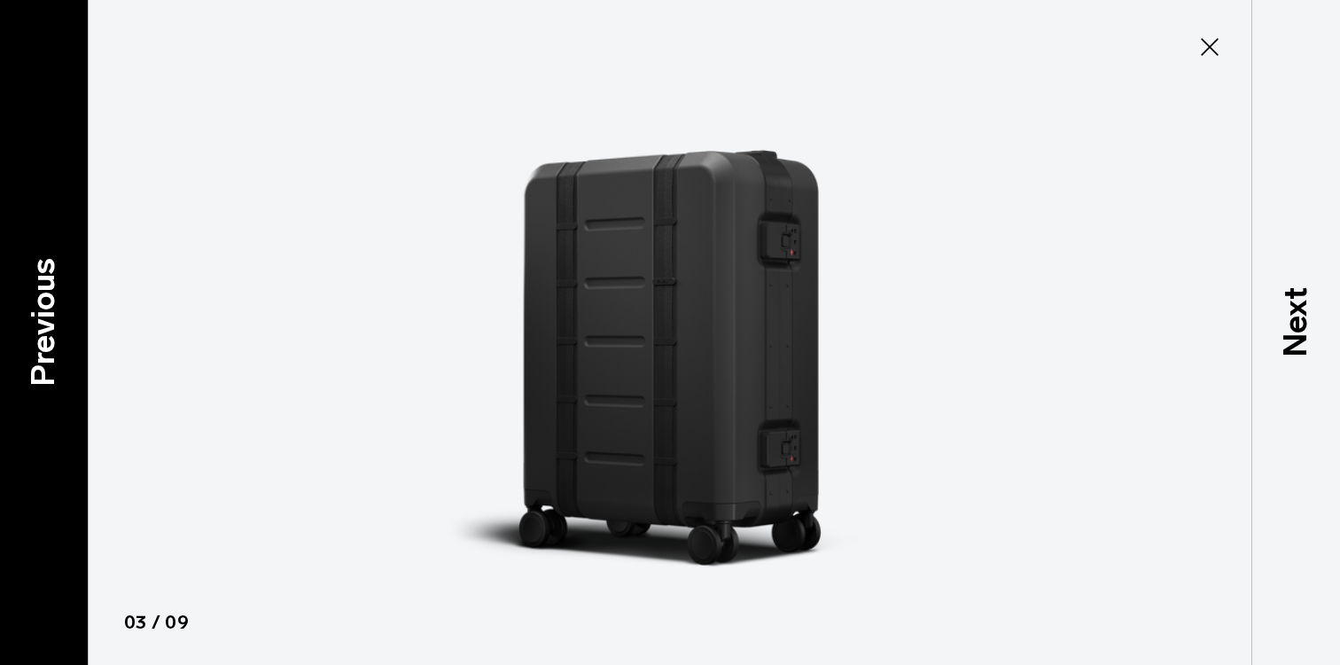
click at [69, 283] on div "Previous" at bounding box center [44, 332] width 89 height 665
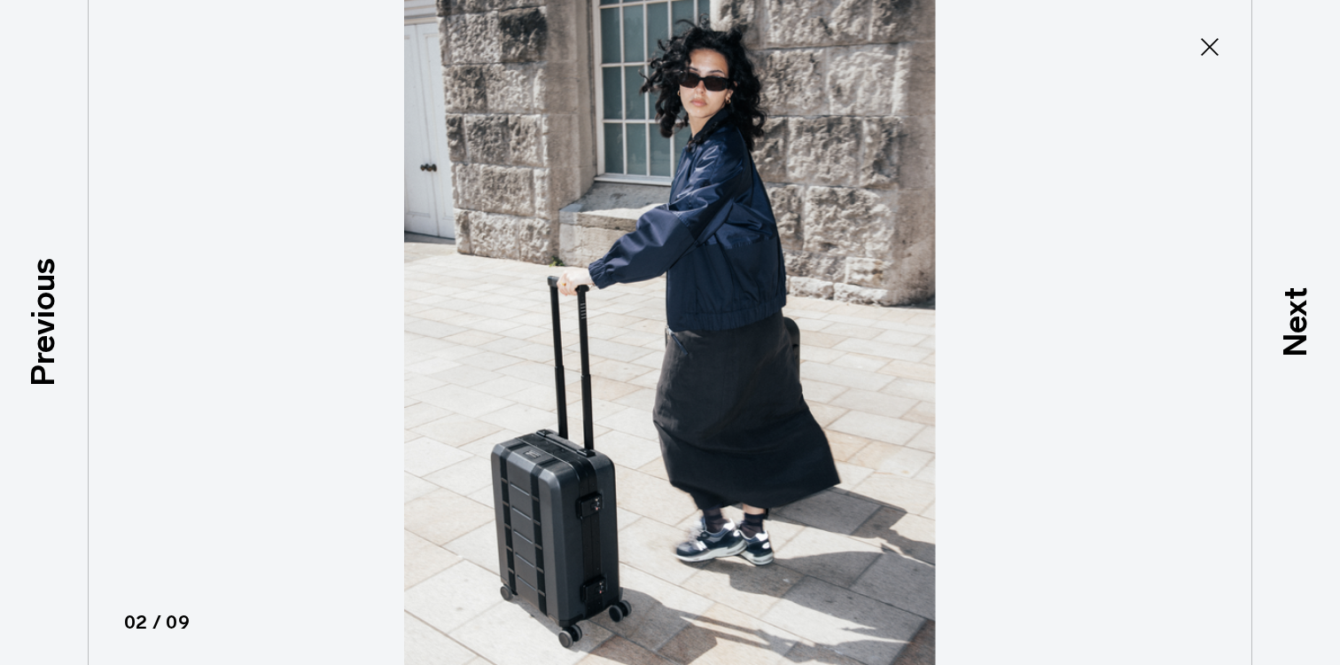
click at [69, 283] on div "Previous" at bounding box center [44, 332] width 89 height 665
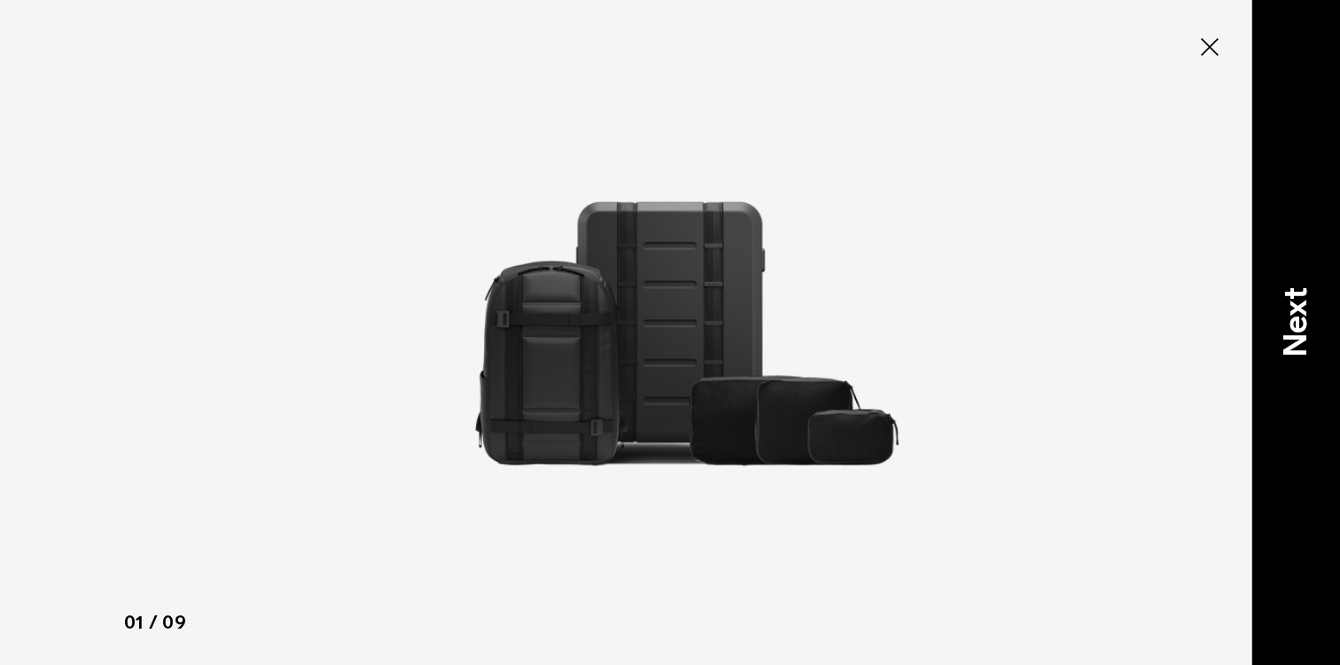
click at [1284, 313] on p "Next" at bounding box center [1296, 321] width 48 height 70
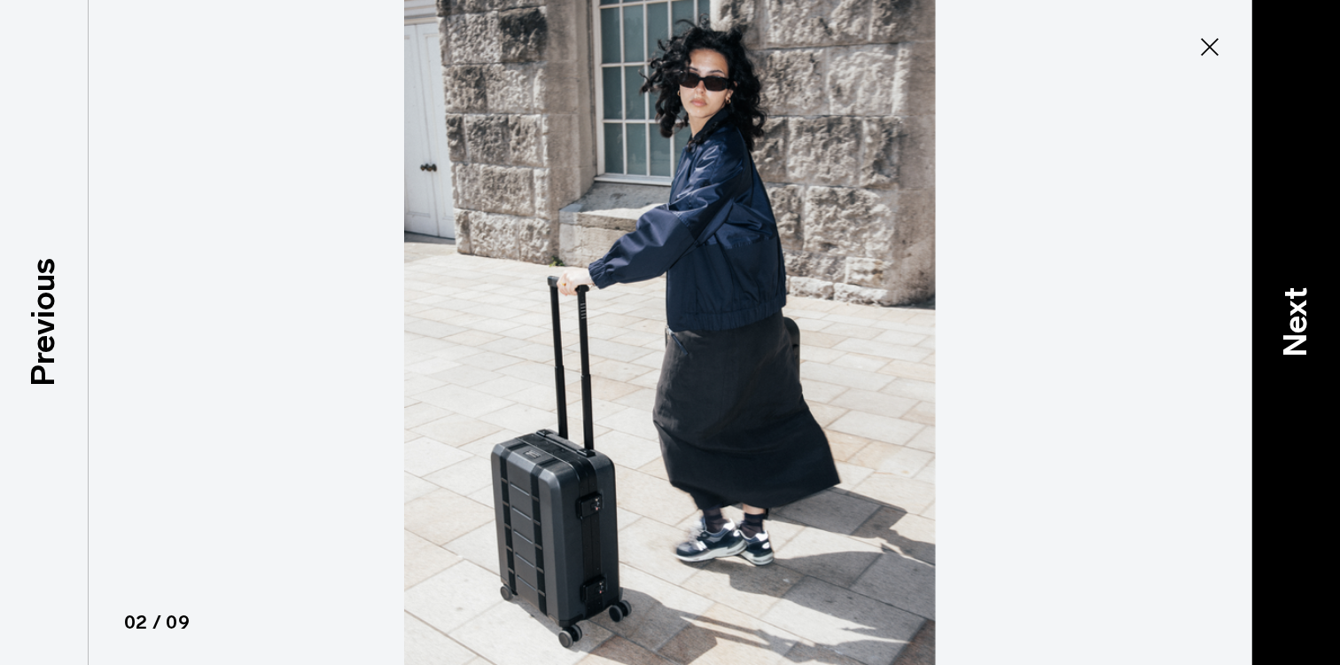
click at [1284, 313] on p "Next" at bounding box center [1296, 321] width 48 height 70
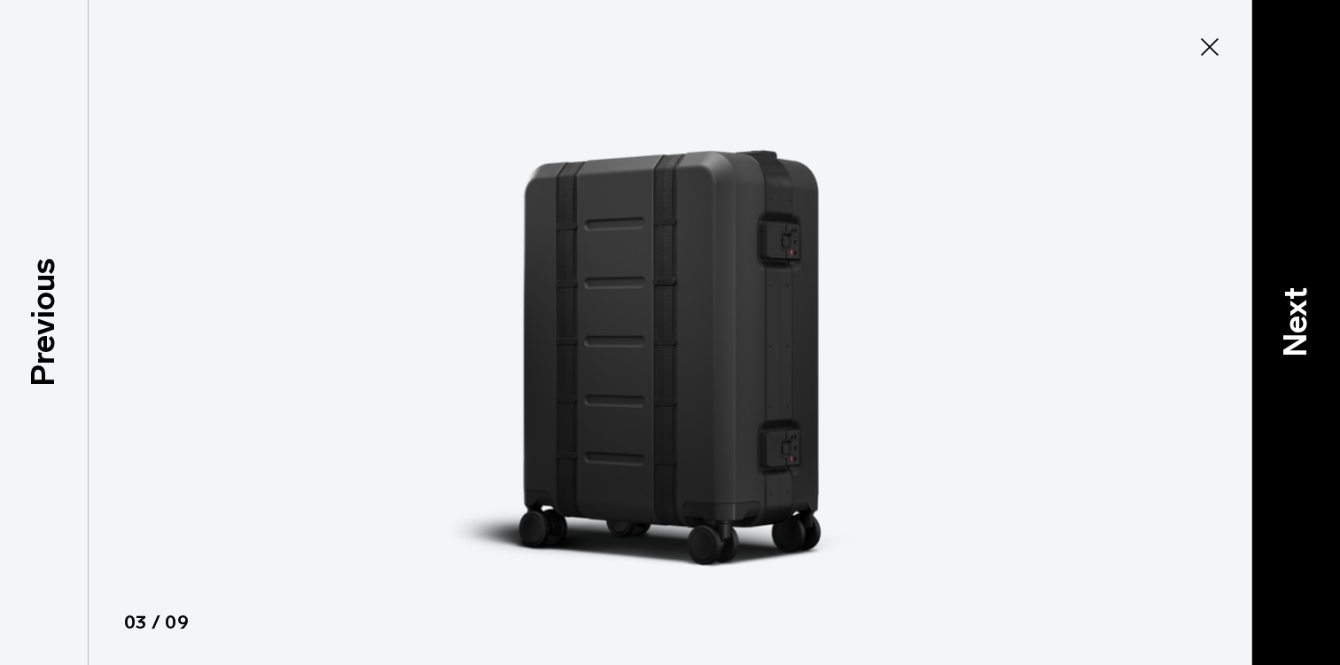
click at [1284, 313] on p "Next" at bounding box center [1296, 321] width 48 height 70
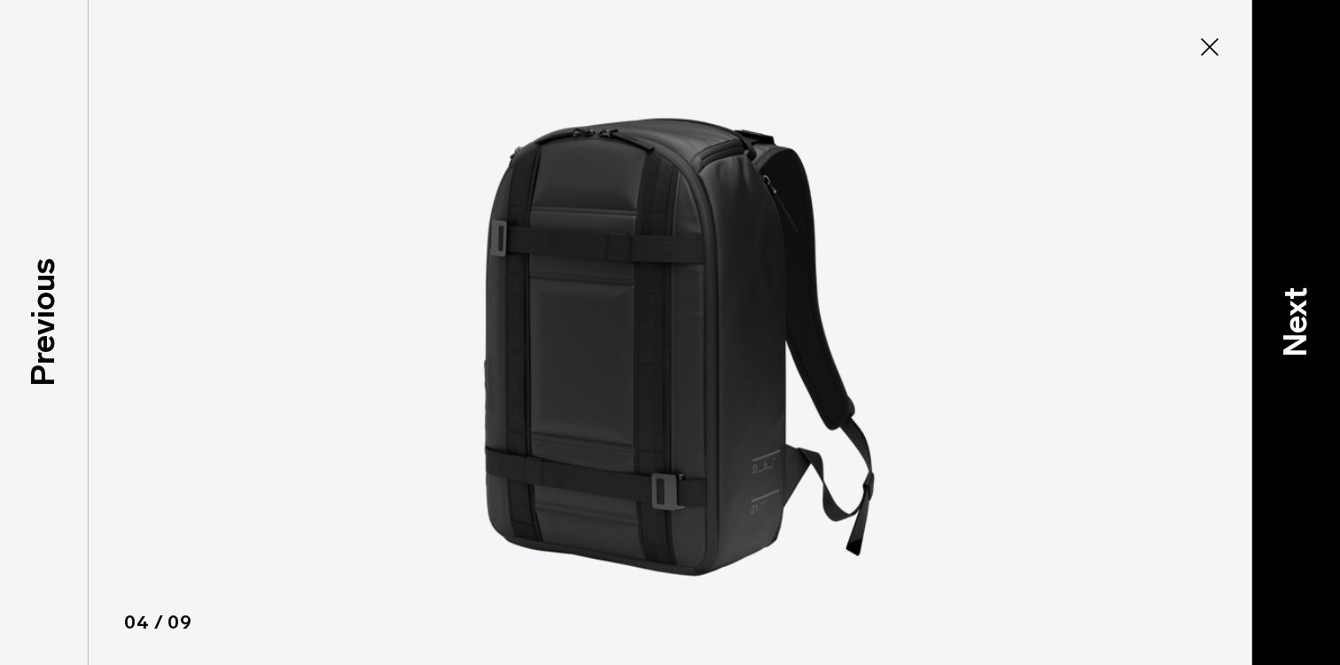
click at [1284, 313] on p "Next" at bounding box center [1296, 321] width 48 height 70
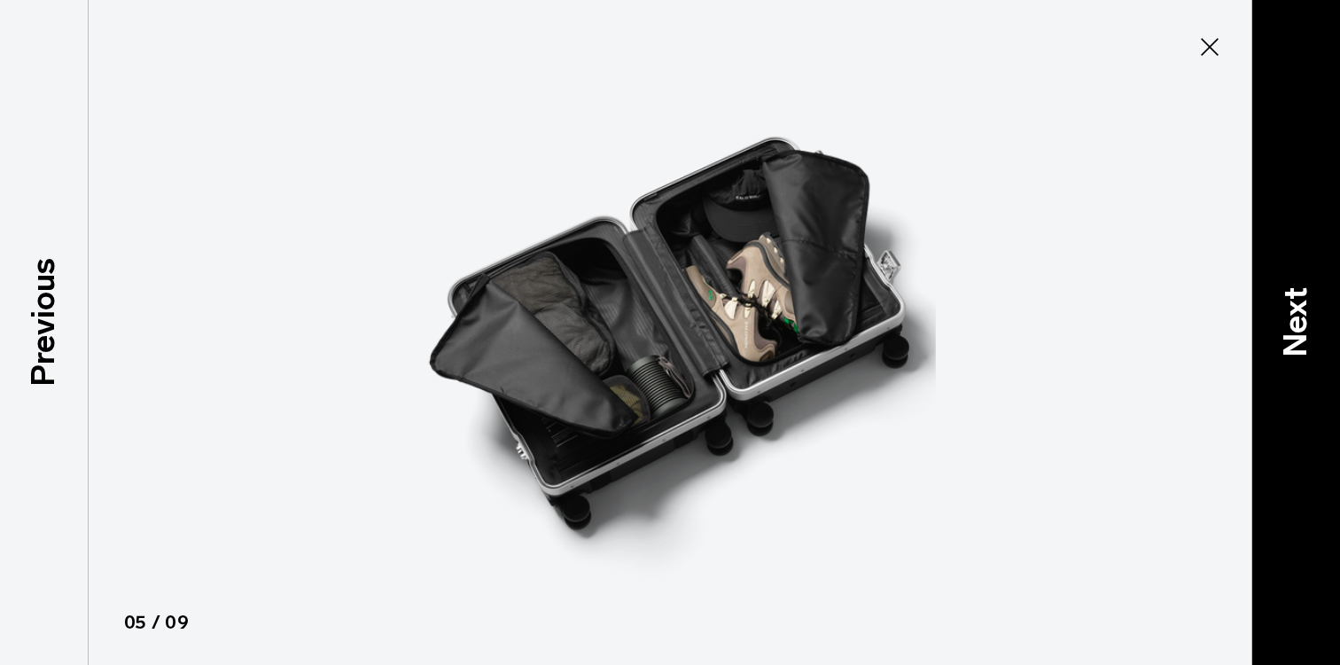
click at [1284, 313] on p "Next" at bounding box center [1296, 321] width 48 height 70
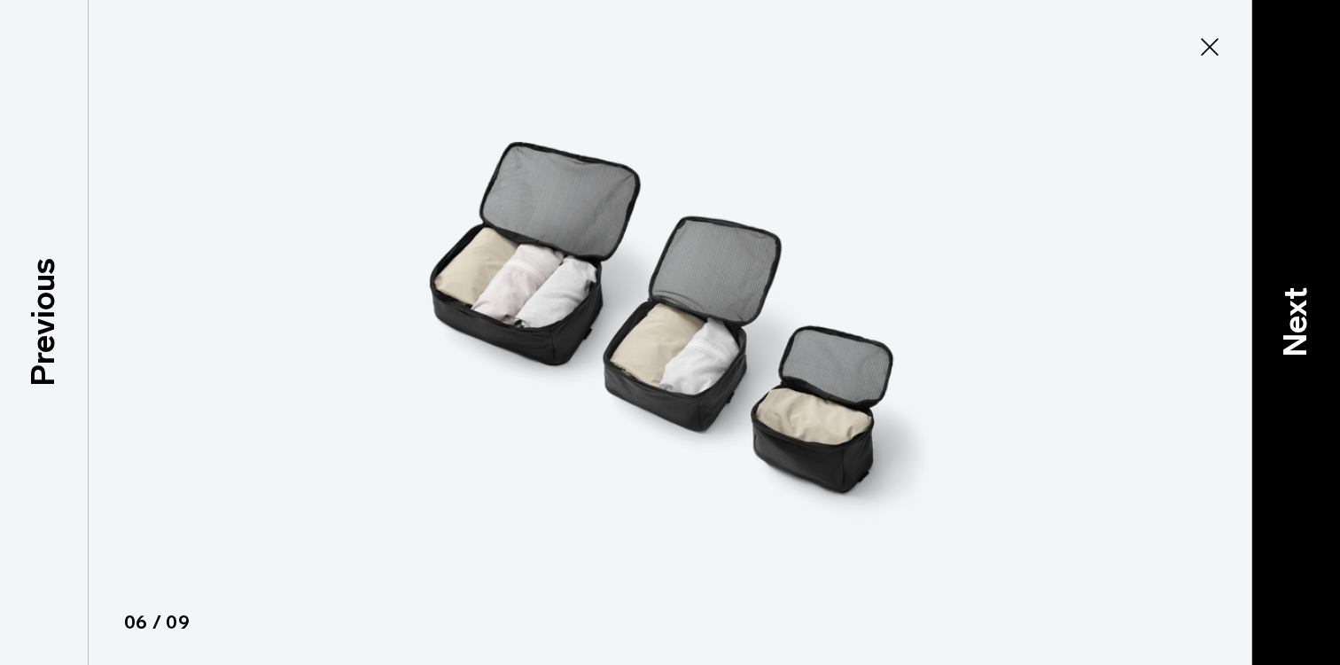
click at [1284, 313] on p "Next" at bounding box center [1296, 321] width 48 height 70
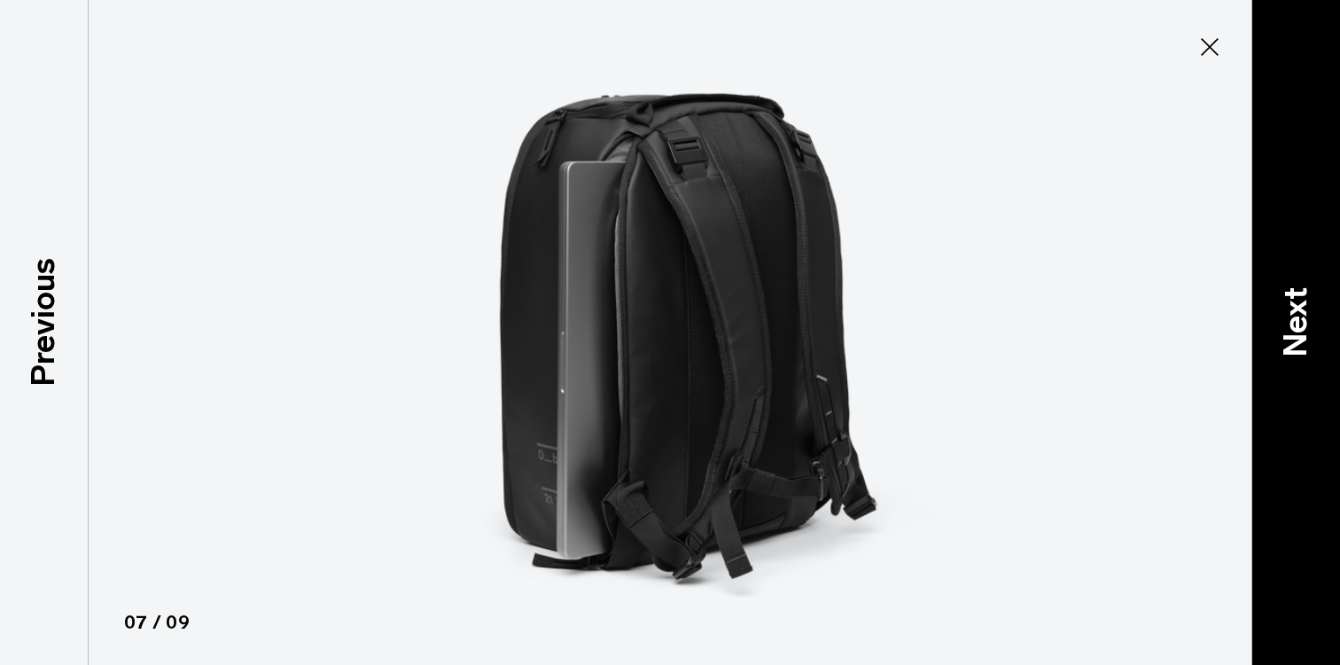
click at [1284, 313] on p "Next" at bounding box center [1296, 321] width 48 height 70
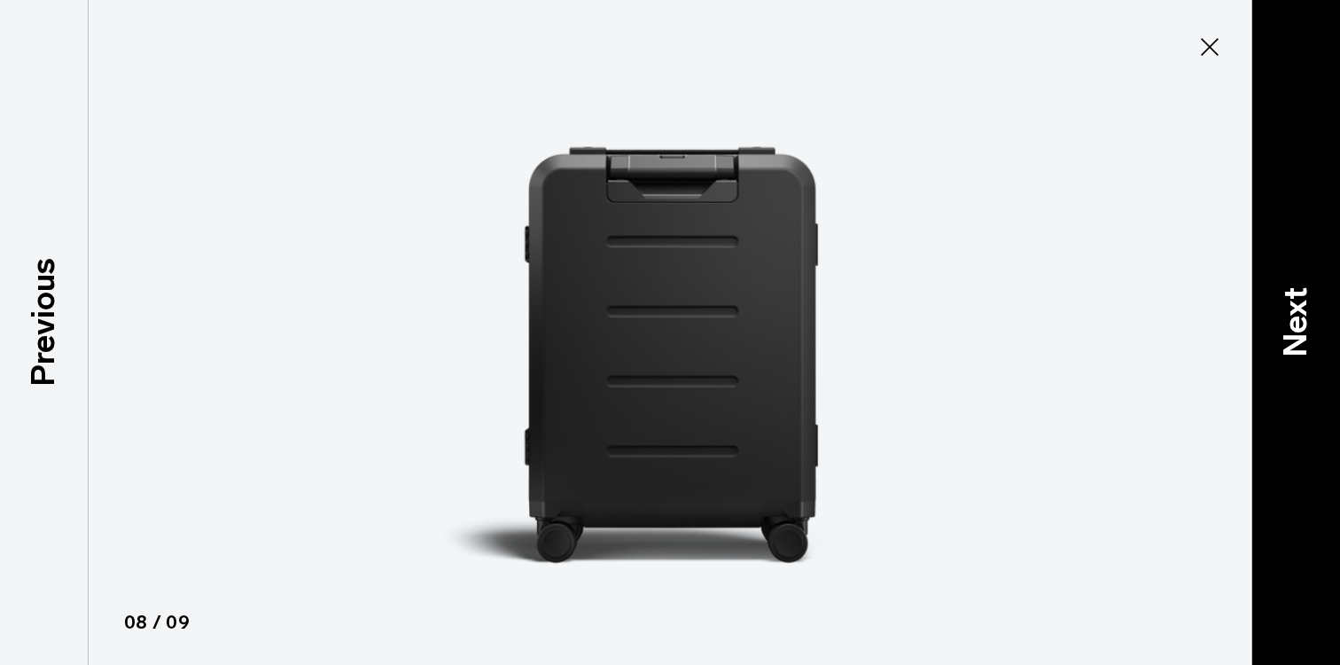
click at [1284, 313] on p "Next" at bounding box center [1296, 321] width 48 height 70
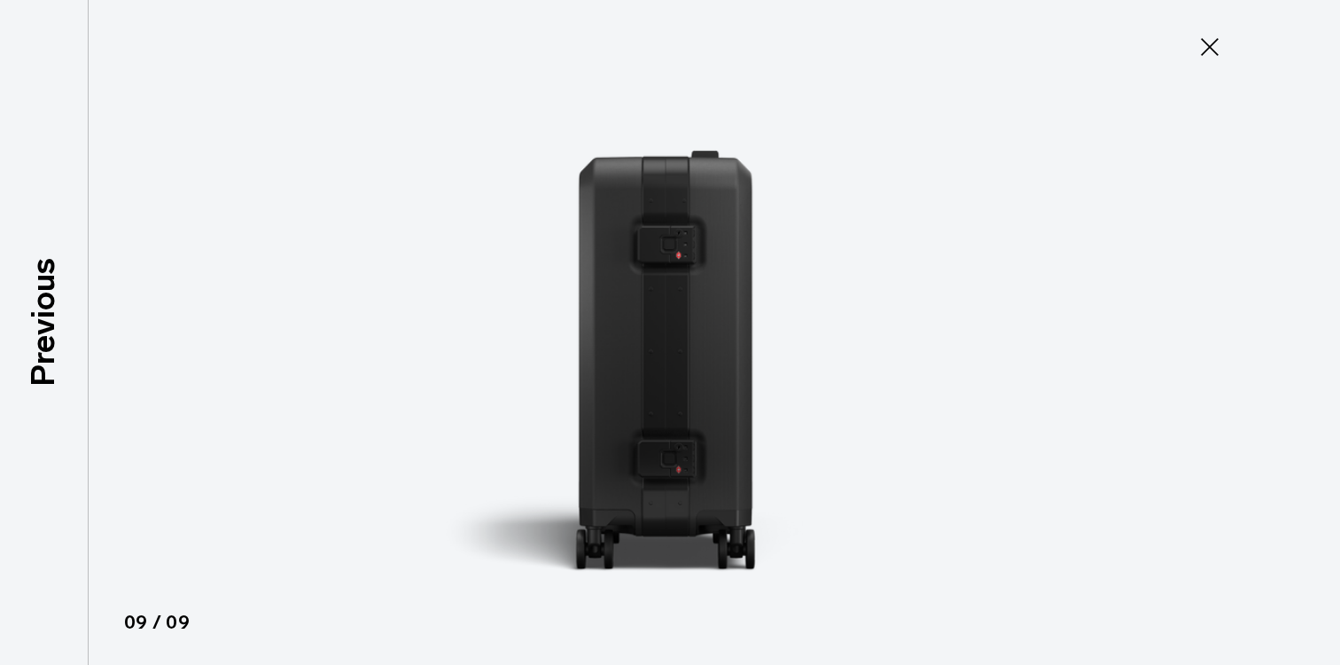
click at [1211, 48] on icon at bounding box center [1209, 47] width 28 height 28
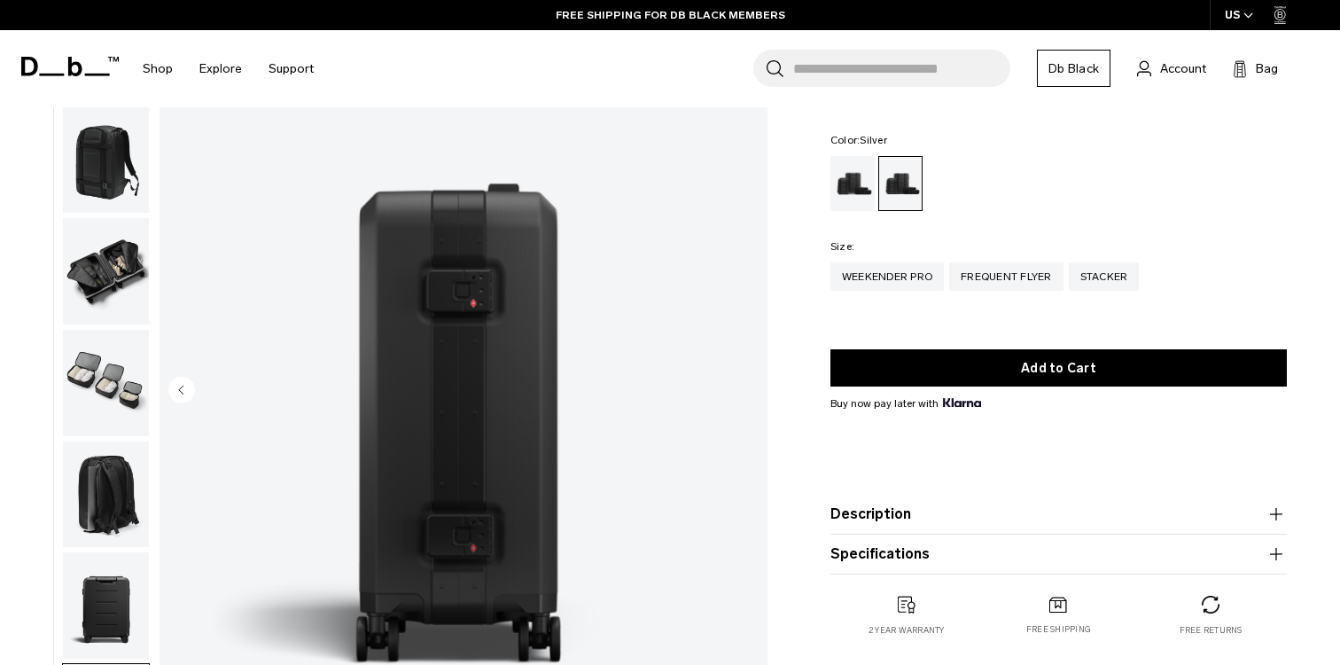
click at [849, 172] on div "Silver" at bounding box center [852, 183] width 45 height 55
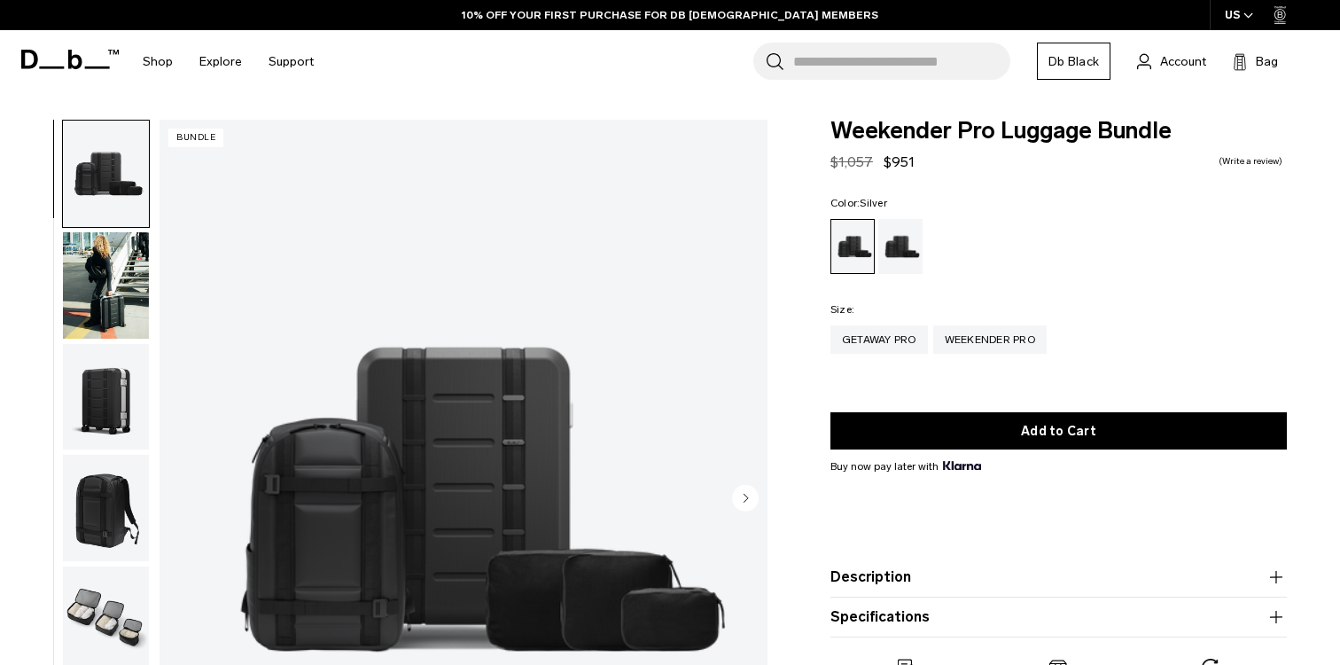
scroll to position [29, 0]
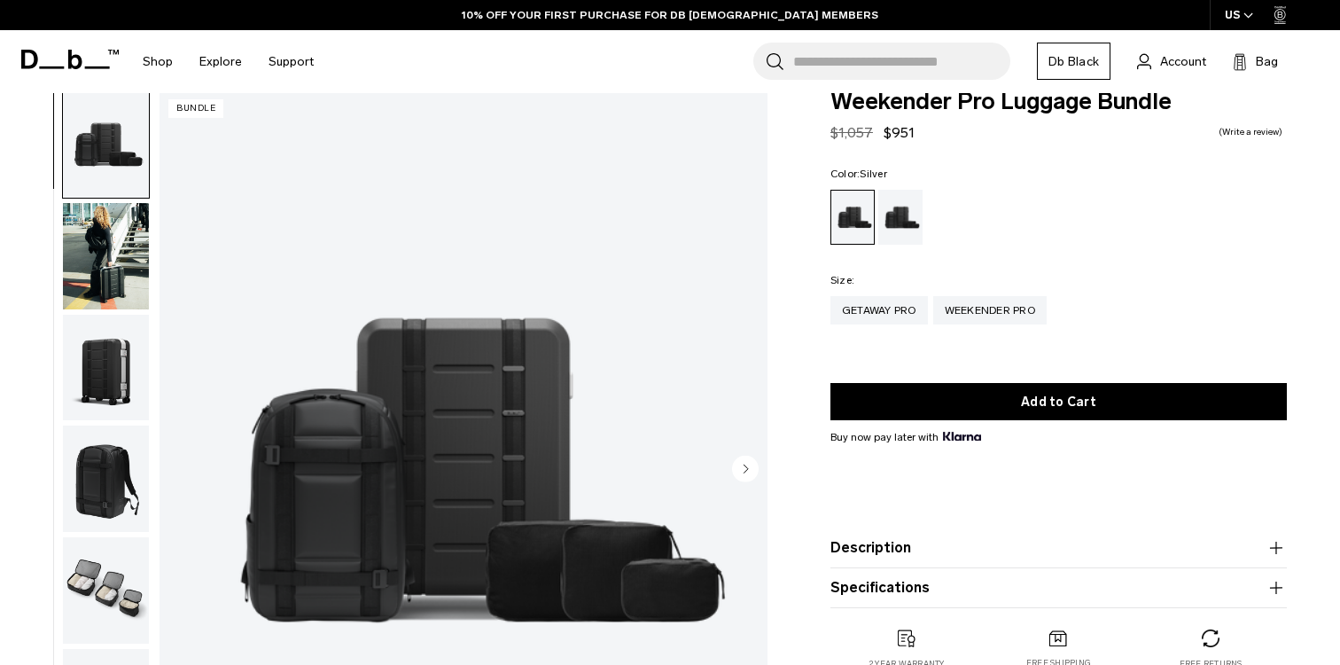
click at [114, 356] on img "button" at bounding box center [106, 368] width 86 height 106
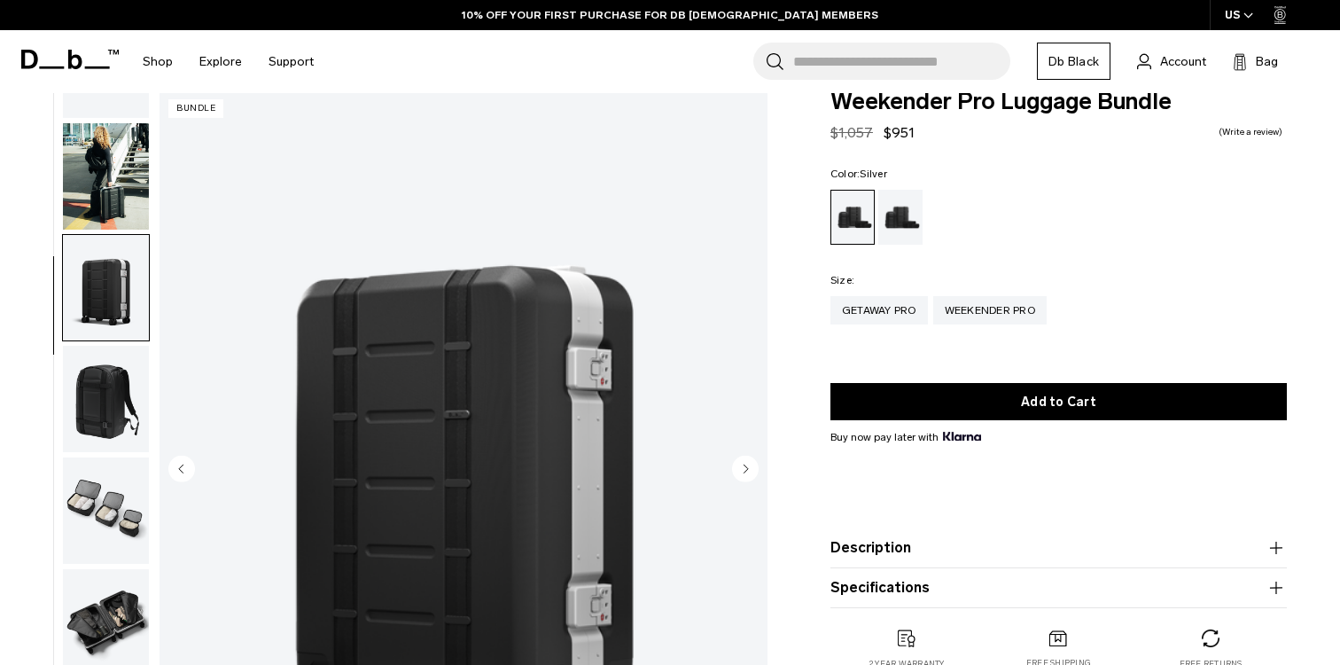
scroll to position [57, 0]
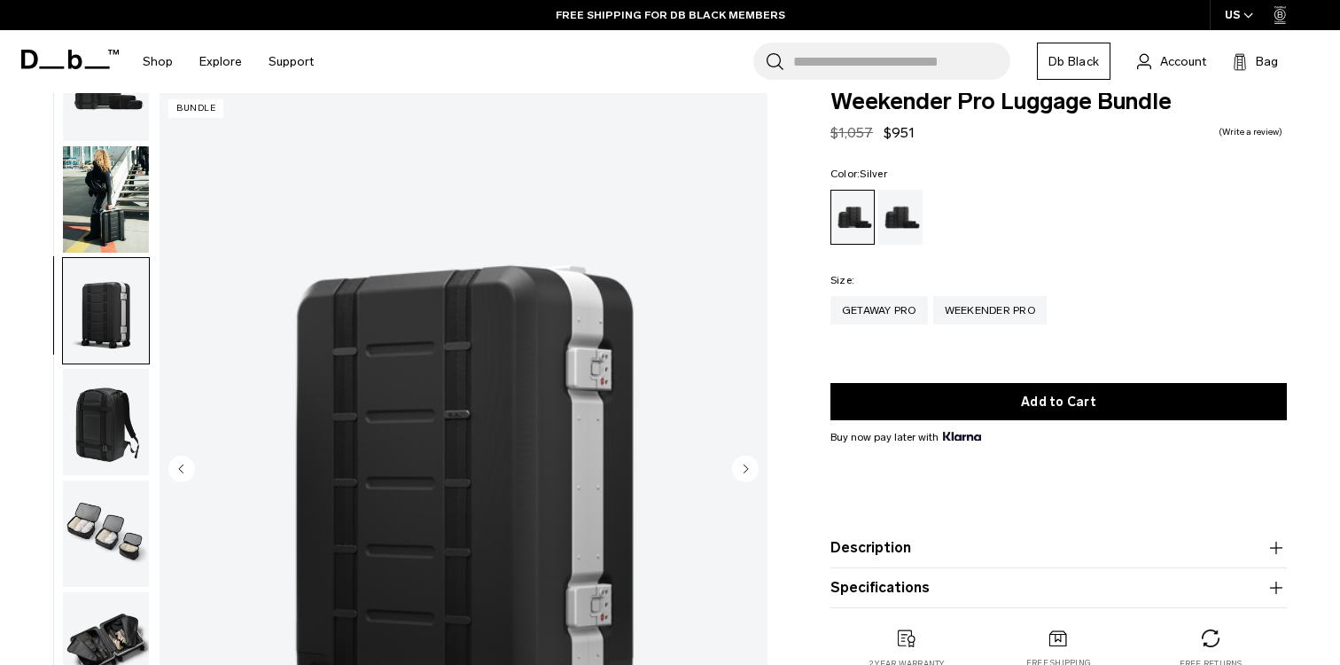
click at [122, 172] on img "button" at bounding box center [106, 199] width 86 height 106
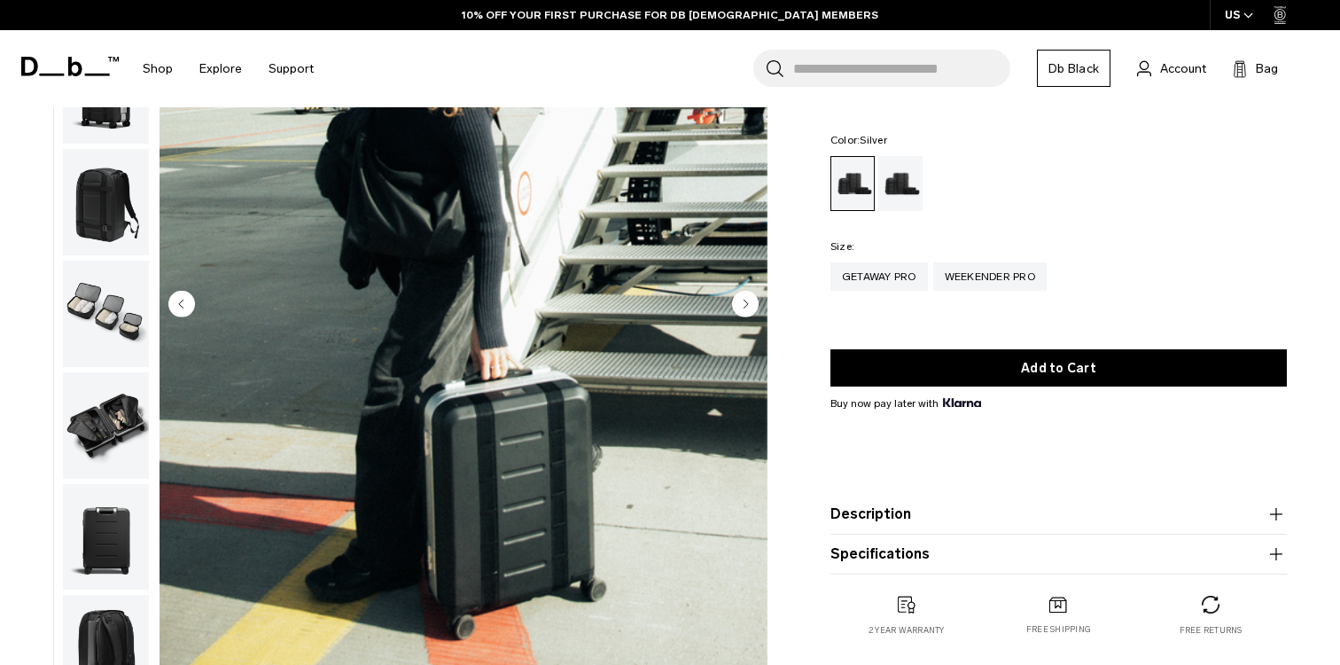
scroll to position [219, 0]
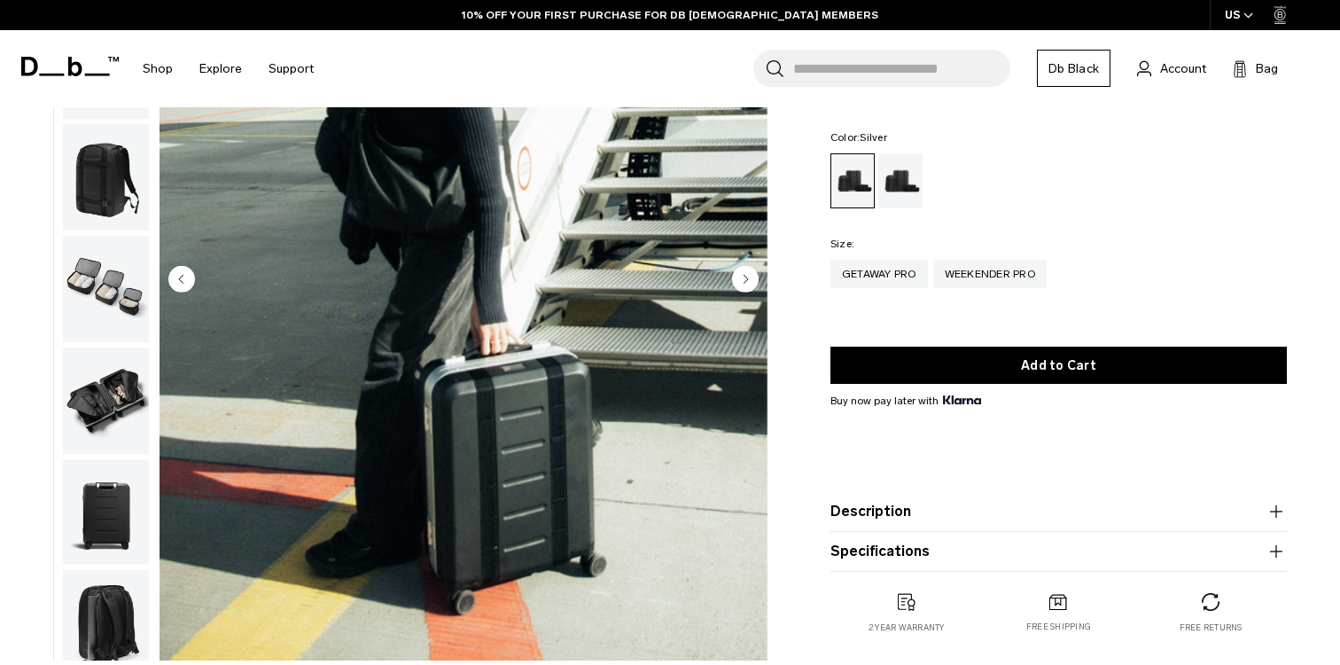
click at [114, 183] on img "button" at bounding box center [106, 177] width 86 height 106
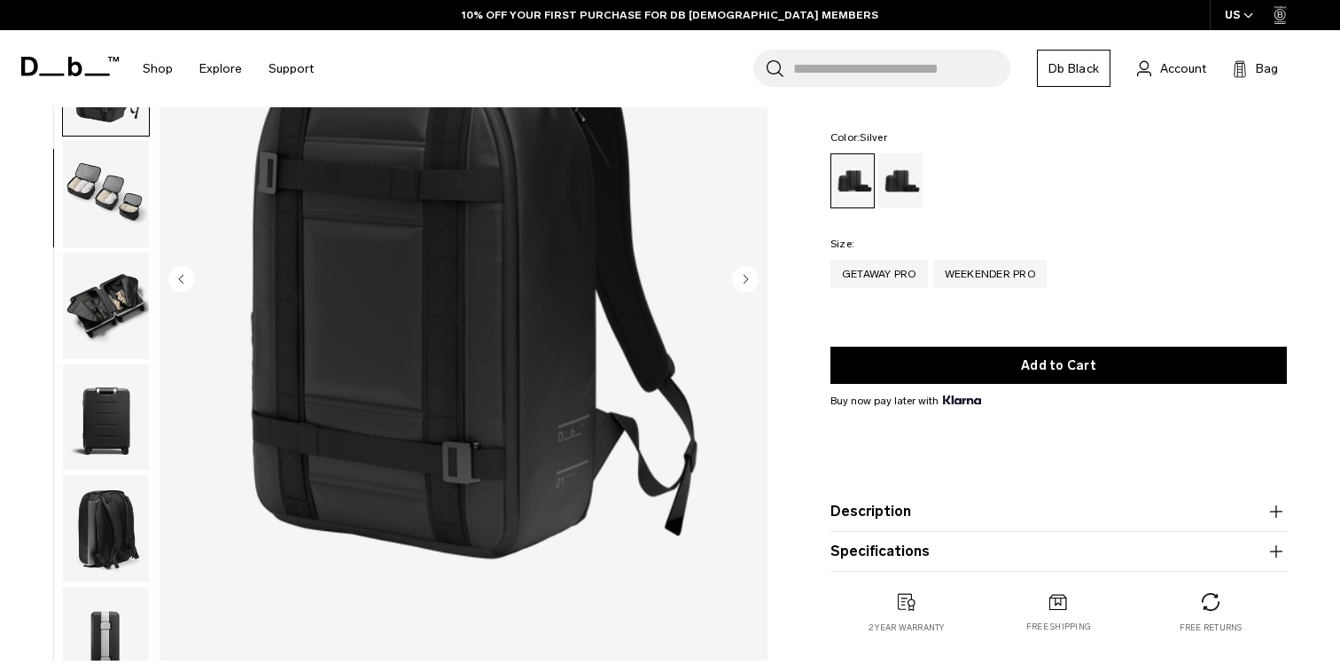
scroll to position [240, 0]
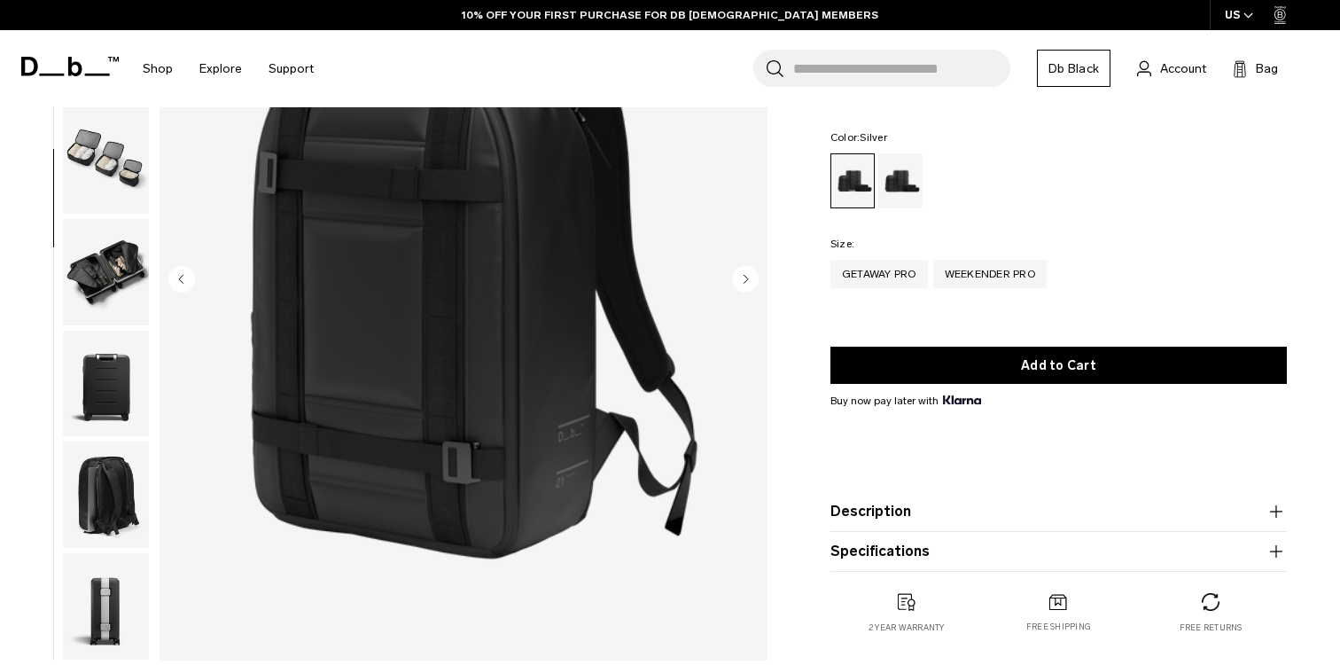
click at [124, 460] on img "button" at bounding box center [106, 494] width 86 height 106
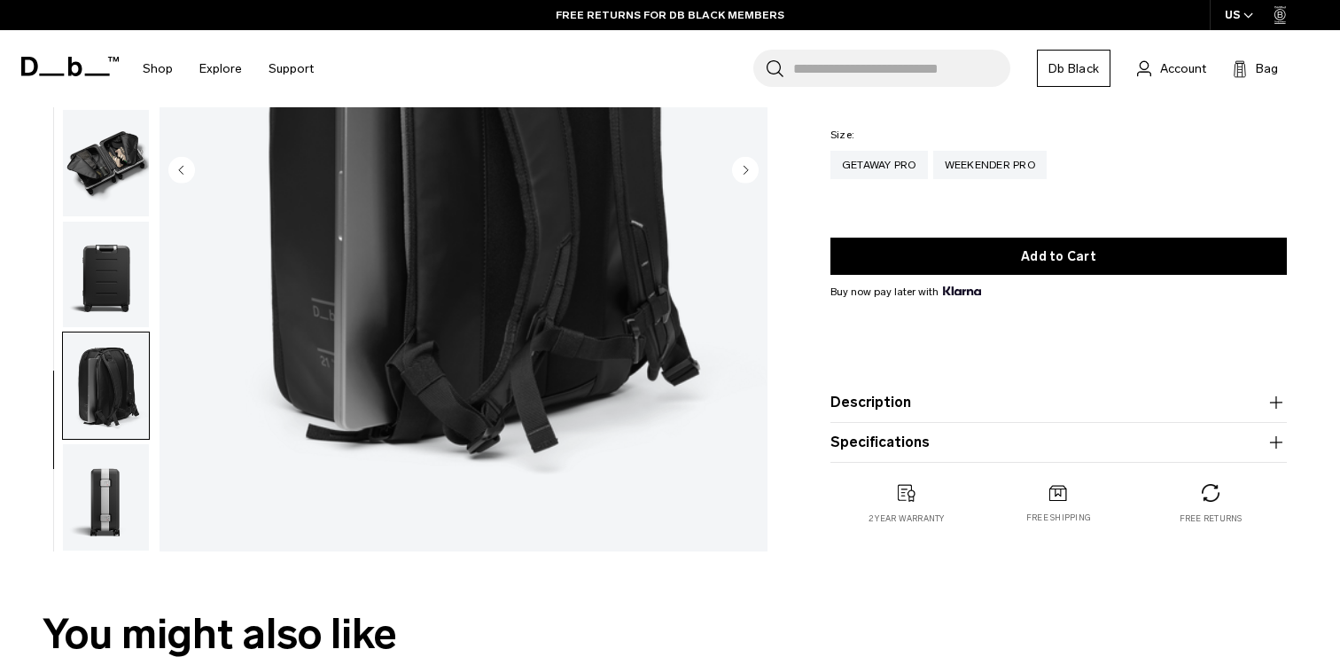
scroll to position [329, 0]
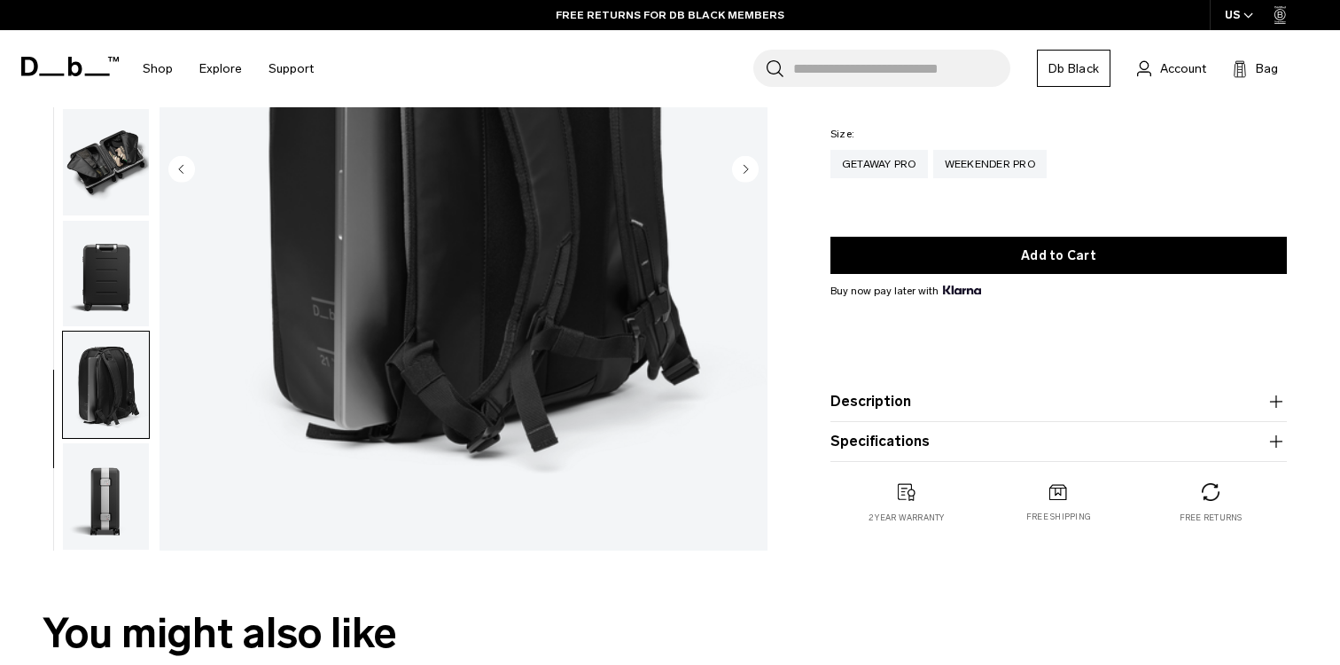
click at [971, 410] on button "Description" at bounding box center [1058, 401] width 456 height 21
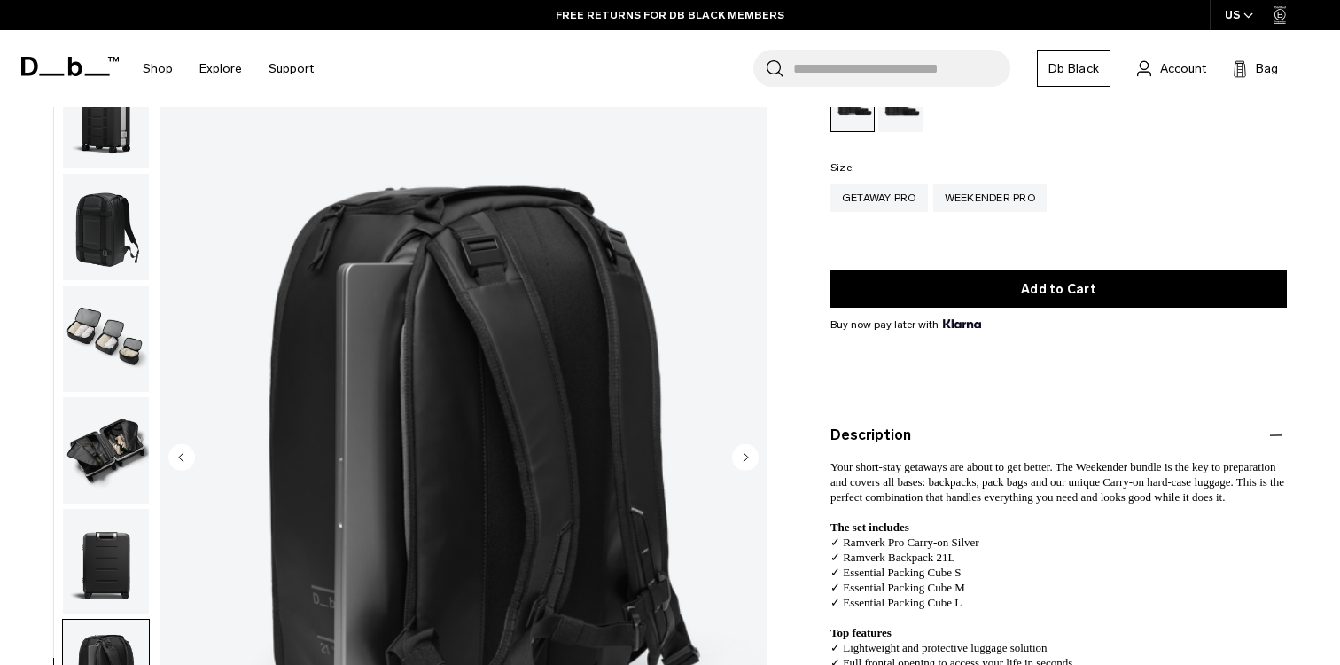
scroll to position [0, 0]
